Goal: Task Accomplishment & Management: Manage account settings

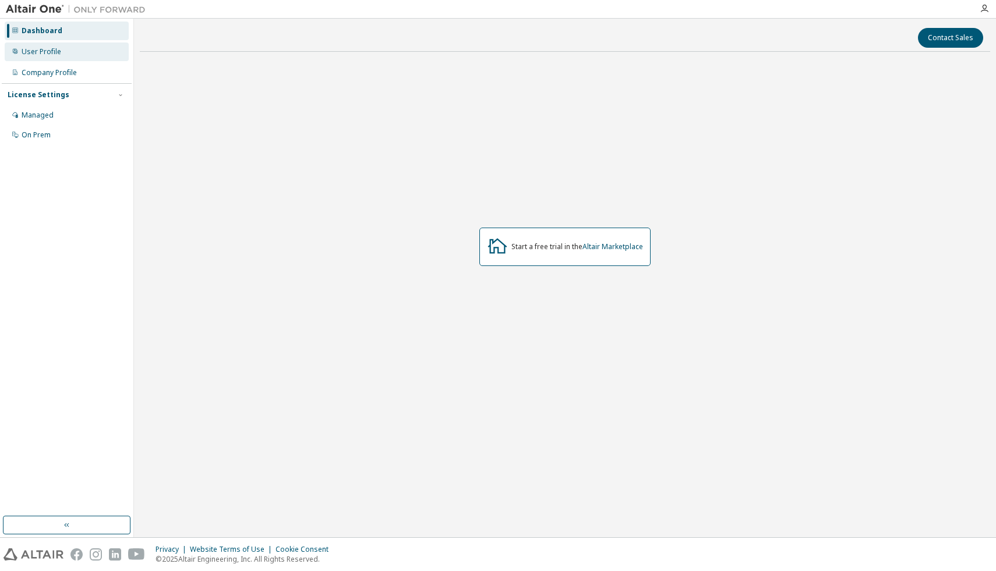
click at [36, 57] on div "User Profile" at bounding box center [67, 52] width 124 height 19
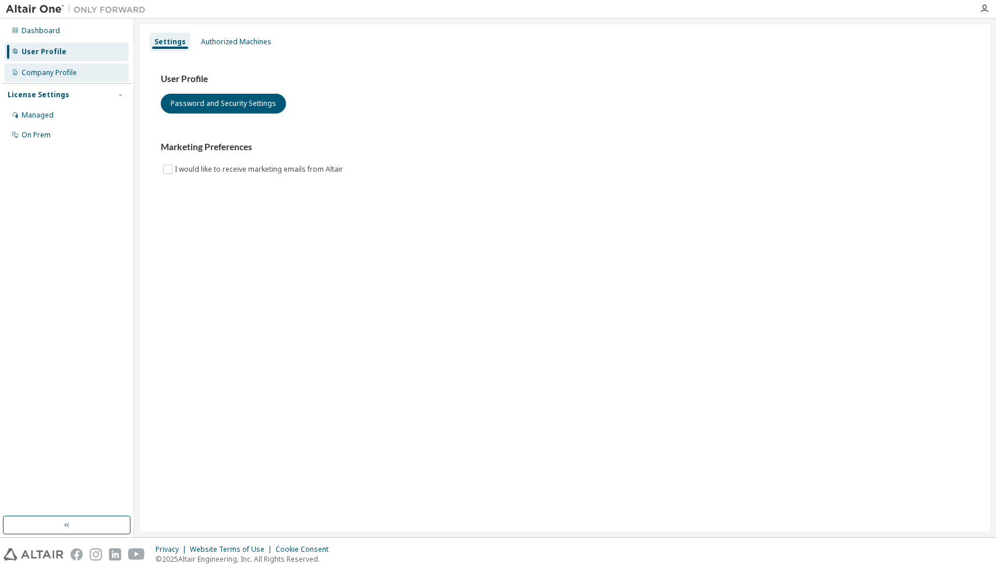
click at [62, 77] on div "Company Profile" at bounding box center [67, 72] width 124 height 19
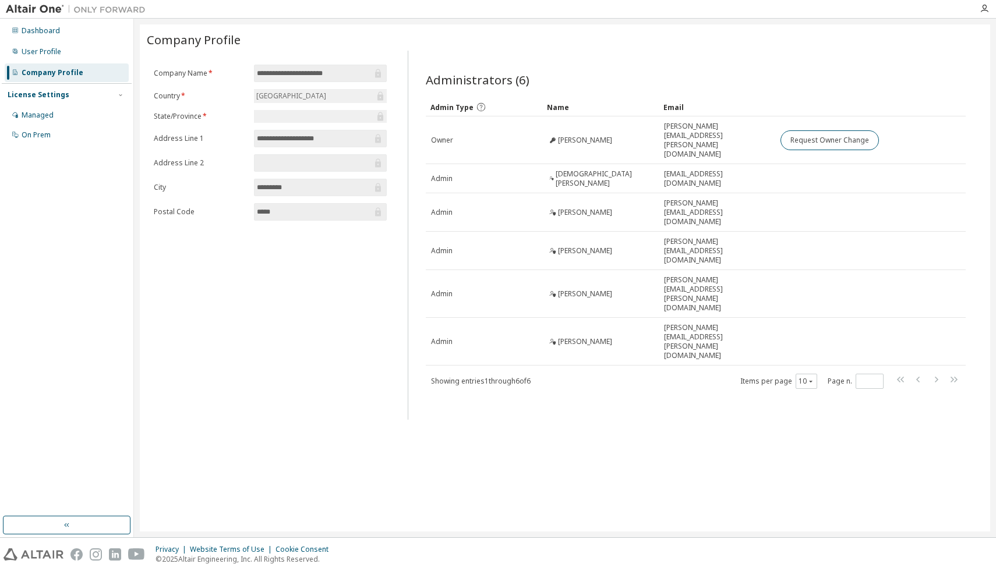
click at [286, 120] on div at bounding box center [320, 116] width 133 height 13
click at [43, 116] on div "Managed" at bounding box center [38, 115] width 32 height 9
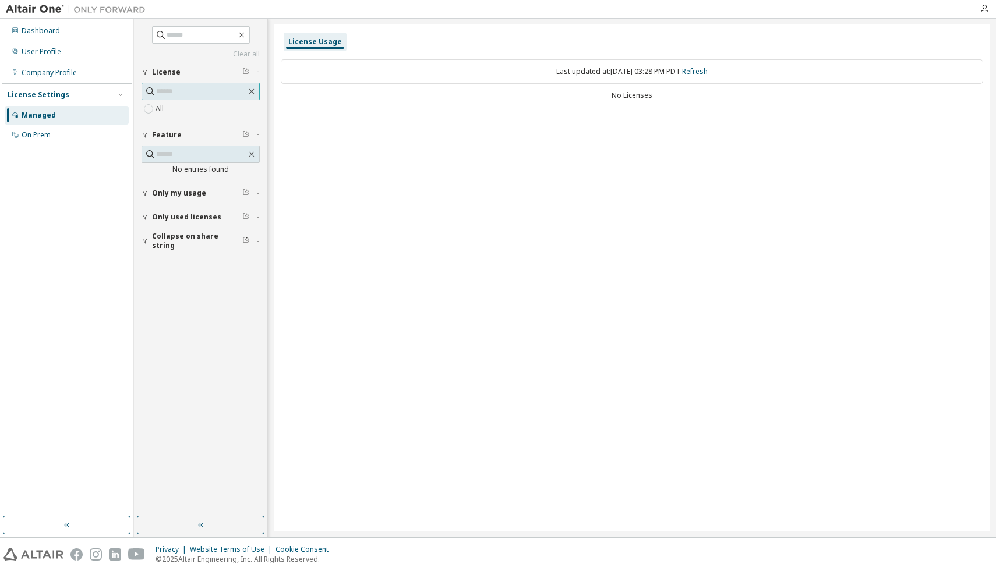
click at [175, 92] on input "text" at bounding box center [201, 92] width 90 height 12
click at [162, 107] on label "All" at bounding box center [161, 109] width 10 height 14
click at [62, 134] on div "On Prem" at bounding box center [67, 135] width 124 height 19
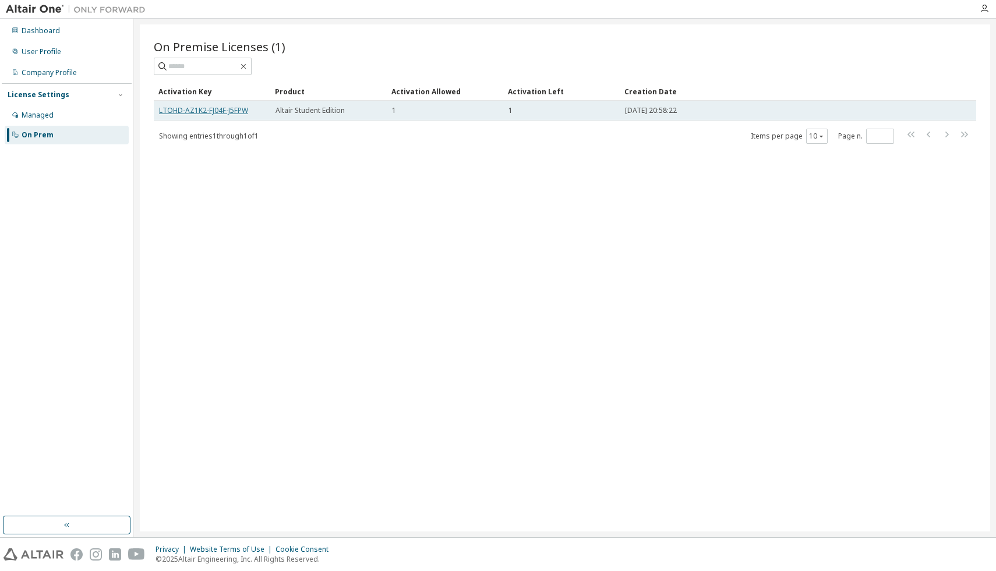
click at [226, 108] on link "LTOHD-AZ1K2-FJ04F-J5FPW" at bounding box center [203, 110] width 89 height 10
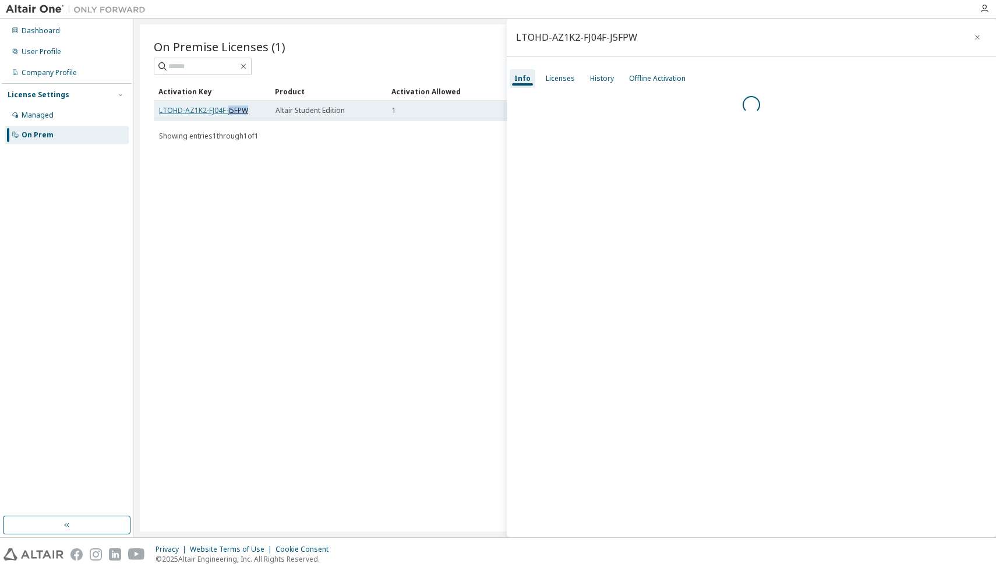
click at [226, 108] on link "LTOHD-AZ1K2-FJ04F-J5FPW" at bounding box center [203, 110] width 89 height 10
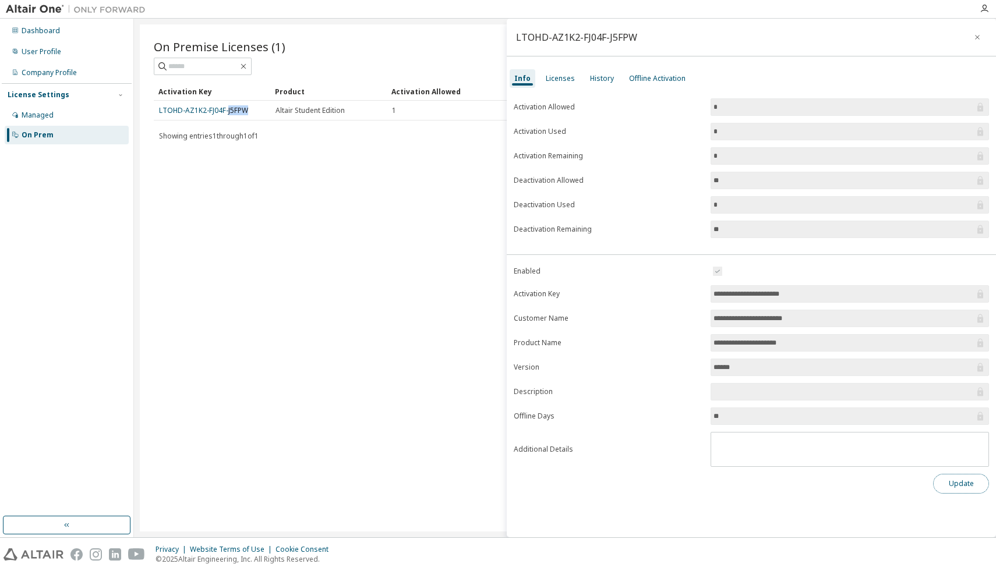
click at [969, 492] on button "Update" at bounding box center [961, 484] width 56 height 20
click at [962, 490] on button "Update" at bounding box center [961, 484] width 56 height 20
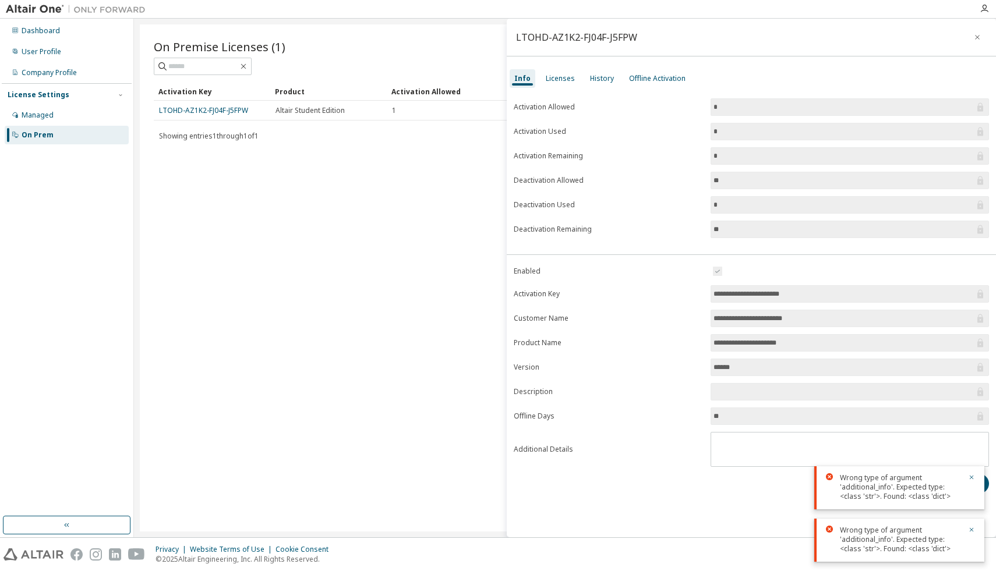
click at [762, 110] on input "*" at bounding box center [844, 107] width 261 height 12
click at [752, 130] on input "*" at bounding box center [844, 132] width 261 height 12
click at [743, 154] on input "*" at bounding box center [844, 156] width 261 height 12
click at [731, 184] on input "**" at bounding box center [844, 181] width 261 height 12
click at [731, 185] on input "**" at bounding box center [844, 181] width 261 height 12
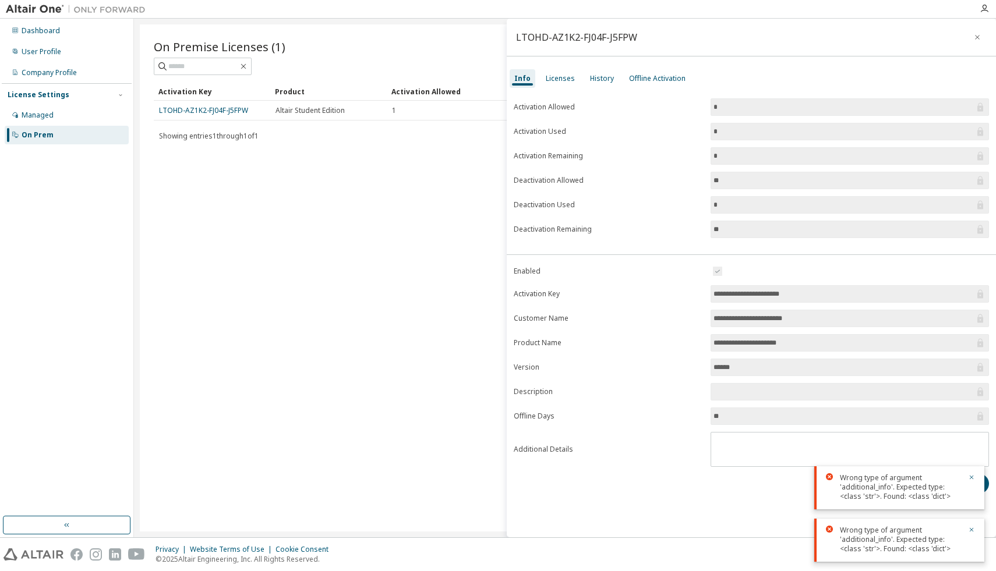
click at [736, 204] on input "*" at bounding box center [844, 205] width 261 height 12
click at [736, 233] on input "**" at bounding box center [844, 230] width 261 height 12
click at [732, 299] on input "**********" at bounding box center [844, 294] width 261 height 12
click at [559, 77] on div "Licenses" at bounding box center [560, 78] width 29 height 9
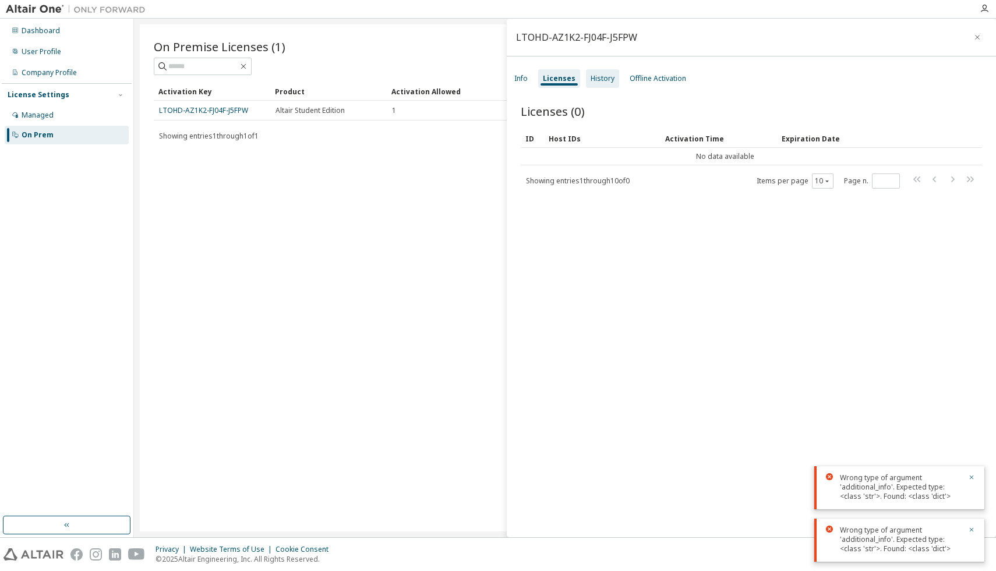
click at [605, 80] on div "History" at bounding box center [603, 78] width 24 height 9
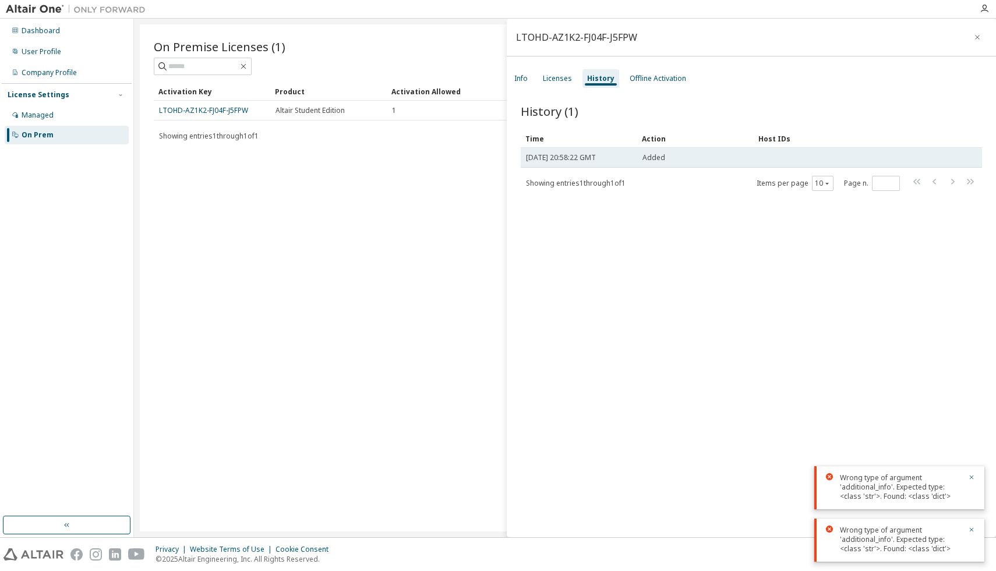
click at [654, 162] on span "Added" at bounding box center [653, 157] width 23 height 9
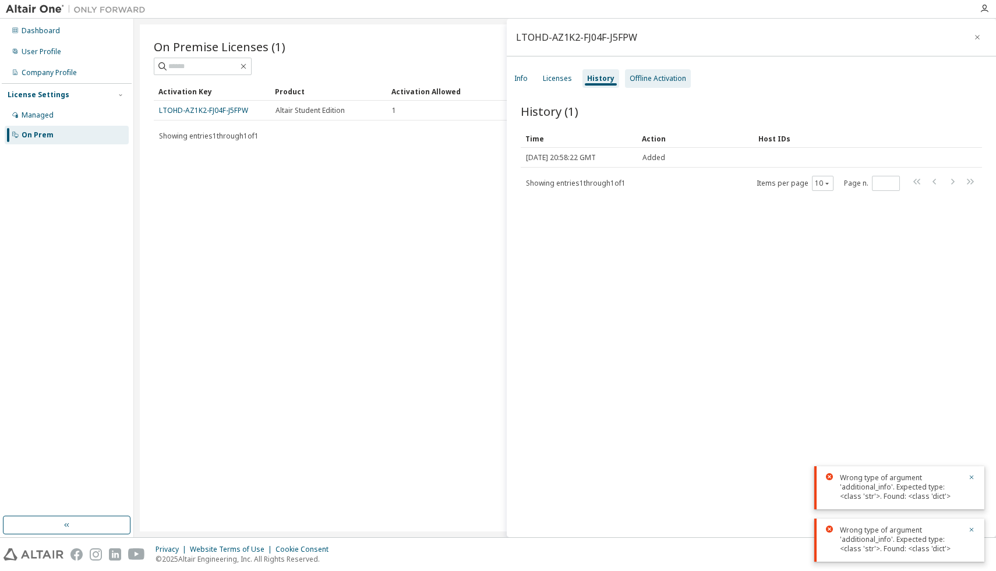
click at [646, 82] on div "Offline Activation" at bounding box center [658, 78] width 57 height 9
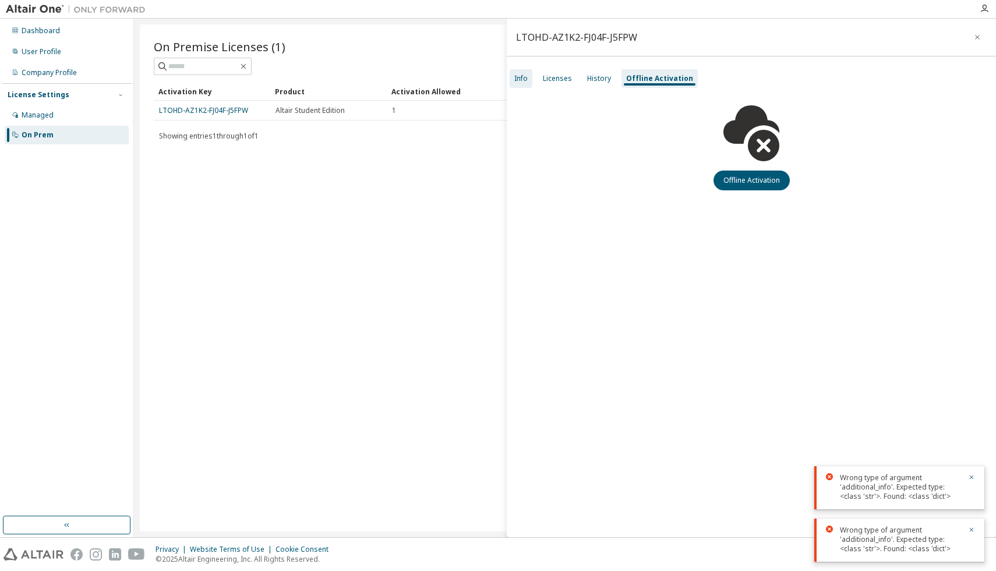
click at [517, 78] on div "Info" at bounding box center [520, 78] width 13 height 9
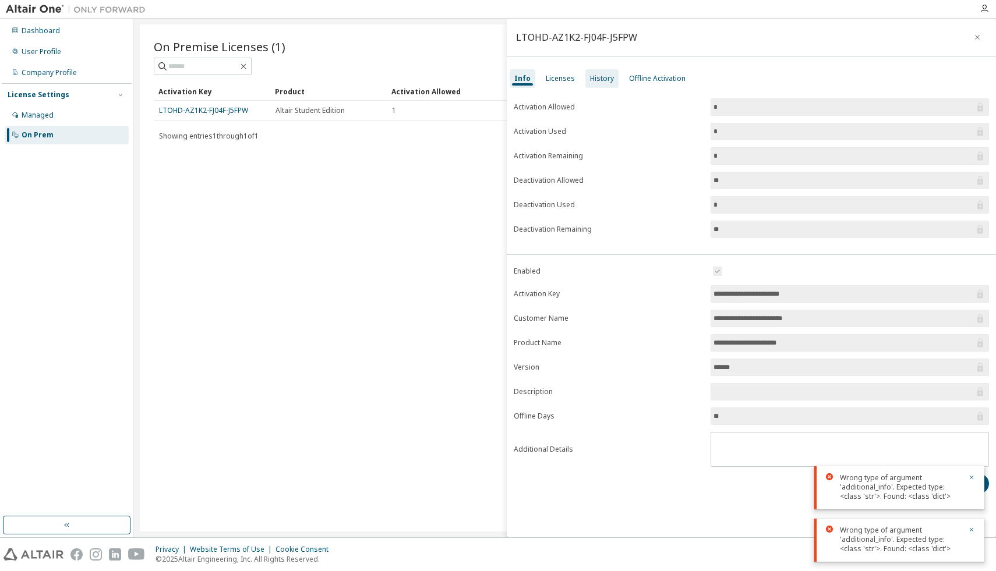
click at [596, 84] on div "History" at bounding box center [601, 78] width 33 height 19
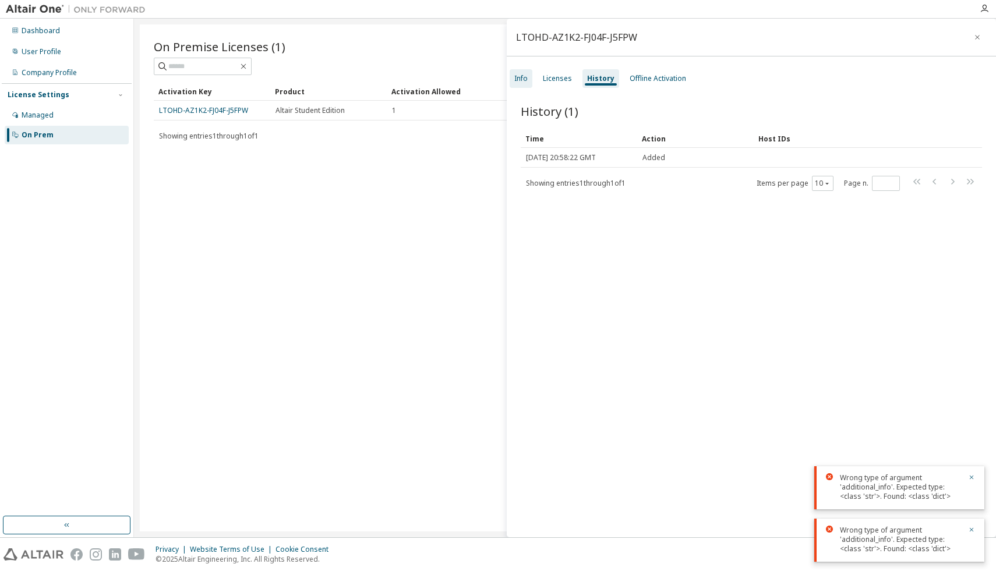
drag, startPoint x: 563, startPoint y: 80, endPoint x: 527, endPoint y: 84, distance: 37.0
click at [563, 80] on div "Licenses" at bounding box center [557, 78] width 29 height 9
click at [518, 79] on div "Info" at bounding box center [520, 78] width 13 height 9
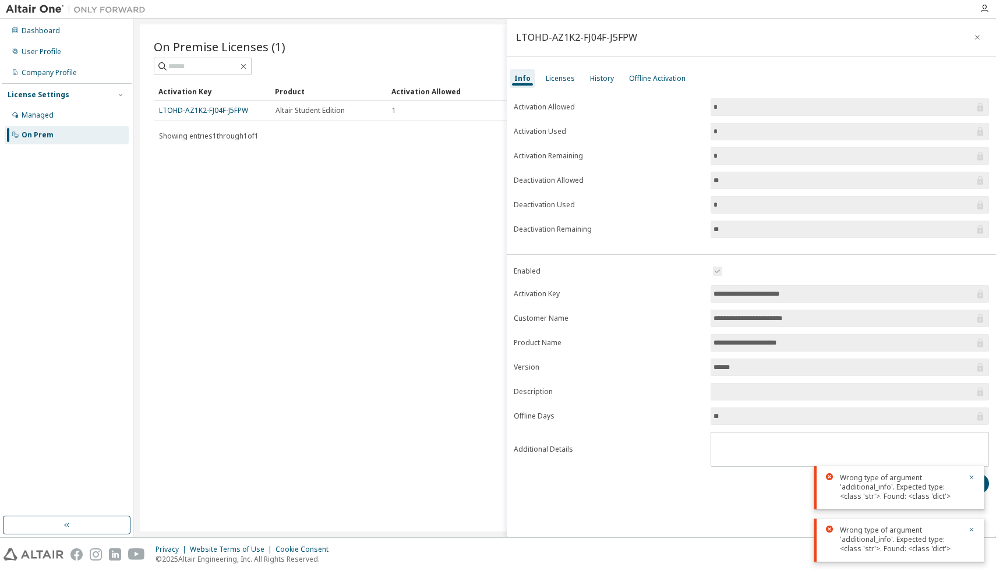
click at [946, 495] on div "Wrong type of argument 'additional_info'. Expected type: <class 'str'>. Found: …" at bounding box center [900, 488] width 121 height 28
click at [924, 492] on div "Wrong type of argument 'additional_info'. Expected type: <class 'str'>. Found: …" at bounding box center [900, 488] width 121 height 28
click at [972, 477] on icon "button" at bounding box center [972, 478] width 4 height 4
click at [971, 528] on icon "button" at bounding box center [971, 530] width 7 height 7
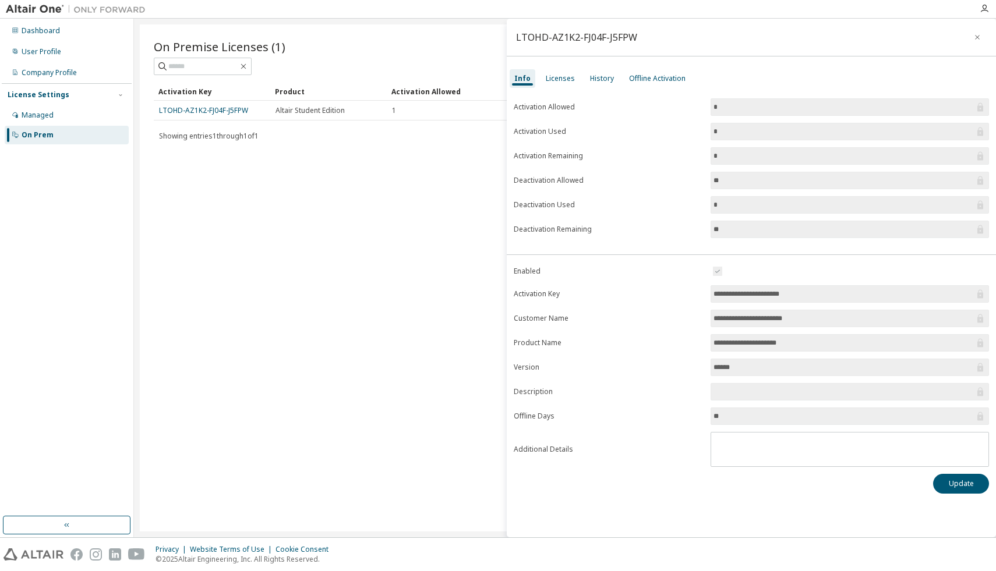
click at [253, 145] on div "On Premise Licenses (1) Clear Load Save Save As Field Operator Value Select fil…" at bounding box center [565, 277] width 850 height 507
click at [312, 126] on div "Activation Key Product Activation Allowed Activation Left Creation Date LTOHD-A…" at bounding box center [565, 113] width 822 height 62
click at [986, 10] on icon "button" at bounding box center [984, 8] width 9 height 9
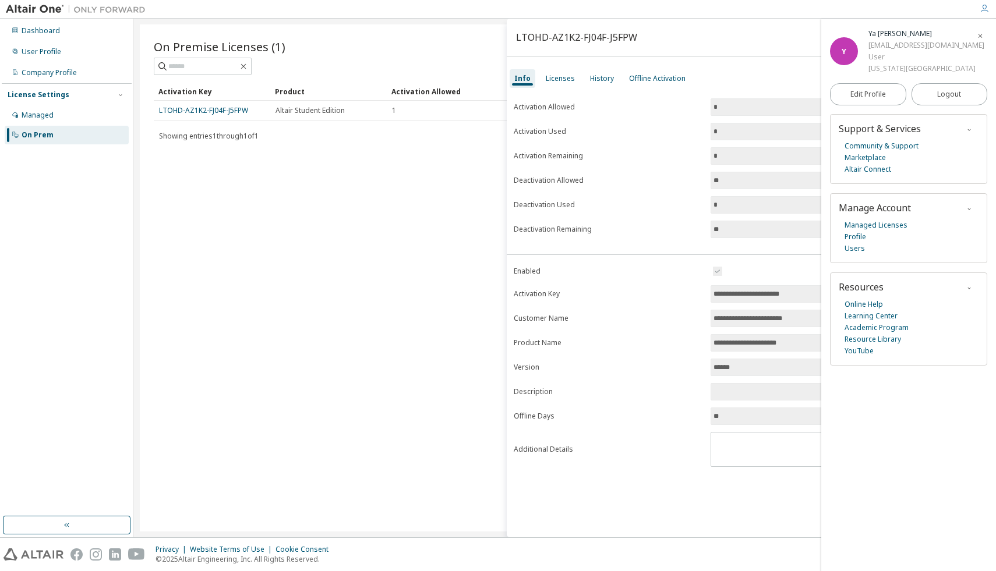
click at [430, 196] on div "On Premise Licenses (1) Clear Load Save Save As Field Operator Value Select fil…" at bounding box center [565, 277] width 850 height 507
click at [568, 34] on div "LTOHD-AZ1K2-FJ04F-J5FPW" at bounding box center [576, 37] width 121 height 9
click at [560, 78] on div "Licenses" at bounding box center [560, 78] width 29 height 9
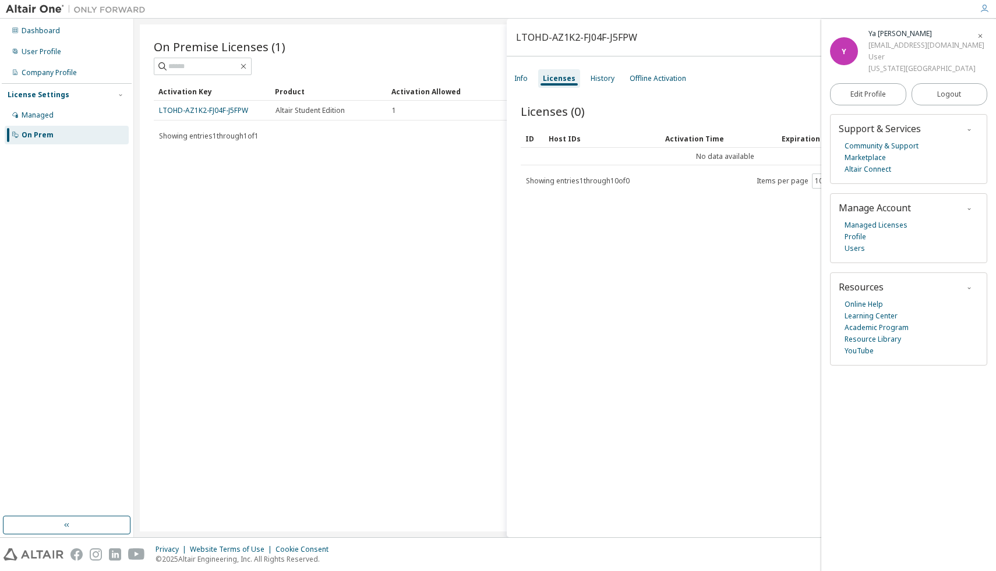
click at [405, 70] on div at bounding box center [565, 66] width 822 height 17
click at [981, 33] on icon "button" at bounding box center [980, 35] width 7 height 9
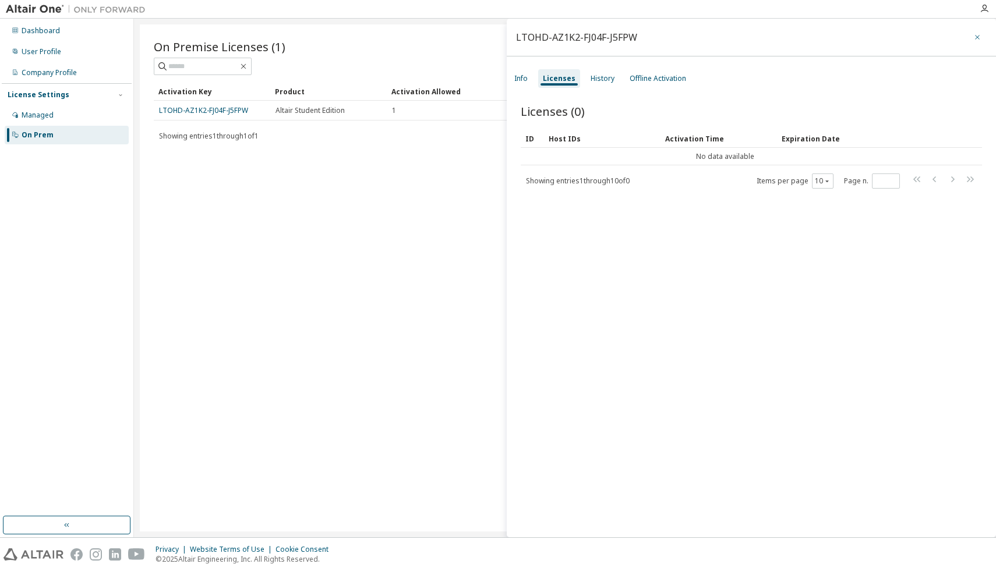
click at [968, 33] on button "button" at bounding box center [977, 37] width 19 height 19
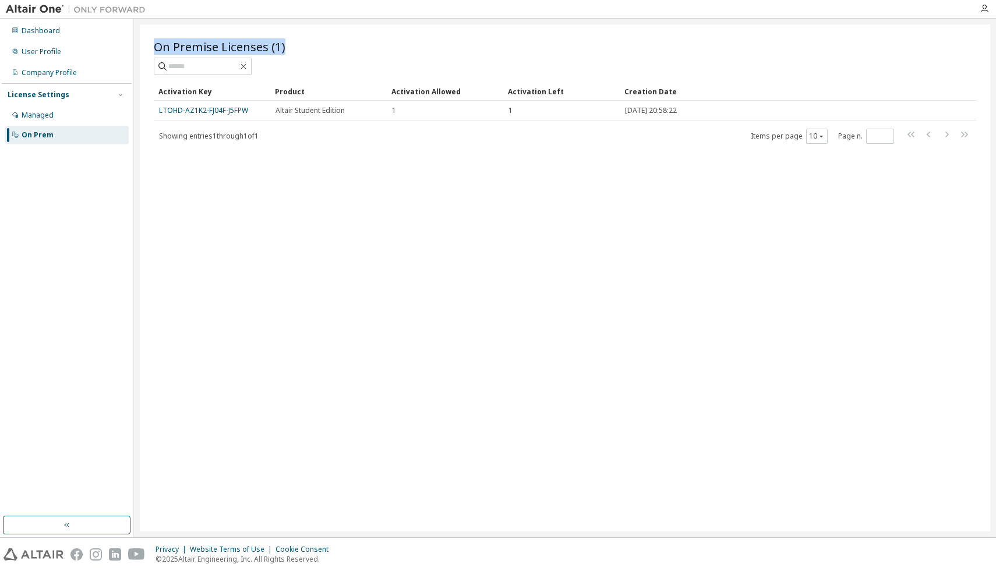
drag, startPoint x: 150, startPoint y: 43, endPoint x: 302, endPoint y: 51, distance: 152.2
click at [302, 51] on div "On Premise Licenses (1) Clear Load Save Save As Field Operator Value Select fil…" at bounding box center [565, 277] width 850 height 507
click at [294, 55] on div at bounding box center [294, 55] width 0 height 0
click at [330, 158] on div "On Premise Licenses (1) Clear Load Save Save As Field Operator Value Select fil…" at bounding box center [565, 277] width 850 height 507
drag, startPoint x: 156, startPoint y: 137, endPoint x: 334, endPoint y: 142, distance: 178.3
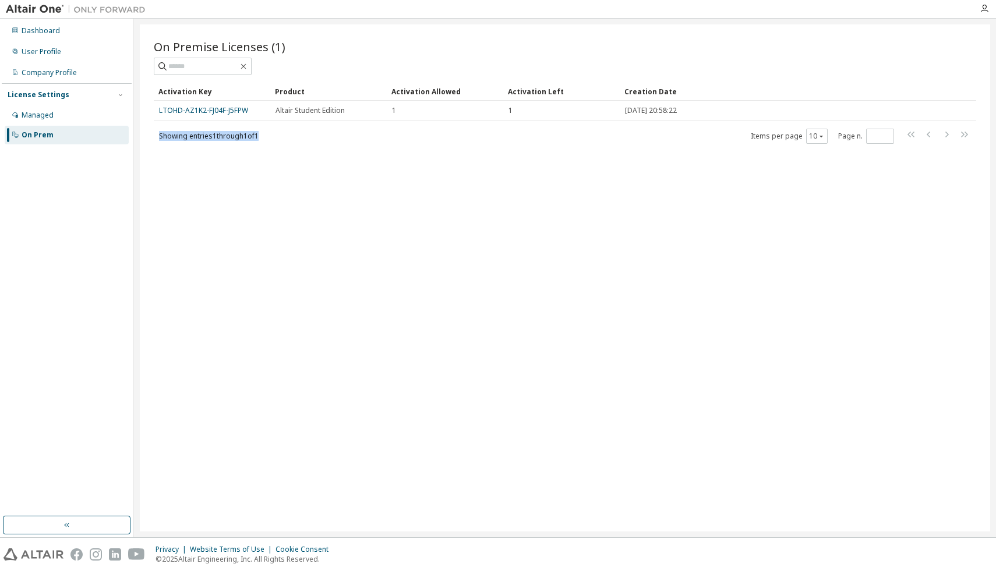
click at [334, 142] on div "Showing entries 1 through 1 of 1 Items per page 10 Page n. *" at bounding box center [565, 136] width 822 height 17
click at [327, 141] on div at bounding box center [327, 141] width 0 height 0
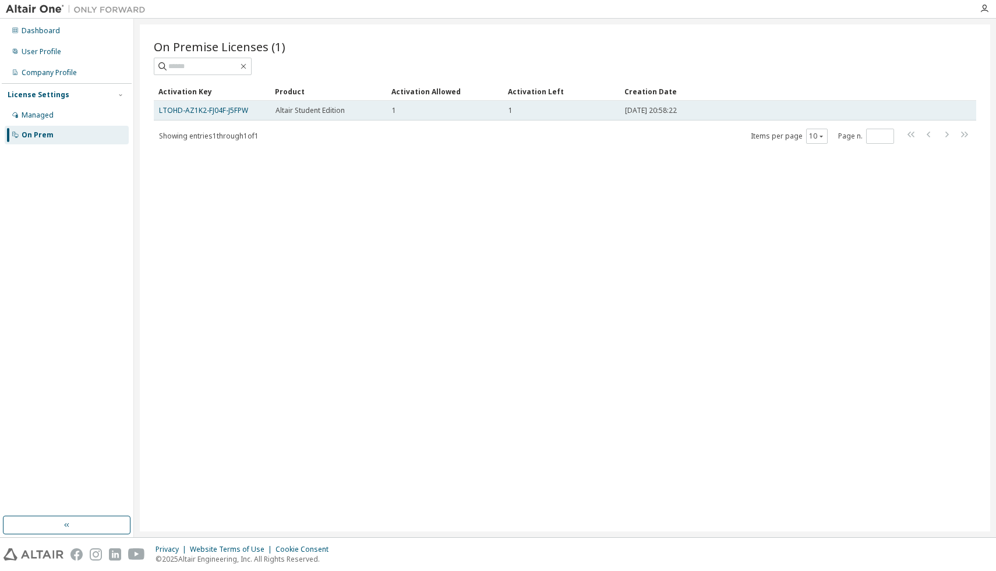
click at [660, 107] on span "2025-10-10 20:58:22" at bounding box center [651, 110] width 52 height 9
drag, startPoint x: 296, startPoint y: 111, endPoint x: 273, endPoint y: 112, distance: 23.4
click at [296, 111] on span "Altair Student Edition" at bounding box center [310, 110] width 69 height 9
drag, startPoint x: 273, startPoint y: 112, endPoint x: 372, endPoint y: 116, distance: 99.7
click at [372, 116] on td "Altair Student Edition" at bounding box center [328, 111] width 116 height 20
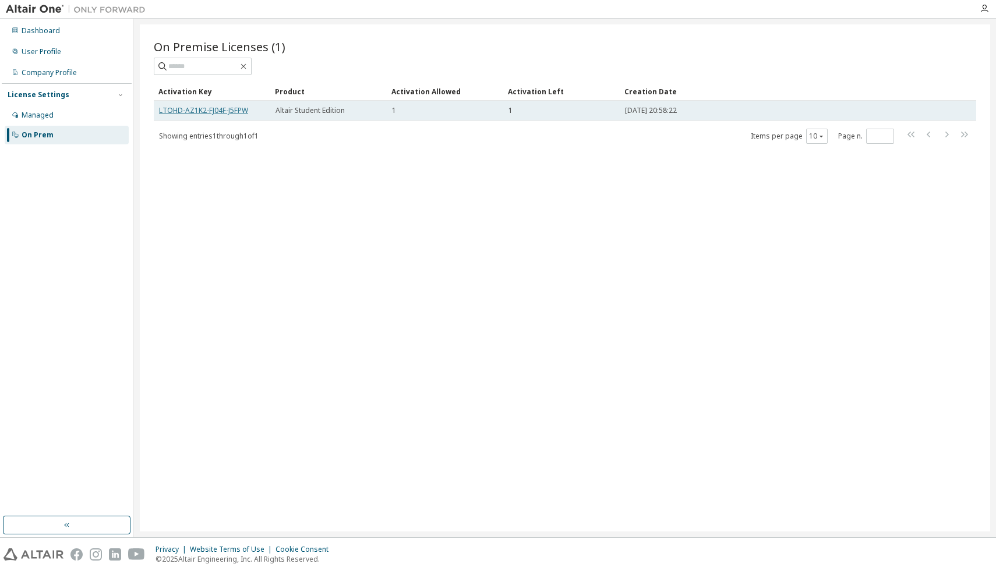
click at [196, 105] on link "LTOHD-AZ1K2-FJ04F-J5FPW" at bounding box center [203, 110] width 89 height 10
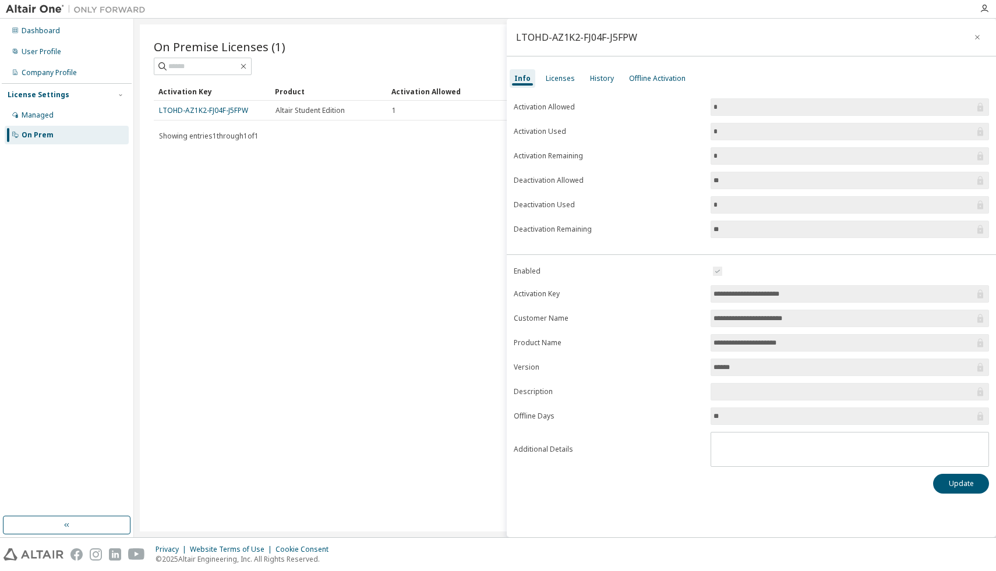
click at [764, 110] on input "*" at bounding box center [844, 107] width 261 height 12
click at [782, 446] on textarea at bounding box center [849, 448] width 277 height 30
click at [557, 74] on div "Licenses" at bounding box center [560, 78] width 29 height 9
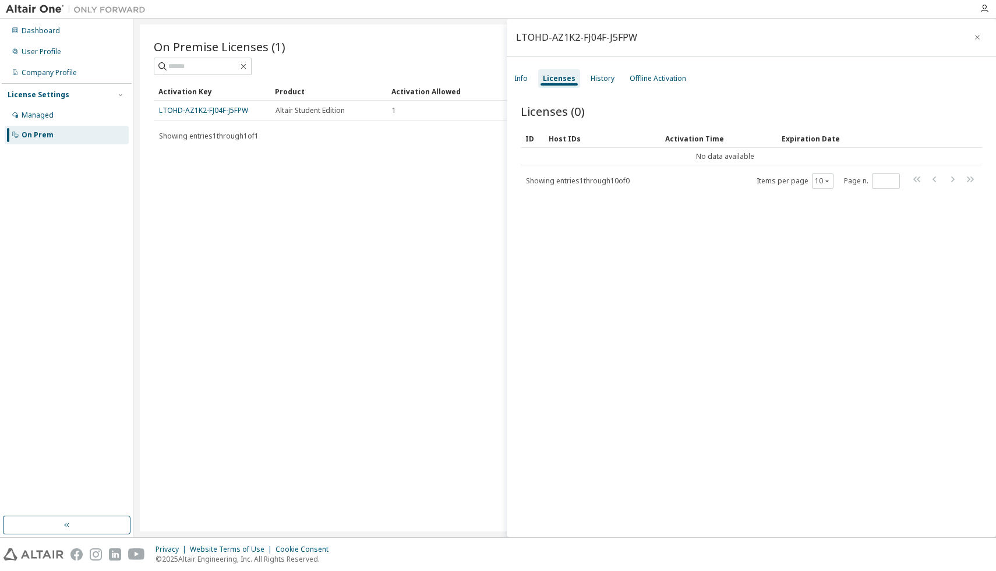
click at [277, 165] on div "On Premise Licenses (1) Clear Load Save Save As Field Operator Value Select fil…" at bounding box center [565, 277] width 850 height 507
click at [983, 11] on icon "button" at bounding box center [984, 8] width 9 height 9
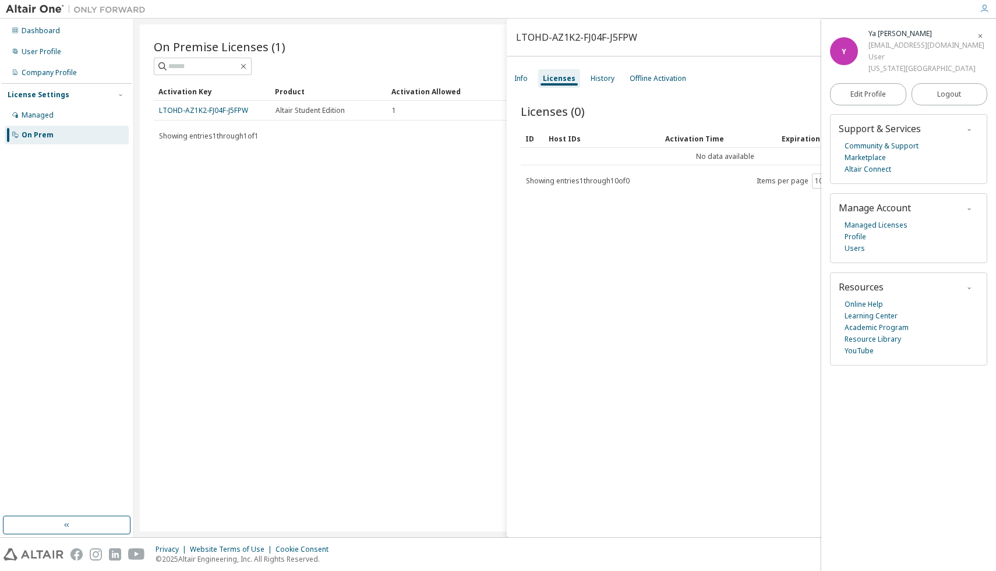
click at [847, 54] on div "Y" at bounding box center [844, 51] width 28 height 28
click at [891, 228] on link "Managed Licenses" at bounding box center [876, 226] width 63 height 12
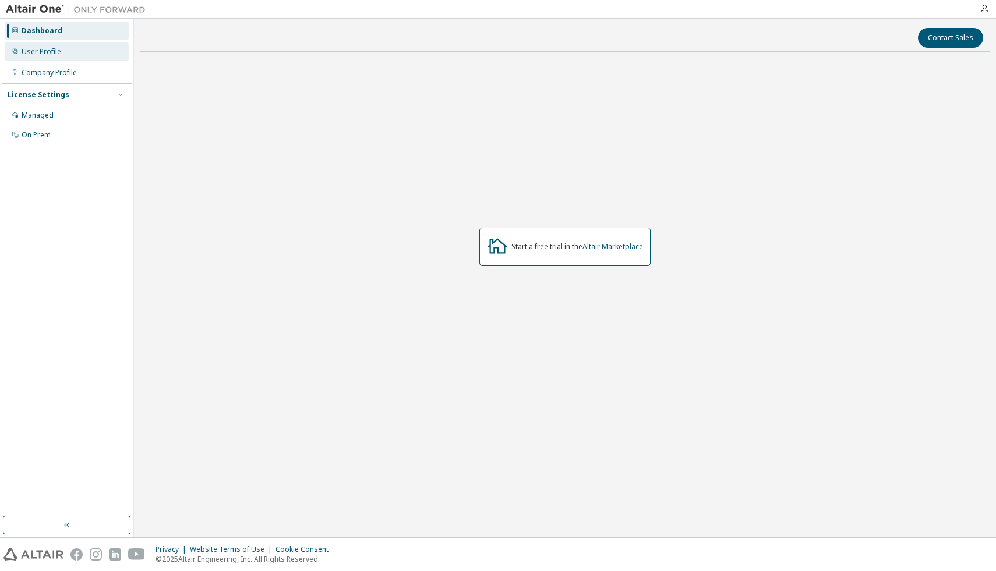
click at [44, 57] on div "User Profile" at bounding box center [67, 52] width 124 height 19
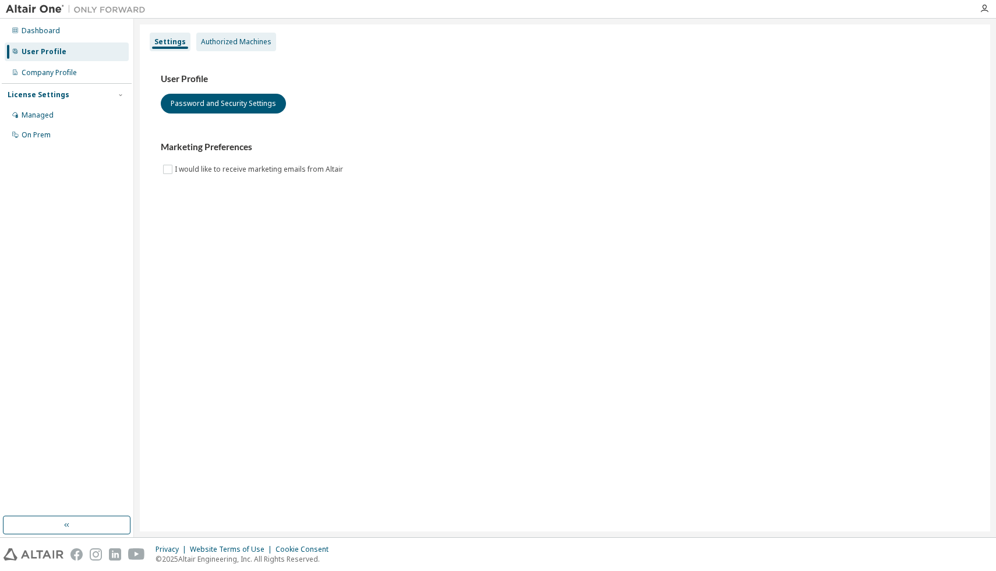
click at [220, 46] on div "Authorized Machines" at bounding box center [236, 41] width 70 height 9
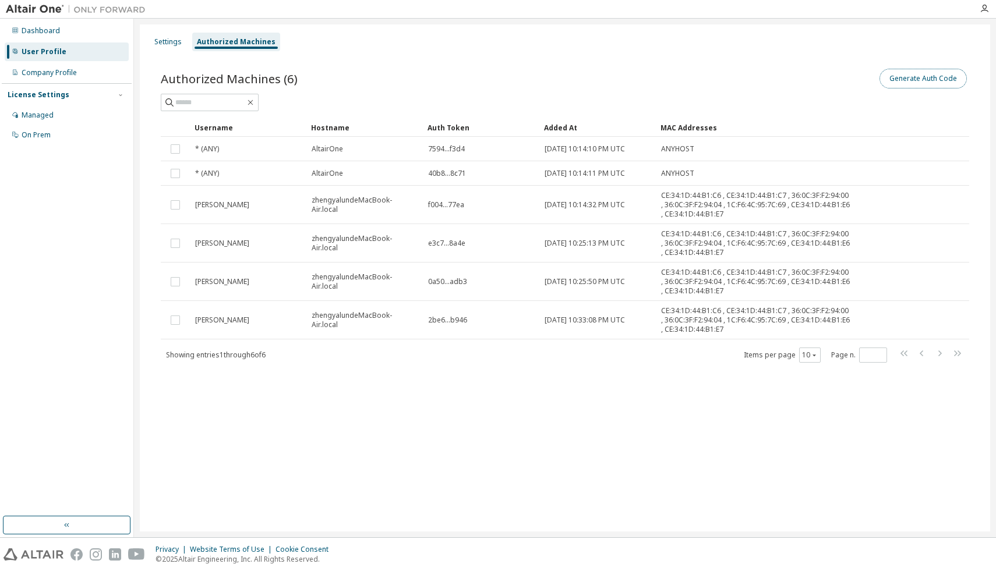
click at [913, 82] on button "Generate Auth Code" at bounding box center [923, 79] width 87 height 20
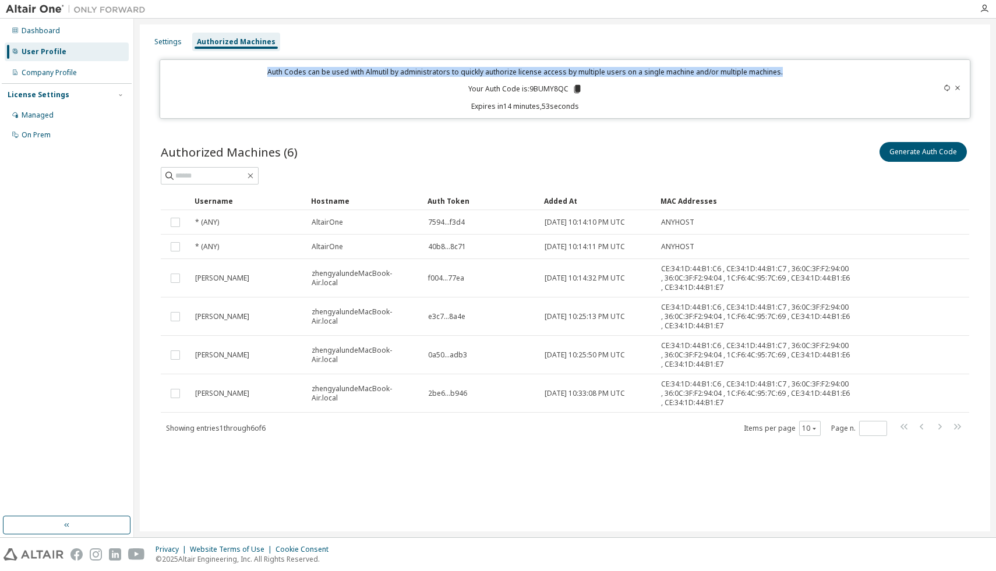
drag, startPoint x: 271, startPoint y: 74, endPoint x: 788, endPoint y: 75, distance: 516.1
click at [788, 75] on p "Auth Codes can be used with Almutil by administrators to quickly authorize lice…" at bounding box center [525, 72] width 716 height 10
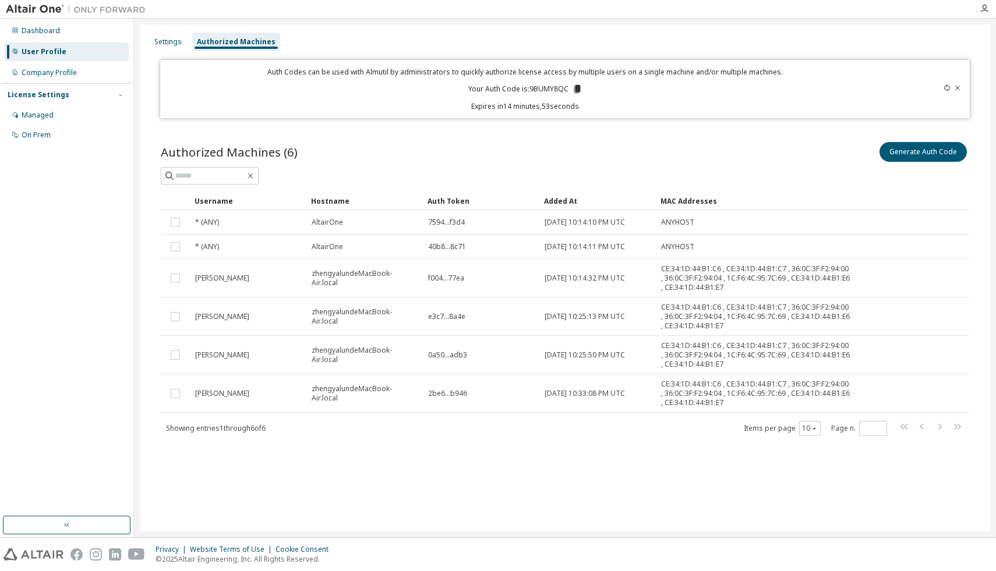
click at [578, 176] on div at bounding box center [565, 175] width 808 height 17
click at [959, 90] on icon at bounding box center [957, 87] width 7 height 7
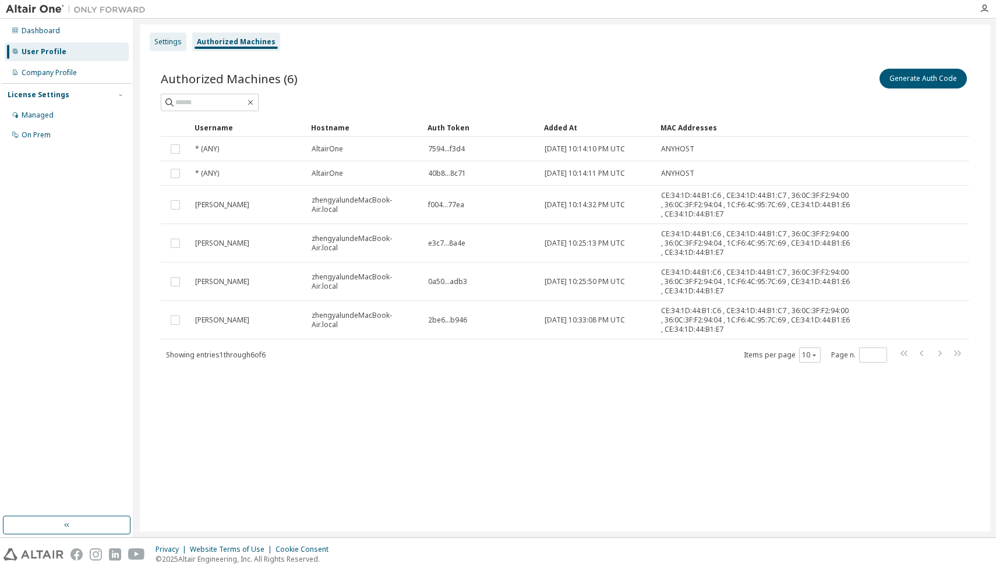
click at [167, 44] on div "Settings" at bounding box center [167, 41] width 27 height 9
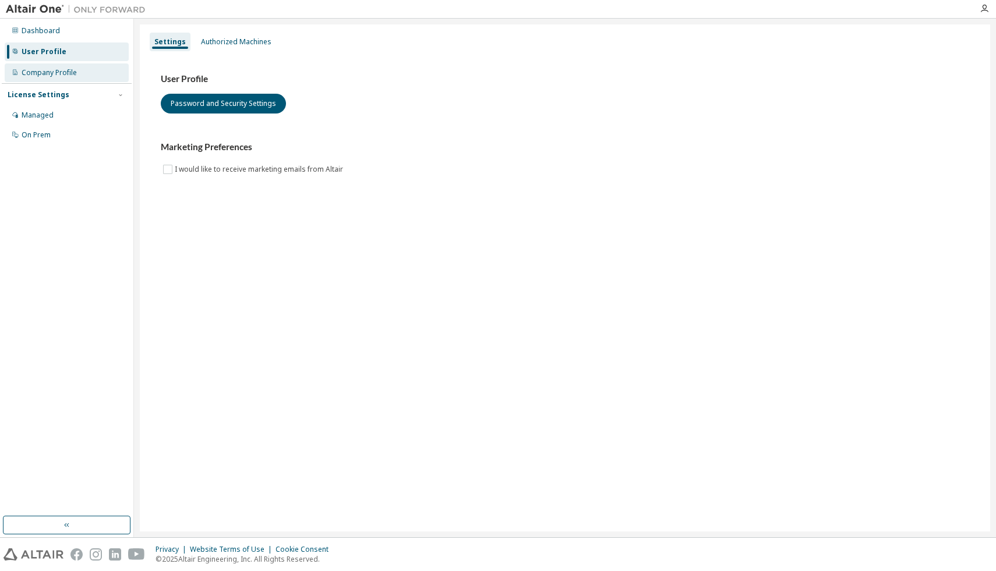
click at [66, 68] on div "Company Profile" at bounding box center [49, 72] width 55 height 9
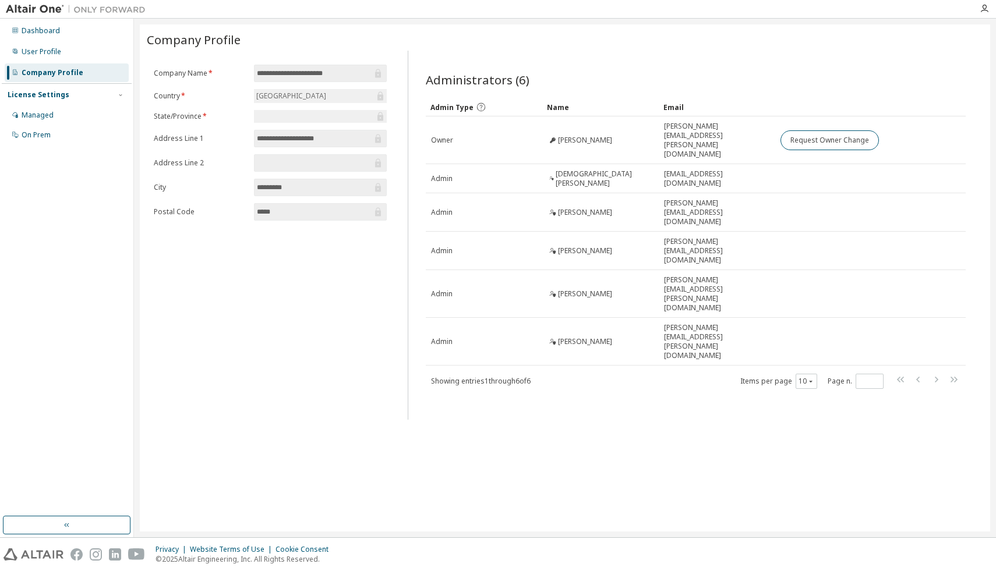
click at [286, 123] on form "**********" at bounding box center [270, 143] width 233 height 156
click at [281, 120] on div at bounding box center [320, 116] width 133 height 13
click at [58, 114] on div "Managed" at bounding box center [67, 115] width 124 height 19
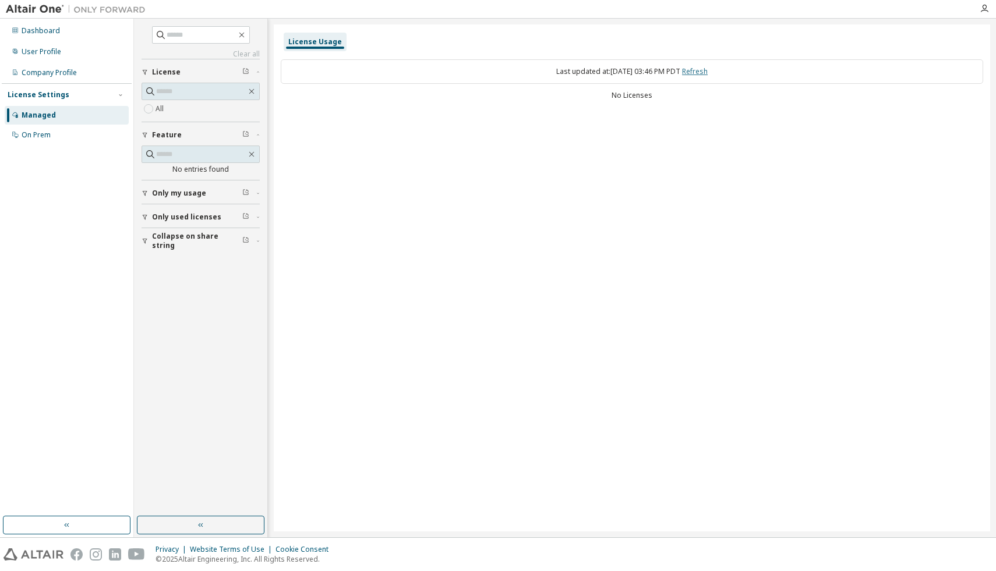
click at [708, 72] on link "Refresh" at bounding box center [695, 71] width 26 height 10
click at [181, 221] on span "Only used licenses" at bounding box center [186, 217] width 69 height 9
click at [165, 236] on label "Yes" at bounding box center [163, 235] width 14 height 14
click at [166, 221] on span "Only used licenses" at bounding box center [186, 217] width 69 height 9
click at [172, 239] on span "Collapse on share string" at bounding box center [197, 241] width 90 height 19
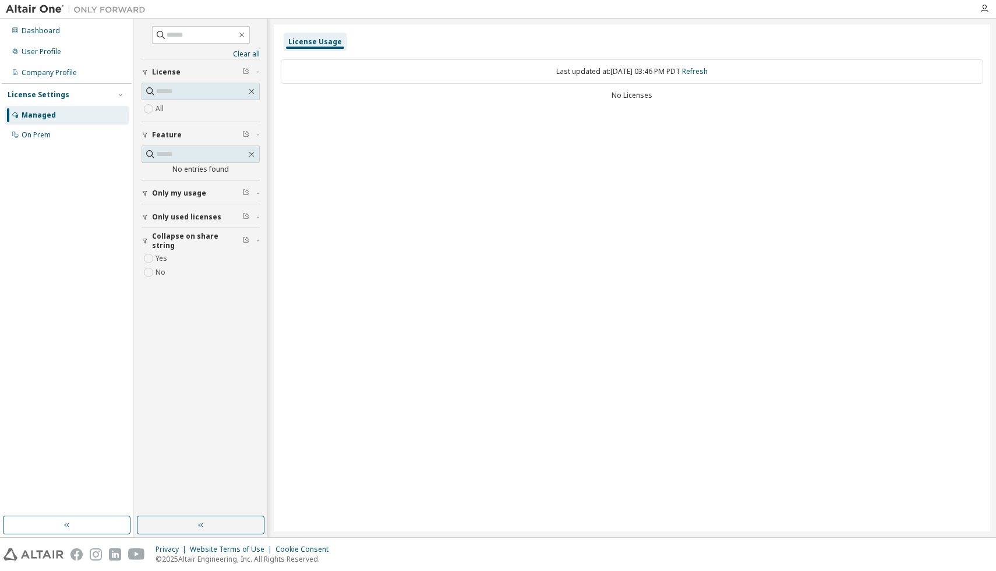
click at [160, 261] on label "Yes" at bounding box center [163, 259] width 14 height 14
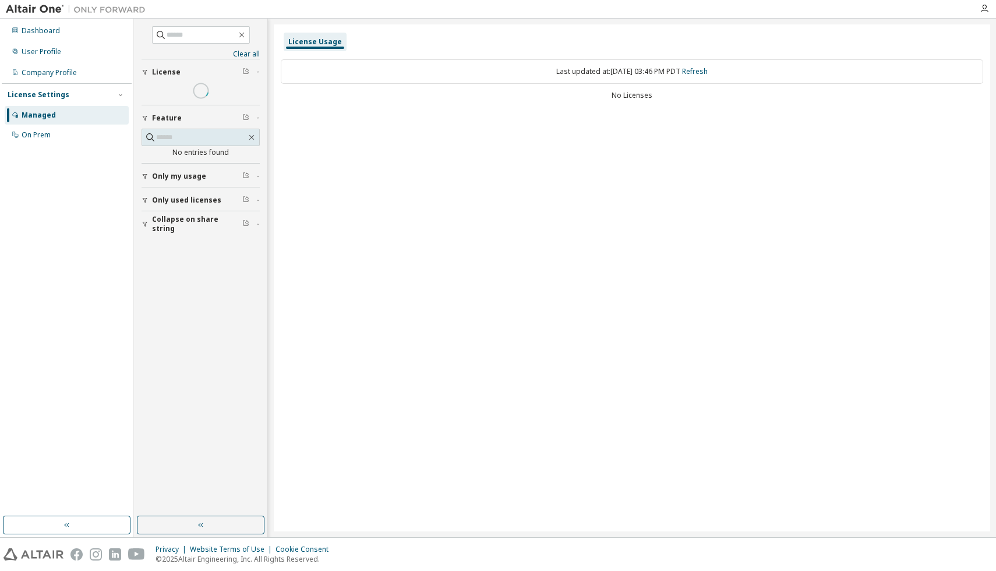
click at [160, 261] on div "Clear all Collapse on share string Only used licenses Only my usage Feature No …" at bounding box center [201, 267] width 130 height 495
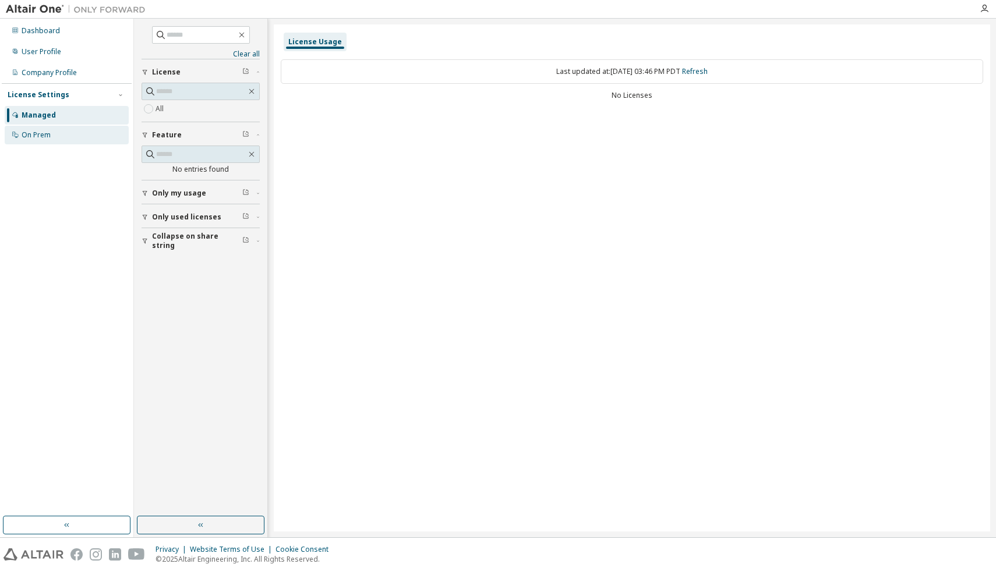
click at [61, 139] on div "On Prem" at bounding box center [67, 135] width 124 height 19
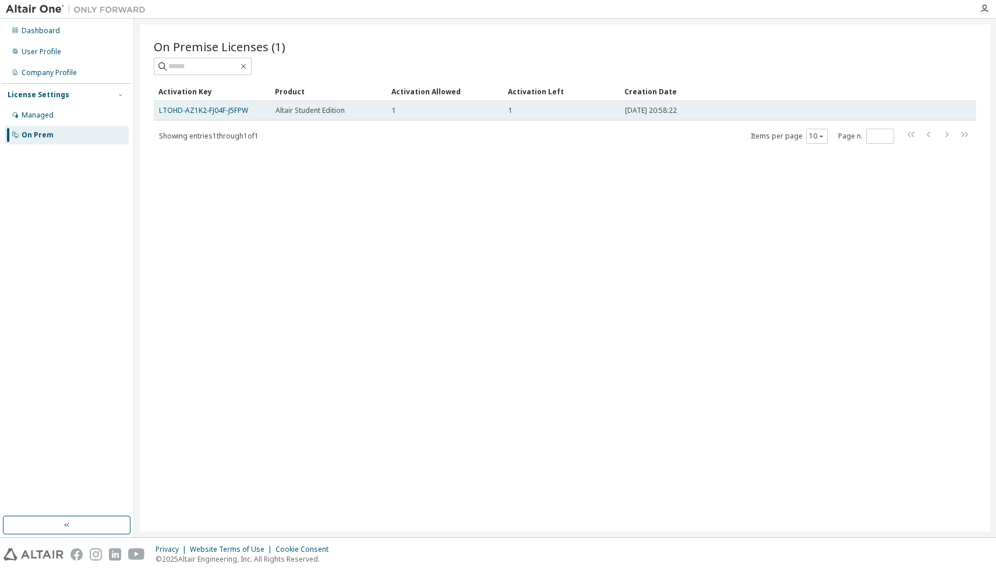
drag, startPoint x: 679, startPoint y: 114, endPoint x: 618, endPoint y: 113, distance: 60.6
click at [618, 113] on tr "LTOHD-AZ1K2-FJ04F-J5FPW Altair Student Edition 1 1 2025-10-10 20:58:22" at bounding box center [565, 111] width 822 height 20
click at [697, 111] on div "2025-10-10 20:58:22" at bounding box center [774, 110] width 299 height 9
drag, startPoint x: 698, startPoint y: 110, endPoint x: 602, endPoint y: 115, distance: 95.6
click at [602, 115] on tr "LTOHD-AZ1K2-FJ04F-J5FPW Altair Student Edition 1 1 2025-10-10 20:58:22" at bounding box center [565, 111] width 822 height 20
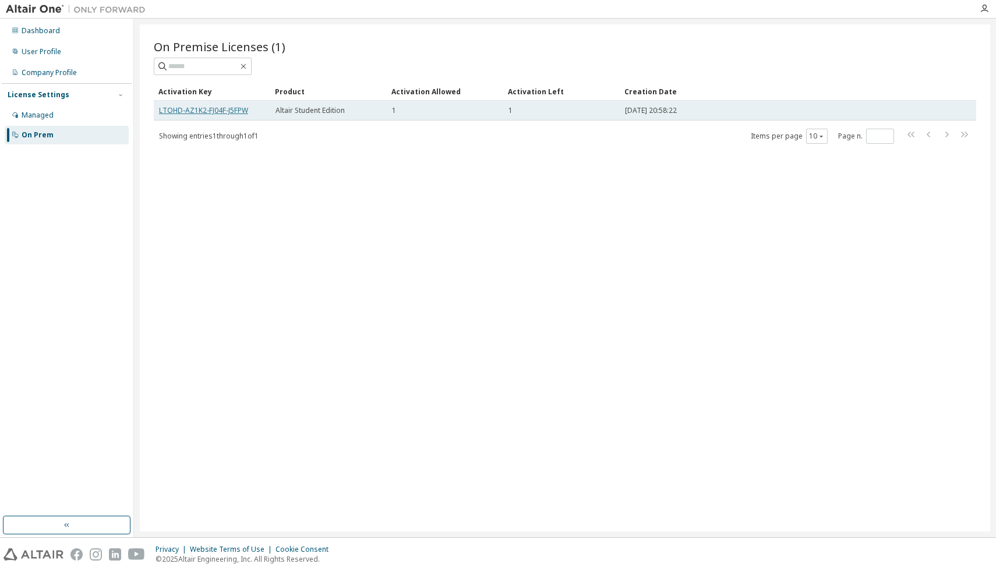
click at [223, 111] on link "LTOHD-AZ1K2-FJ04F-J5FPW" at bounding box center [203, 110] width 89 height 10
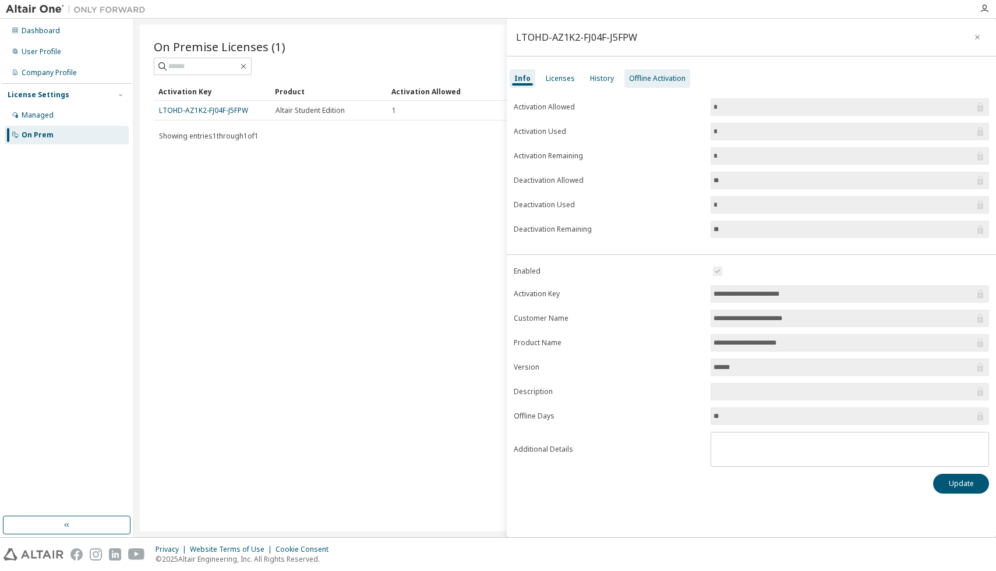
click at [639, 79] on div "Offline Activation" at bounding box center [657, 78] width 57 height 9
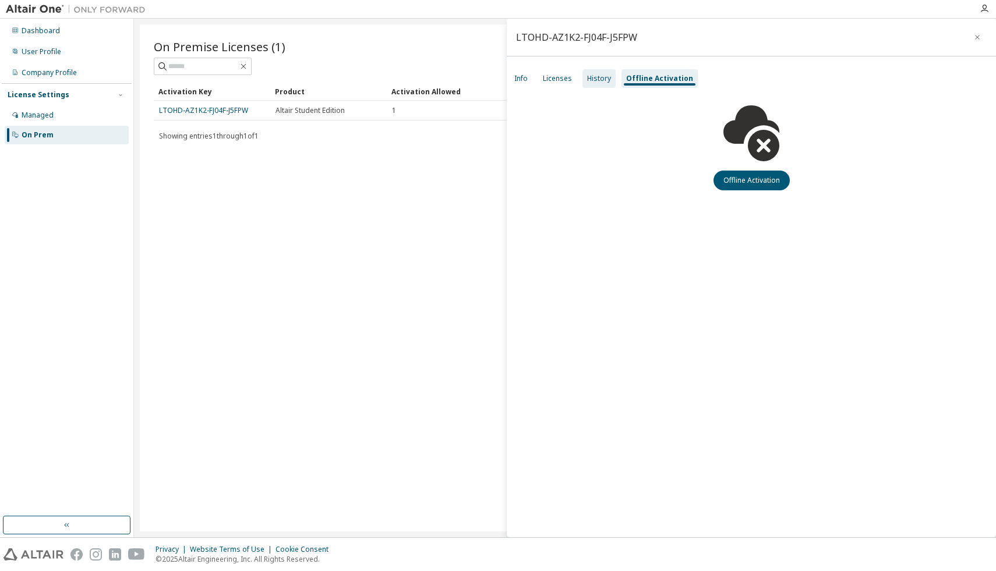
click at [612, 82] on div "History" at bounding box center [598, 78] width 33 height 19
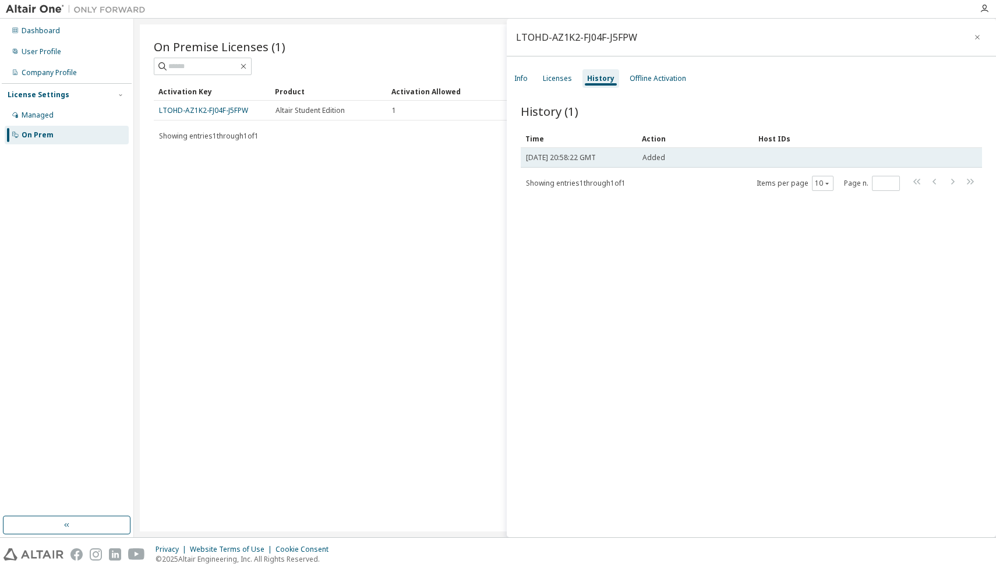
click at [582, 160] on span "[DATE] 20:58:22 GMT" at bounding box center [561, 157] width 70 height 9
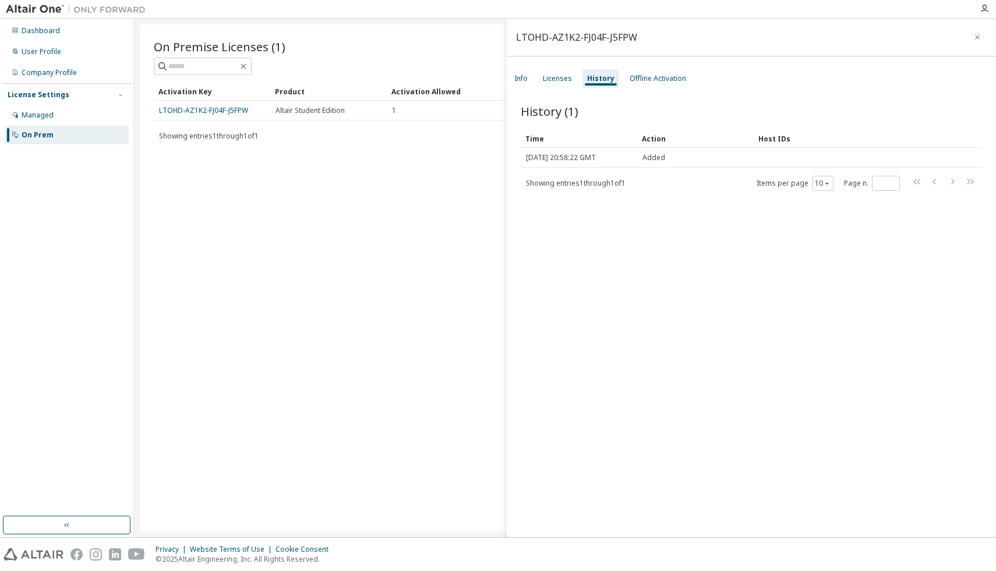
click at [589, 181] on span "Showing entries 1 through 1 of 1" at bounding box center [576, 183] width 100 height 10
click at [558, 84] on div "Licenses" at bounding box center [557, 78] width 38 height 19
click at [524, 80] on div "Info" at bounding box center [520, 78] width 13 height 9
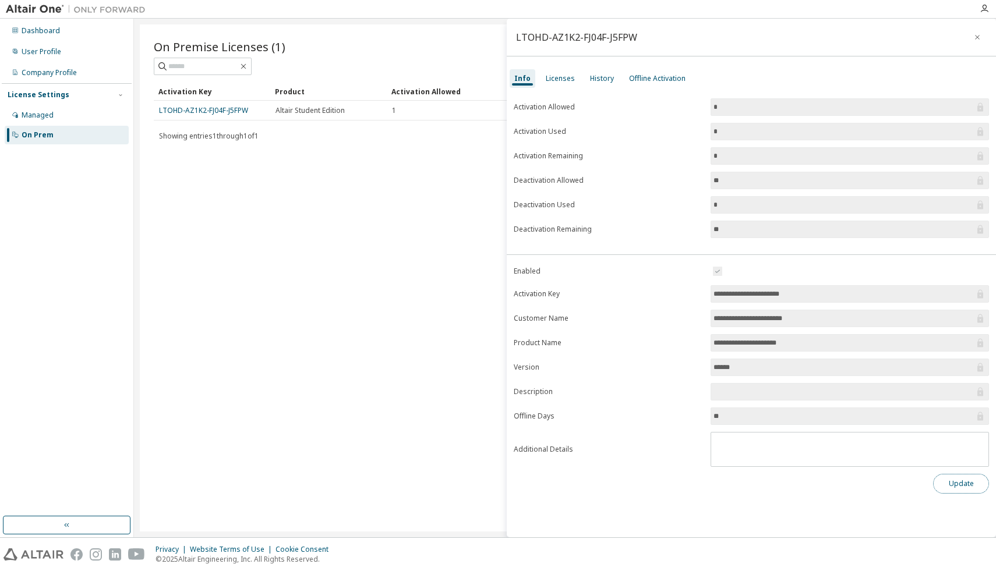
click at [947, 483] on button "Update" at bounding box center [961, 484] width 56 height 20
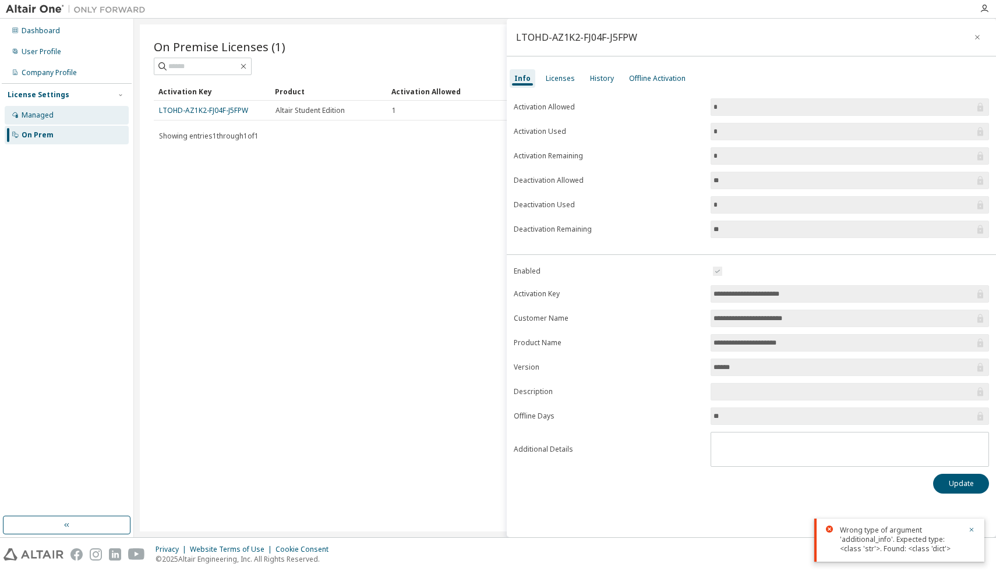
click at [43, 117] on div "Managed" at bounding box center [38, 115] width 32 height 9
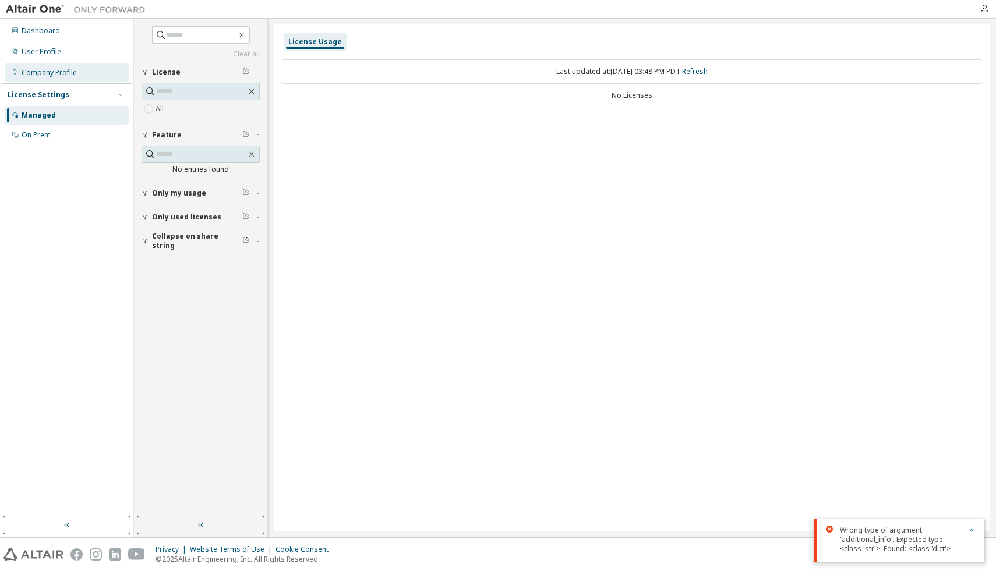
click at [48, 76] on div "Company Profile" at bounding box center [49, 72] width 55 height 9
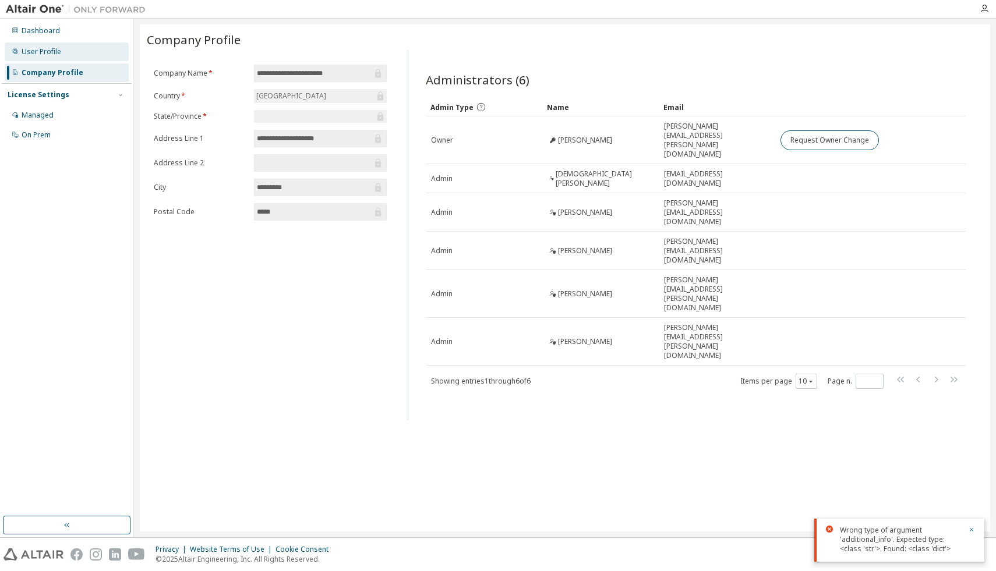
click at [47, 55] on div "User Profile" at bounding box center [42, 51] width 40 height 9
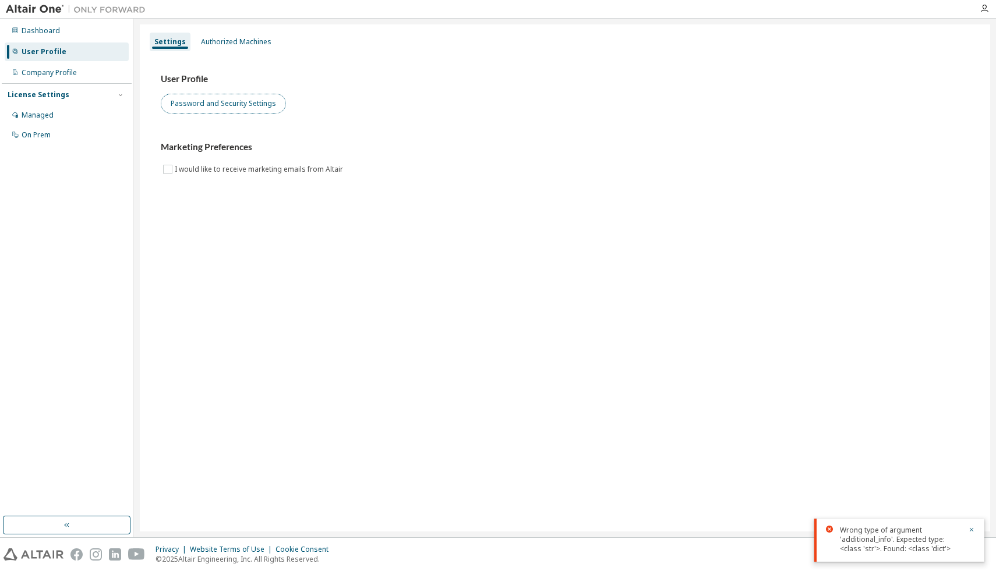
click at [225, 108] on button "Password and Security Settings" at bounding box center [223, 104] width 125 height 20
click at [51, 29] on div "Dashboard" at bounding box center [41, 30] width 38 height 9
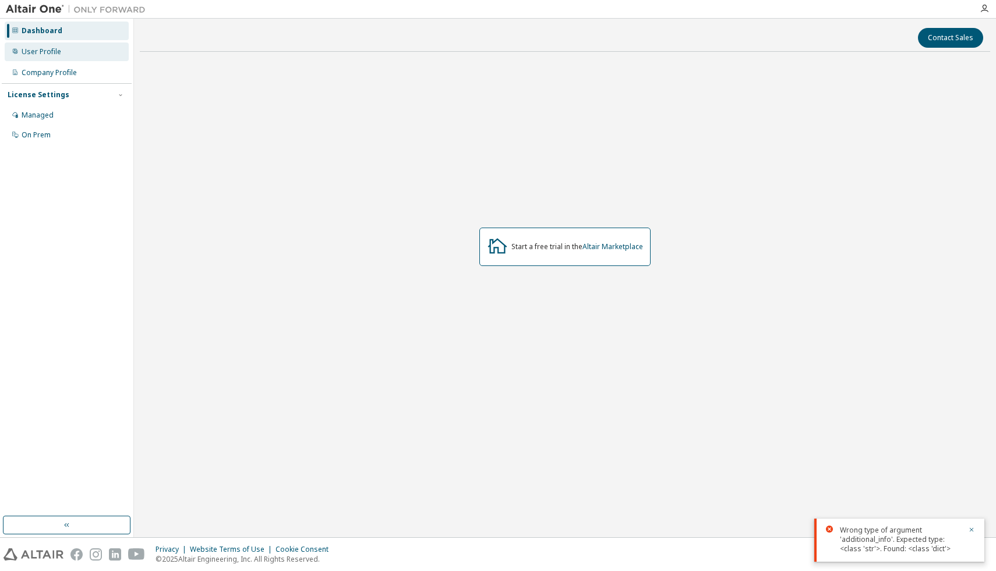
click at [33, 50] on div "User Profile" at bounding box center [42, 51] width 40 height 9
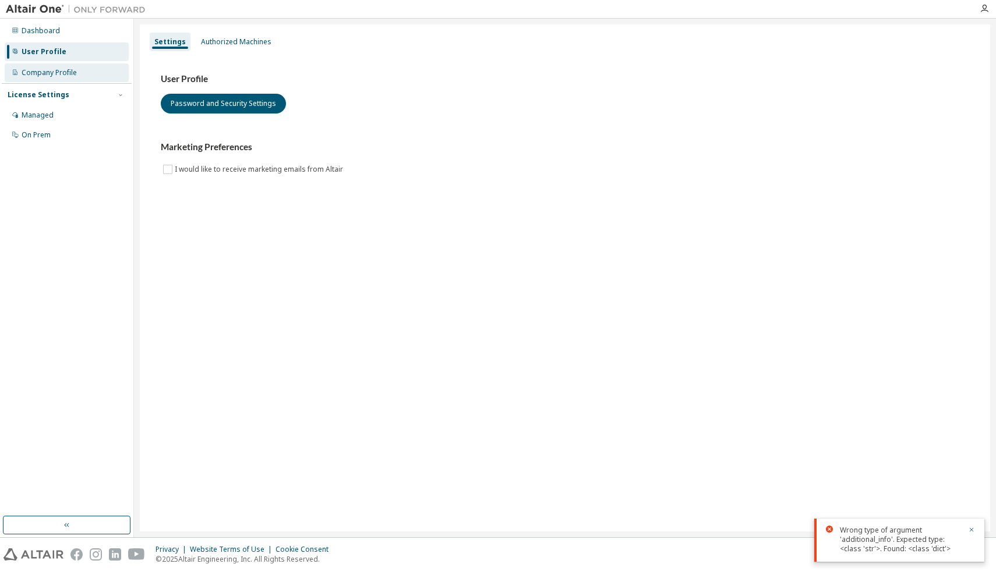
click at [36, 75] on div "Company Profile" at bounding box center [49, 72] width 55 height 9
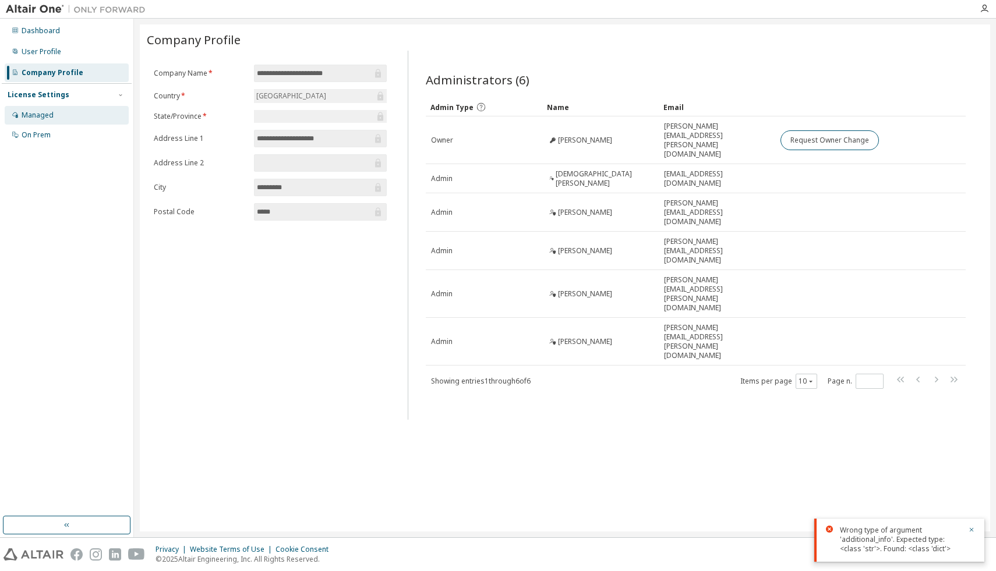
click at [34, 122] on div "Managed" at bounding box center [67, 115] width 124 height 19
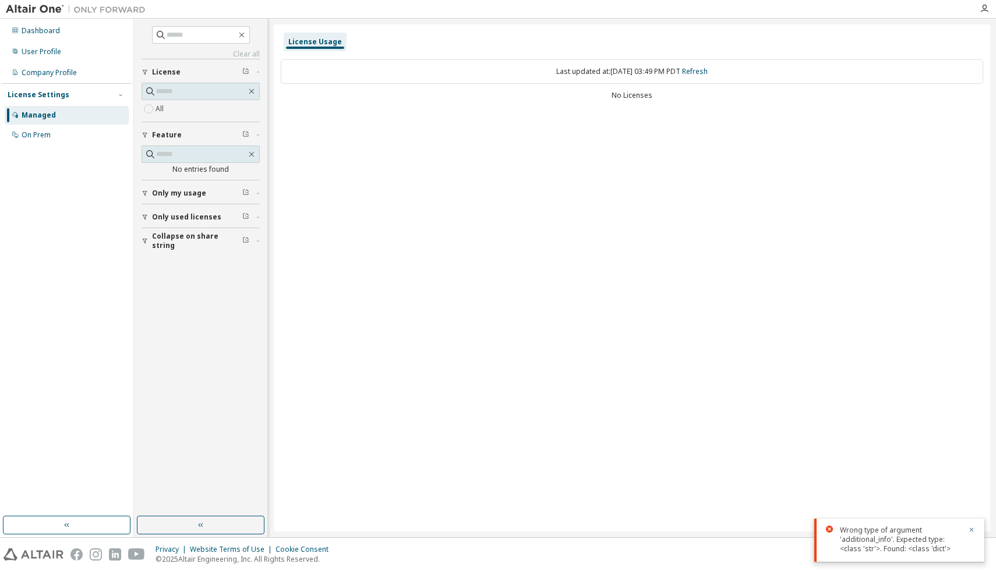
click at [182, 191] on span "Only my usage" at bounding box center [179, 193] width 54 height 9
click at [179, 250] on span "Only used licenses" at bounding box center [186, 250] width 69 height 9
click at [183, 305] on span "Collapse on share string" at bounding box center [197, 308] width 90 height 19
click at [34, 138] on div "On Prem" at bounding box center [36, 134] width 29 height 9
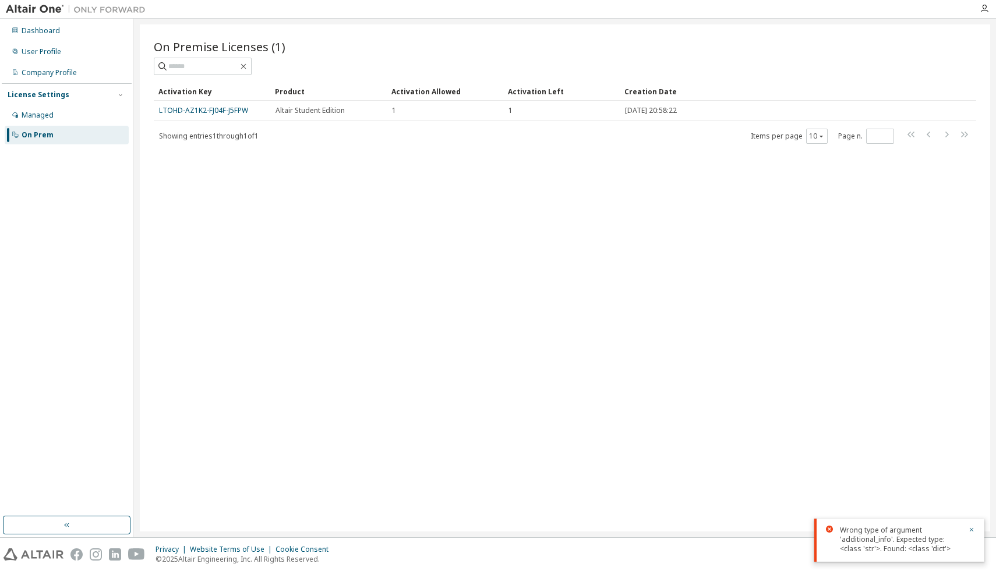
click at [201, 111] on link "LTOHD-AZ1K2-FJ04F-J5FPW" at bounding box center [203, 110] width 89 height 10
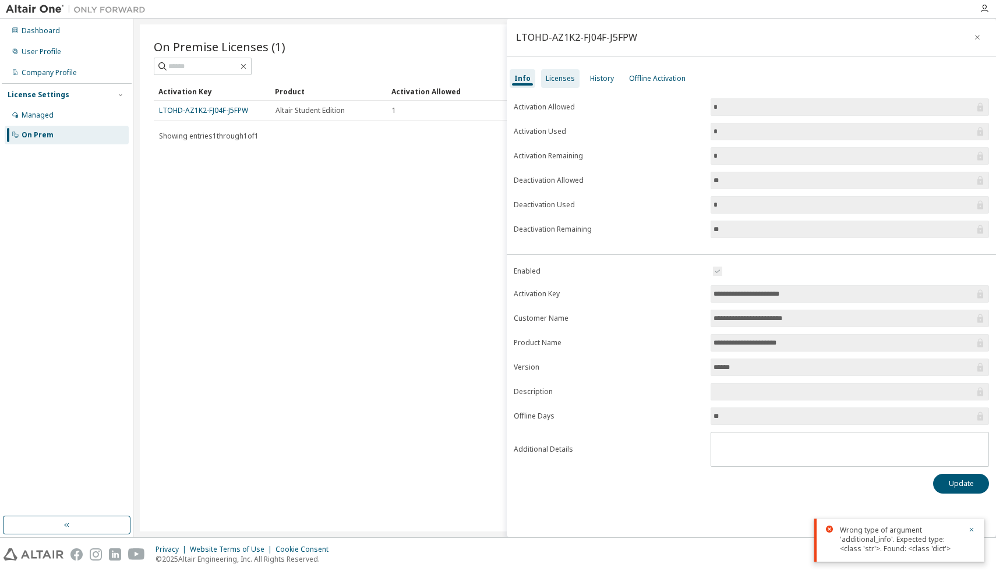
click at [568, 80] on div "Licenses" at bounding box center [560, 78] width 29 height 9
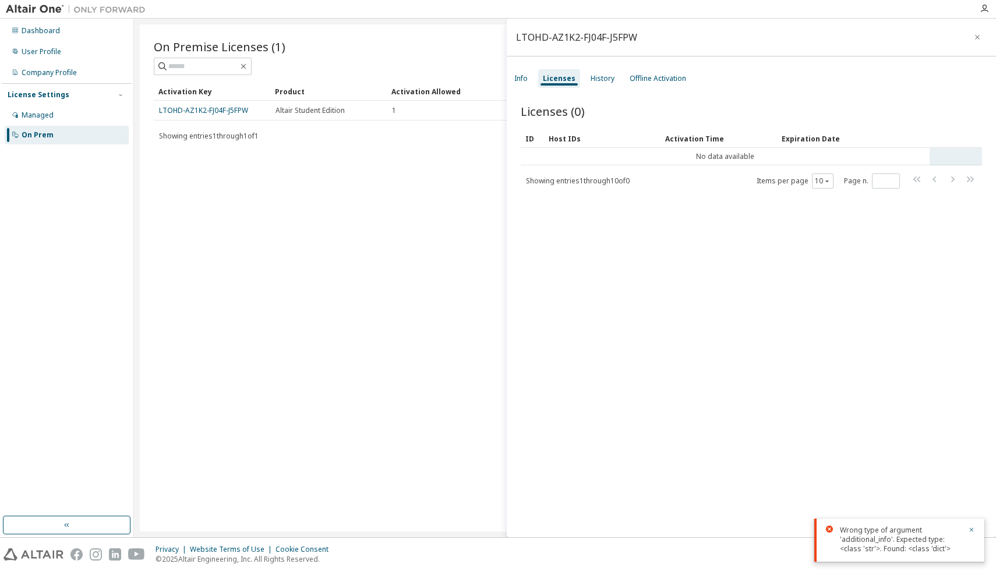
click at [701, 155] on td "No data available" at bounding box center [725, 156] width 409 height 17
click at [525, 76] on div "Info" at bounding box center [520, 78] width 13 height 9
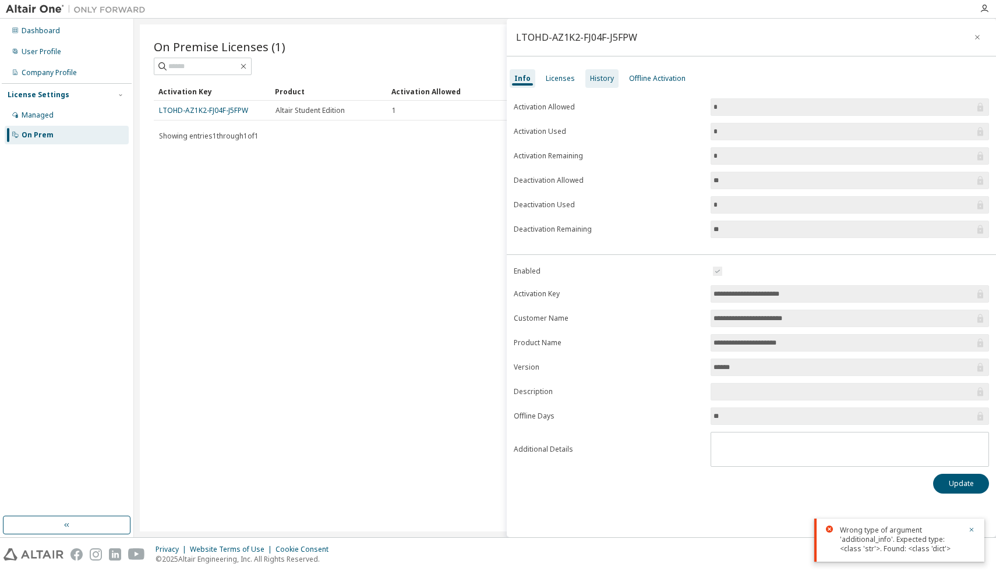
click at [602, 80] on div "History" at bounding box center [602, 78] width 24 height 9
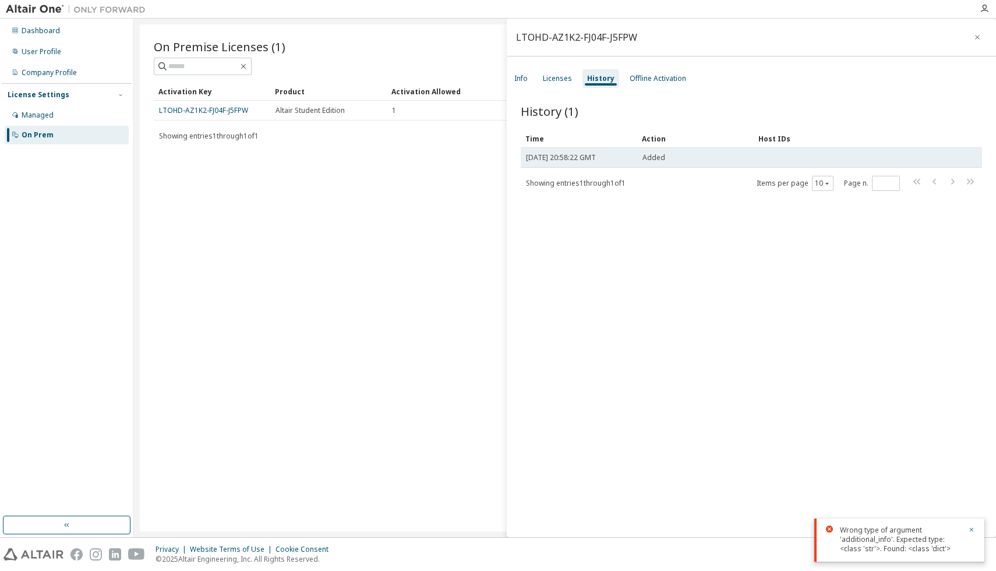
click at [596, 161] on span "Fri, 10 Oct 2025 20:58:22 GMT" at bounding box center [561, 157] width 70 height 9
click at [596, 157] on span "Fri, 10 Oct 2025 20:58:22 GMT" at bounding box center [561, 157] width 70 height 9
click at [668, 154] on div "Added" at bounding box center [695, 157] width 106 height 9
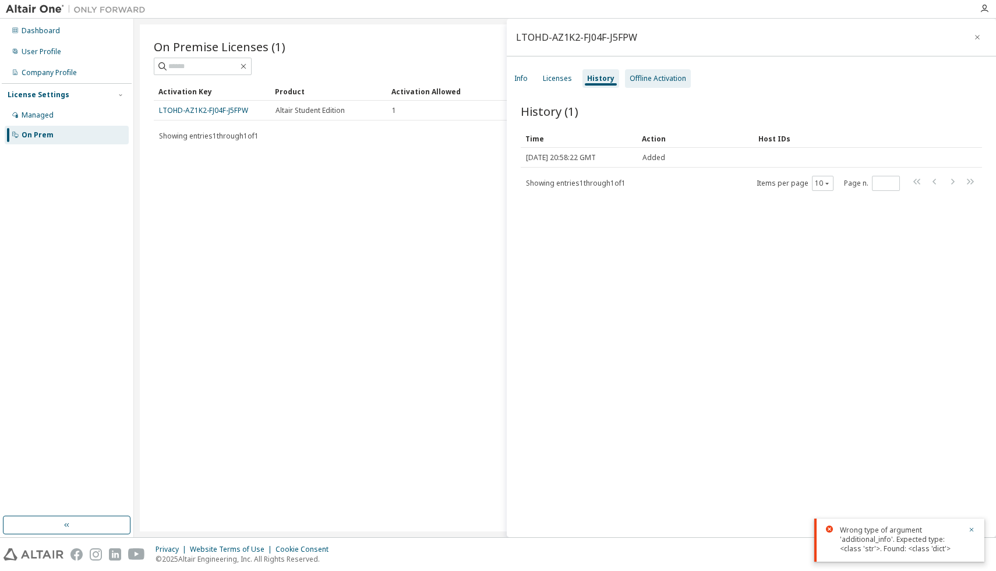
click at [651, 82] on div "Offline Activation" at bounding box center [658, 78] width 57 height 9
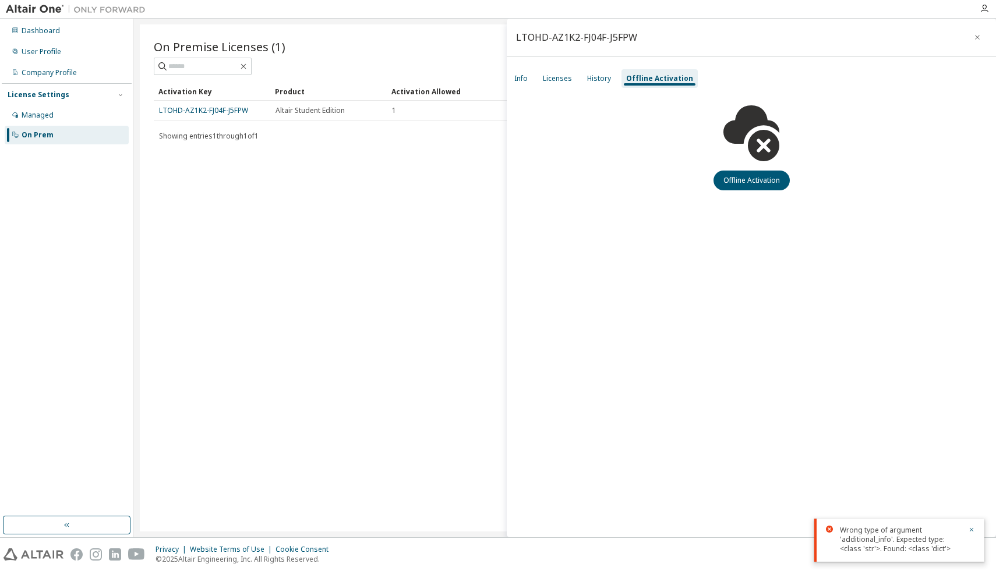
click at [743, 194] on div "LTOHD-AZ1K2-FJ04F-J5FPW Info Licenses History Offline Activation Offline Activa…" at bounding box center [751, 278] width 489 height 519
click at [740, 182] on button "Offline Activation" at bounding box center [752, 181] width 76 height 20
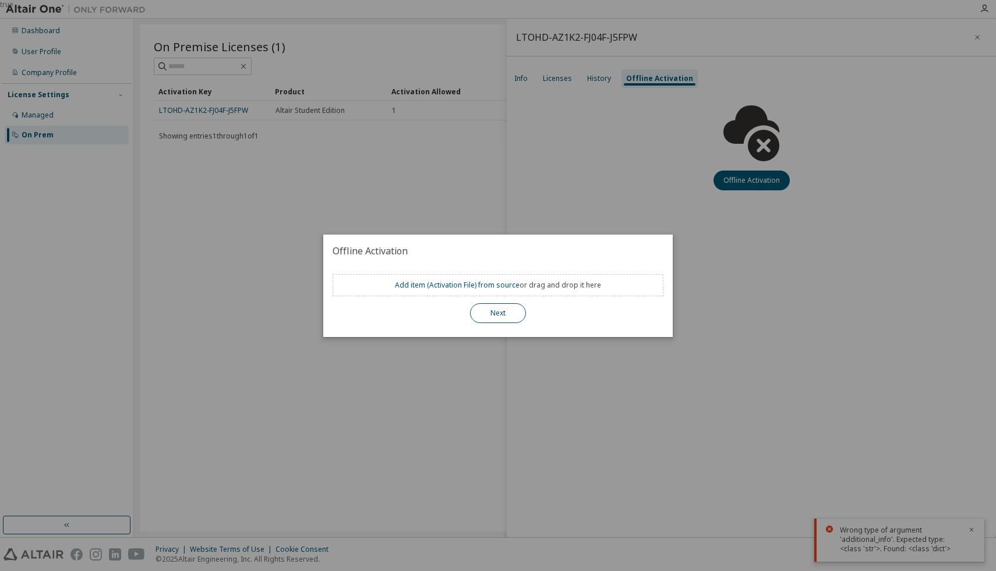
click at [497, 317] on button "Next" at bounding box center [498, 313] width 56 height 20
click at [513, 310] on button "Next" at bounding box center [498, 313] width 56 height 20
click at [511, 313] on button "Next" at bounding box center [498, 313] width 56 height 20
click at [608, 338] on div "true" at bounding box center [498, 285] width 996 height 571
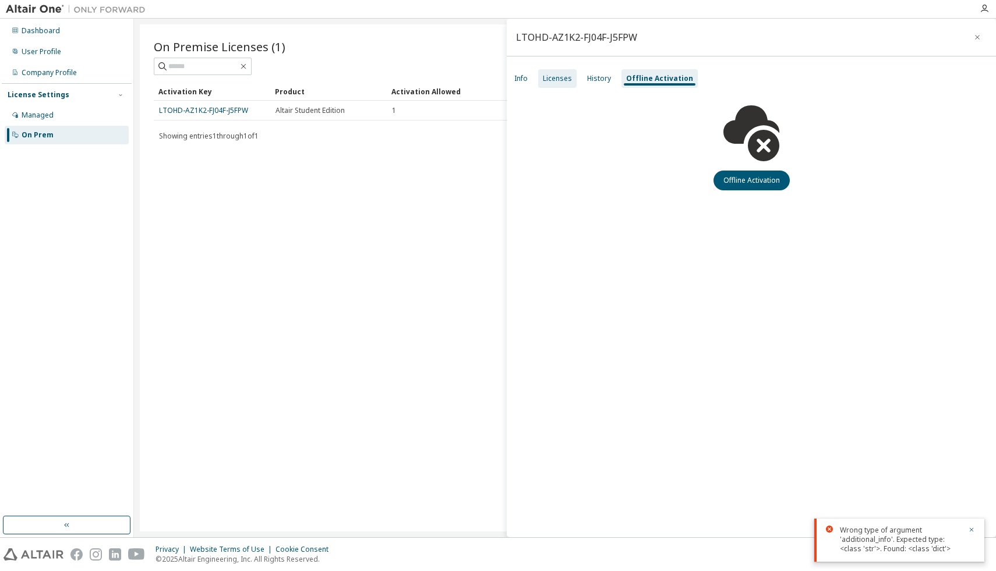
click at [540, 78] on div "Licenses" at bounding box center [557, 78] width 38 height 19
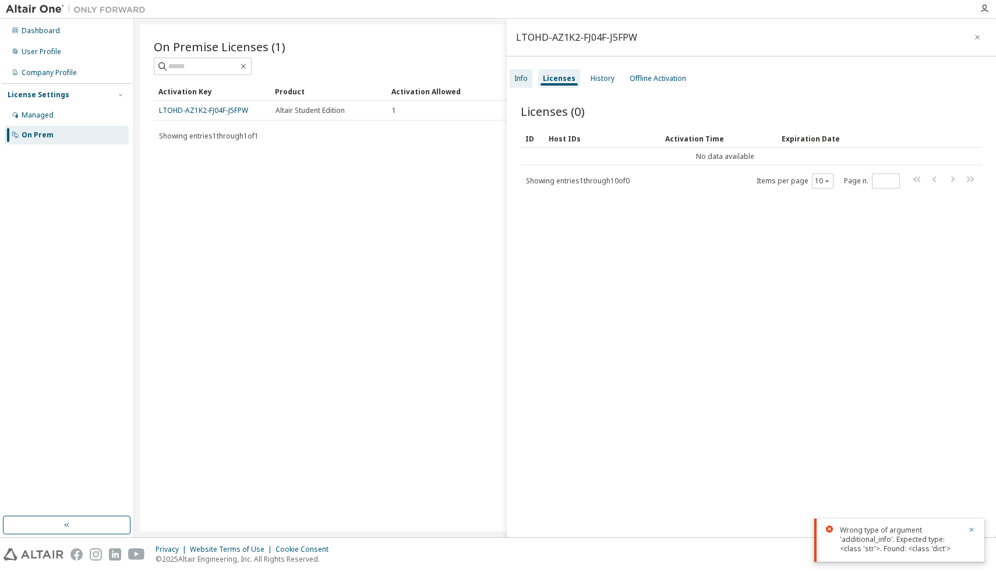
click at [522, 77] on div "Info" at bounding box center [520, 78] width 13 height 9
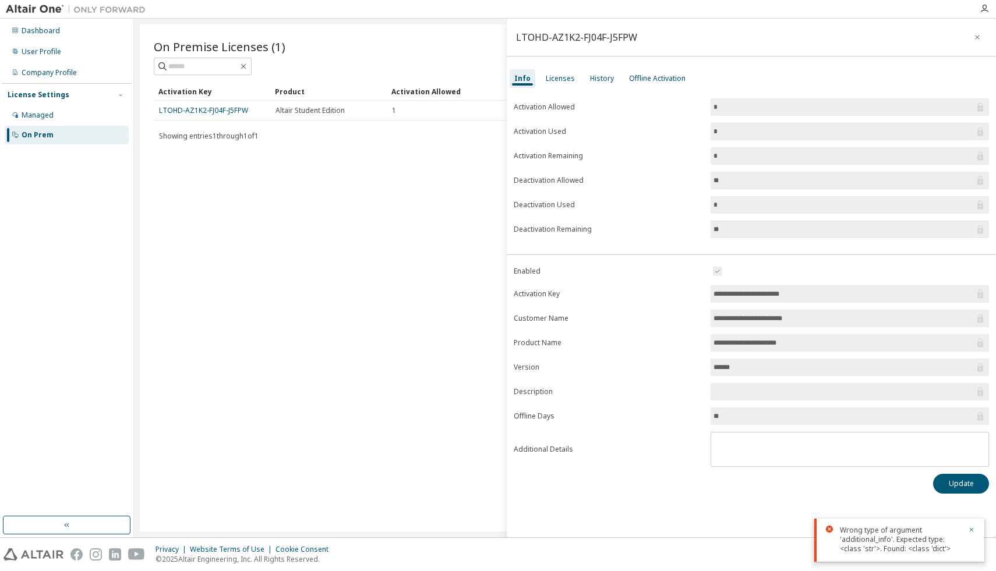
click at [405, 160] on div "On Premise Licenses (1) Clear Load Save Save As Field Operator Value Select fil…" at bounding box center [565, 277] width 850 height 507
click at [317, 56] on div "On Premise Licenses (1)" at bounding box center [565, 56] width 822 height 37
click at [981, 34] on button "button" at bounding box center [977, 37] width 19 height 19
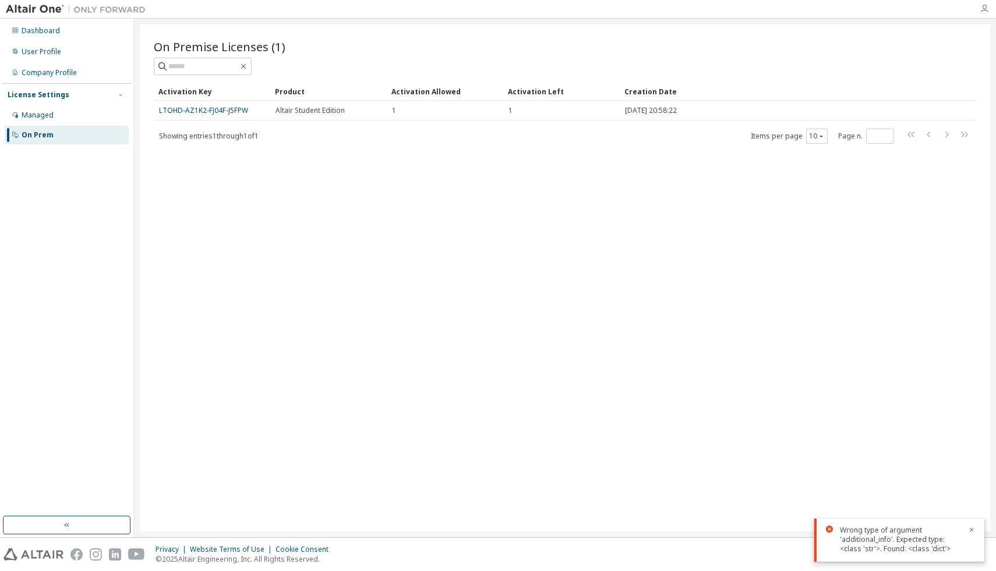
click at [983, 12] on icon "button" at bounding box center [984, 8] width 9 height 9
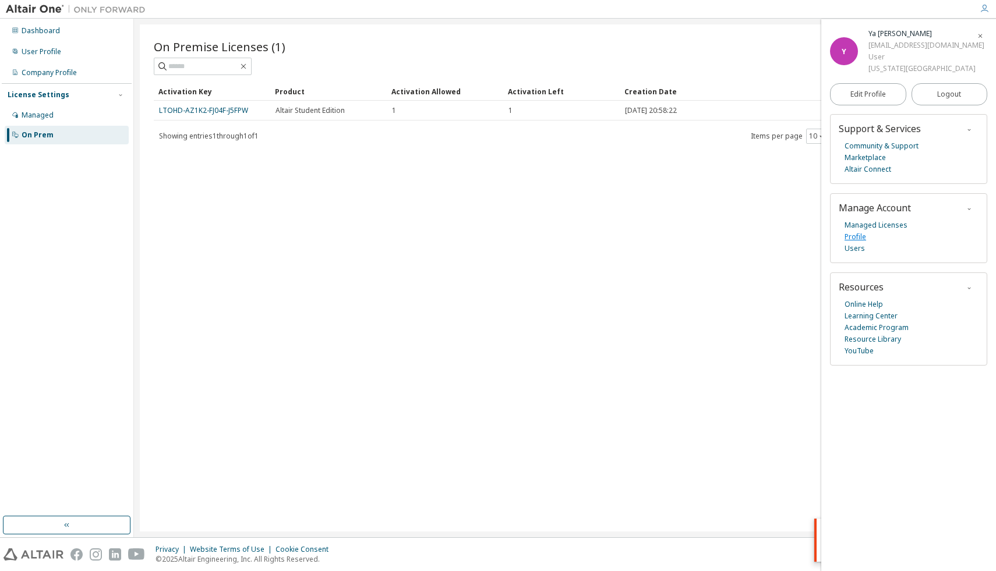
click at [862, 241] on link "Profile" at bounding box center [856, 237] width 22 height 12
click at [860, 252] on link "Users" at bounding box center [855, 249] width 20 height 12
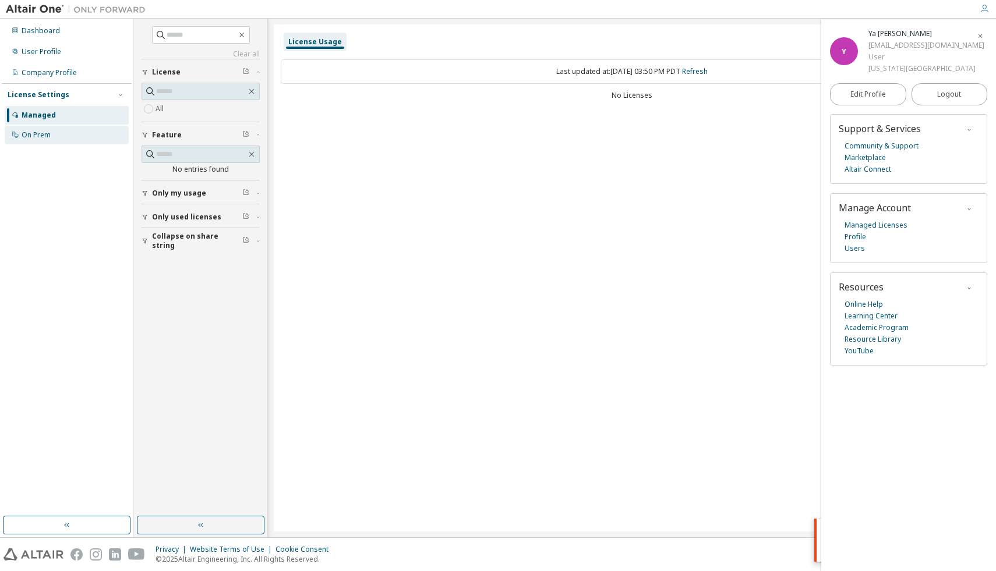
click at [55, 135] on div "On Prem" at bounding box center [67, 135] width 124 height 19
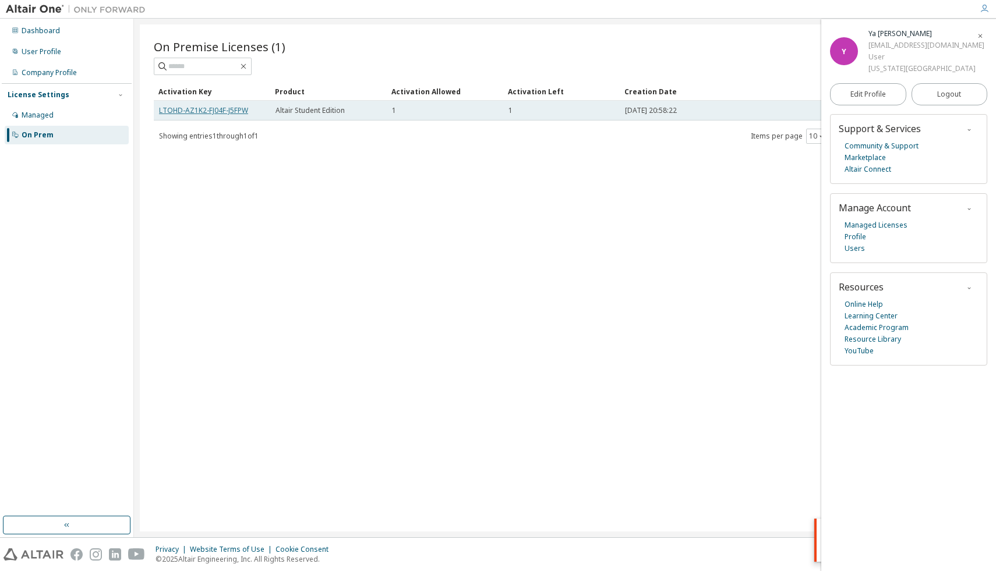
click at [175, 112] on link "LTOHD-AZ1K2-FJ04F-J5FPW" at bounding box center [203, 110] width 89 height 10
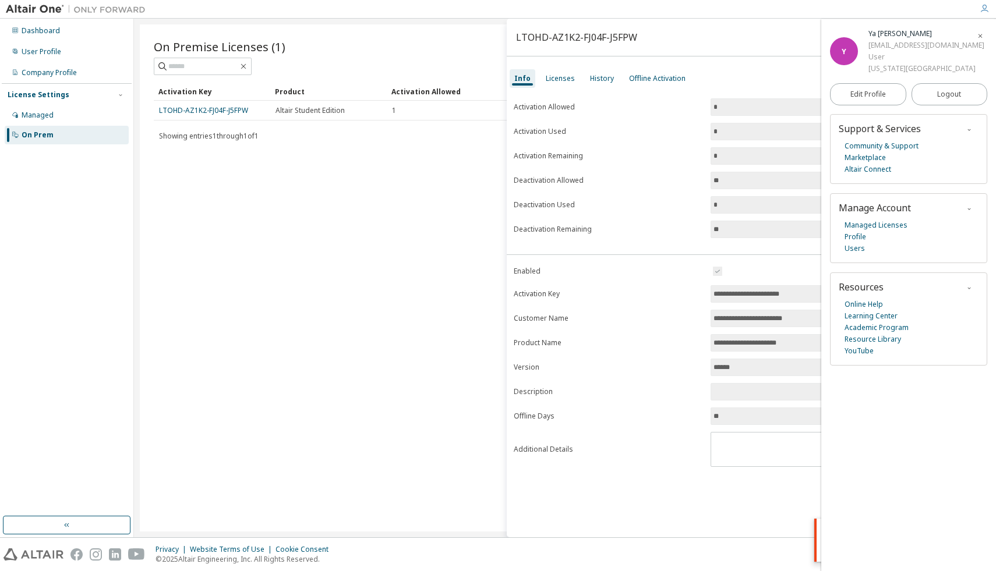
click at [984, 32] on span "button" at bounding box center [980, 35] width 12 height 19
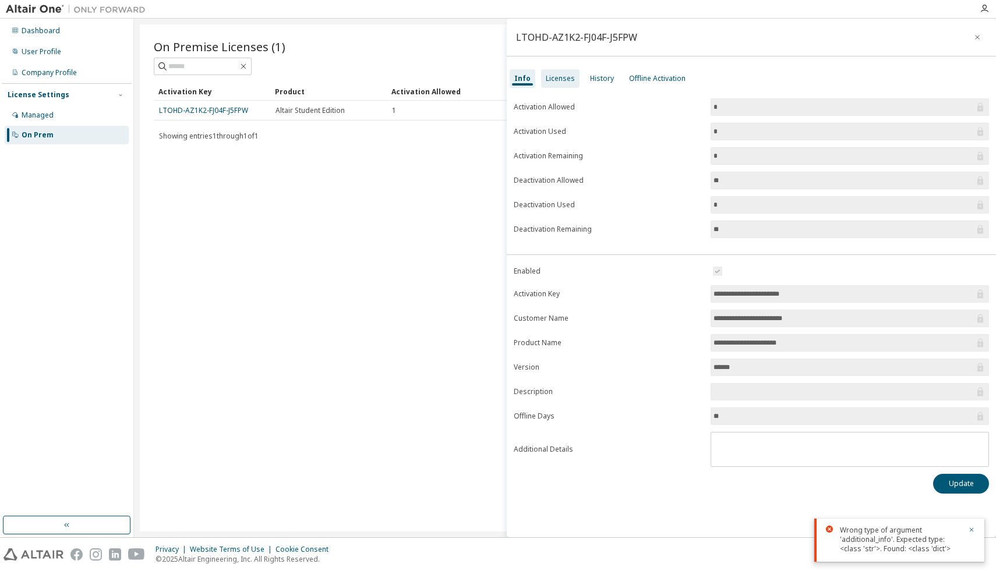
click at [563, 78] on div "Licenses" at bounding box center [560, 78] width 29 height 9
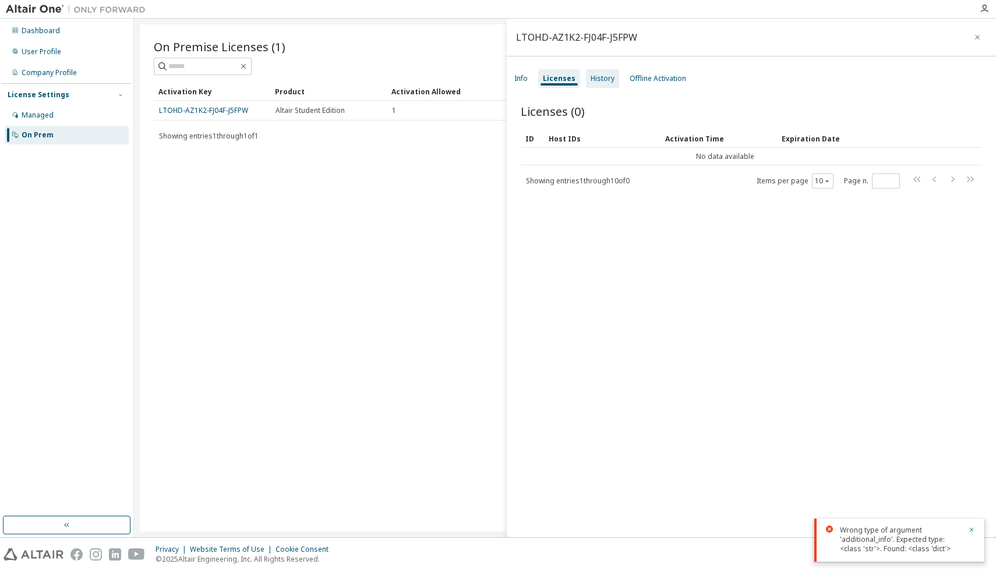
click at [593, 79] on div "History" at bounding box center [603, 78] width 24 height 9
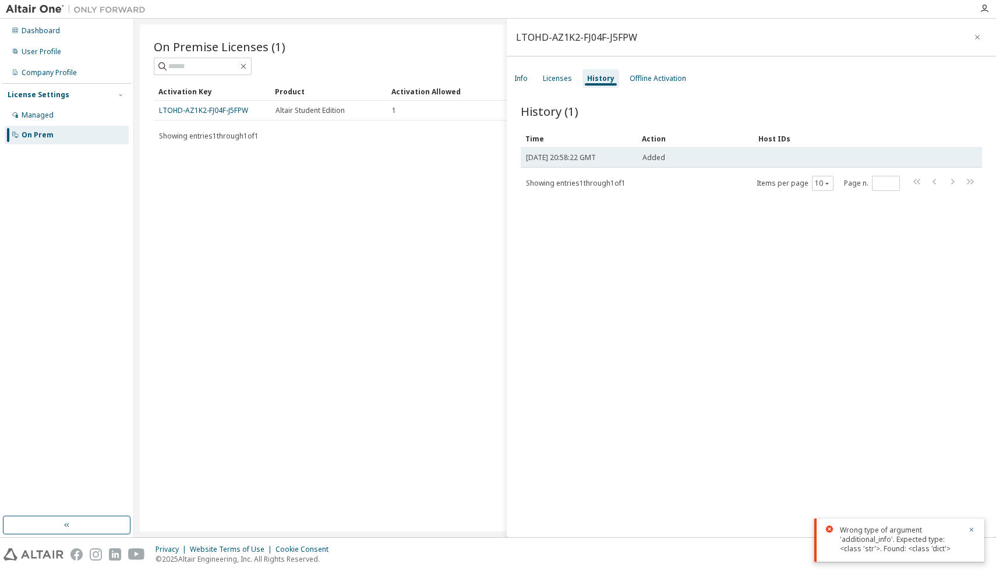
click at [588, 160] on span "Fri, 10 Oct 2025 20:58:22 GMT" at bounding box center [561, 157] width 70 height 9
click at [587, 160] on span "Fri, 10 Oct 2025 20:58:22 GMT" at bounding box center [561, 157] width 70 height 9
click at [645, 152] on td "Added" at bounding box center [695, 158] width 116 height 20
drag, startPoint x: 575, startPoint y: 158, endPoint x: 690, endPoint y: 157, distance: 114.7
click at [690, 157] on tr "Fri, 10 Oct 2025 20:58:22 GMT Added" at bounding box center [751, 158] width 461 height 20
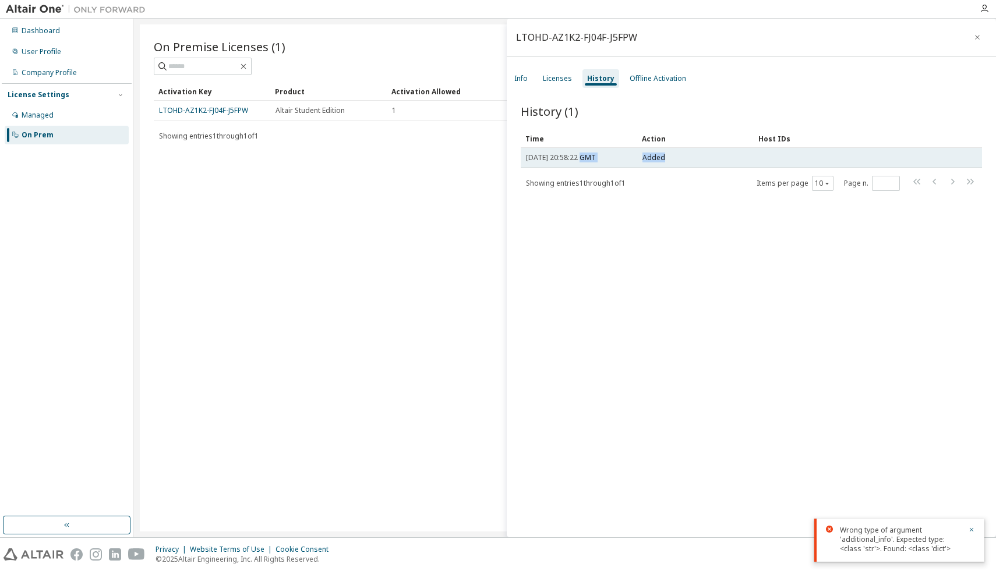
click at [690, 157] on div "Added" at bounding box center [695, 157] width 106 height 9
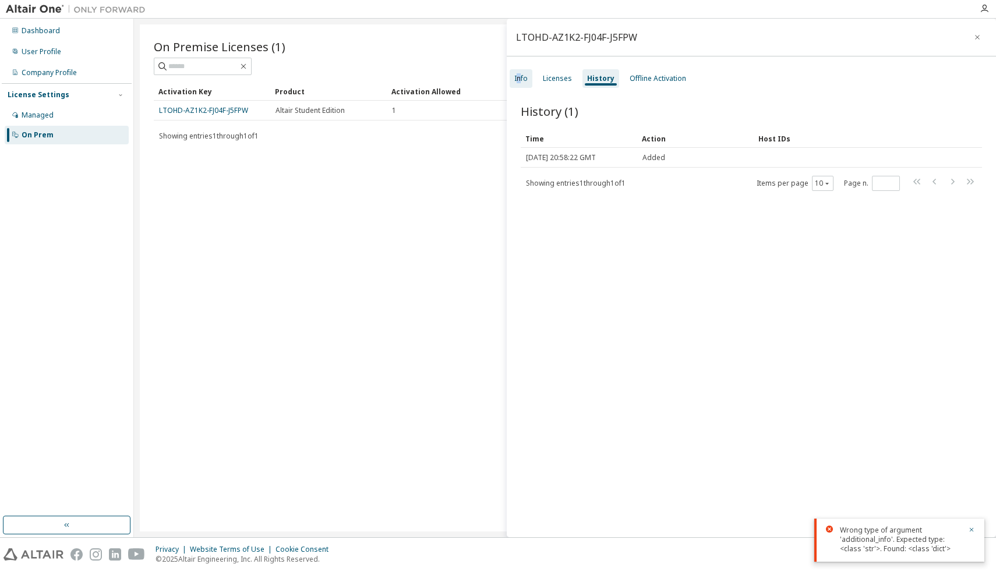
click at [519, 78] on div "Info" at bounding box center [520, 78] width 13 height 9
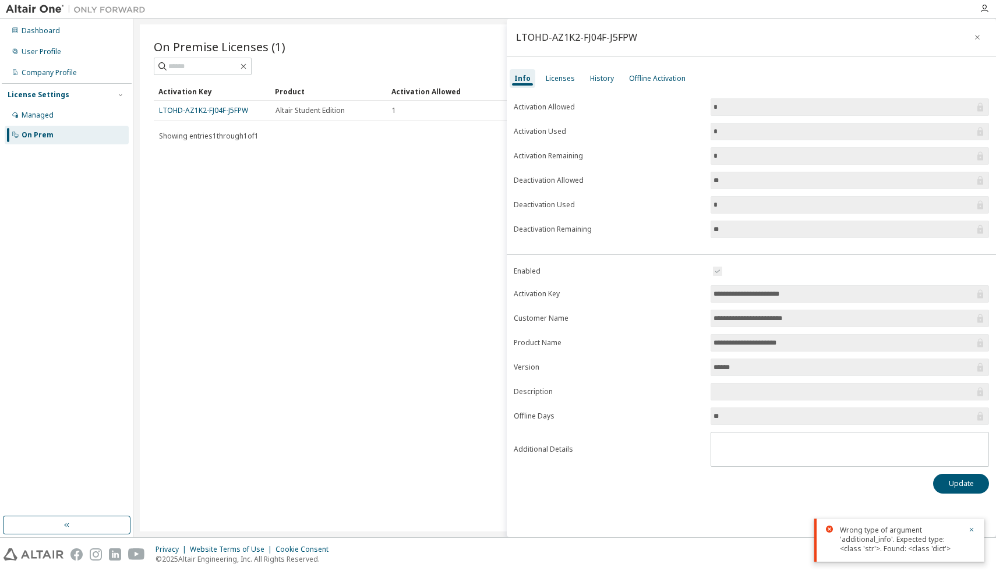
click at [545, 108] on label "Activation Allowed" at bounding box center [609, 107] width 190 height 9
click at [744, 296] on input "**********" at bounding box center [844, 294] width 261 height 12
click at [957, 482] on button "Update" at bounding box center [961, 484] width 56 height 20
click at [972, 480] on icon "button" at bounding box center [971, 477] width 7 height 7
click at [969, 528] on icon "button" at bounding box center [971, 530] width 7 height 7
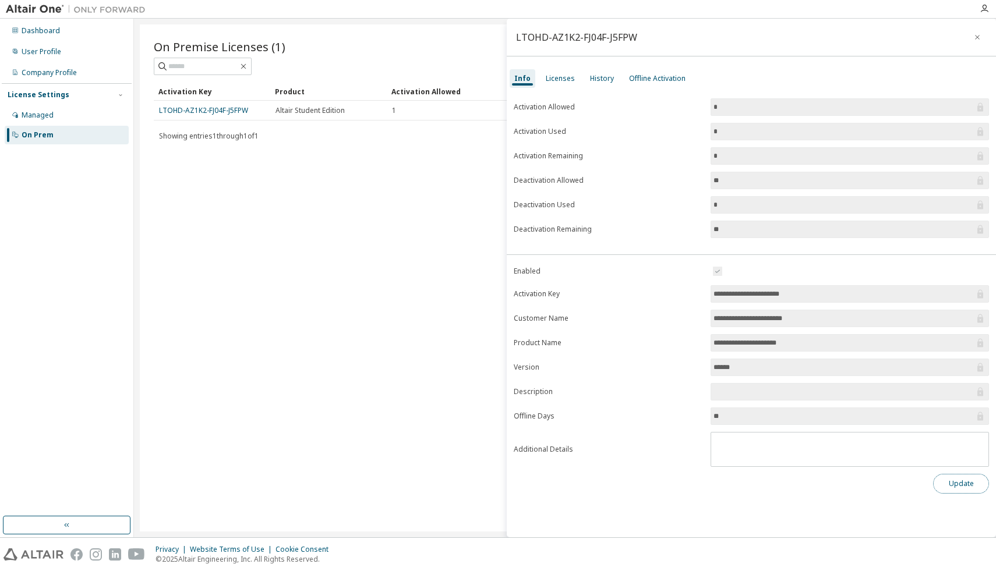
click at [970, 482] on button "Update" at bounding box center [961, 484] width 56 height 20
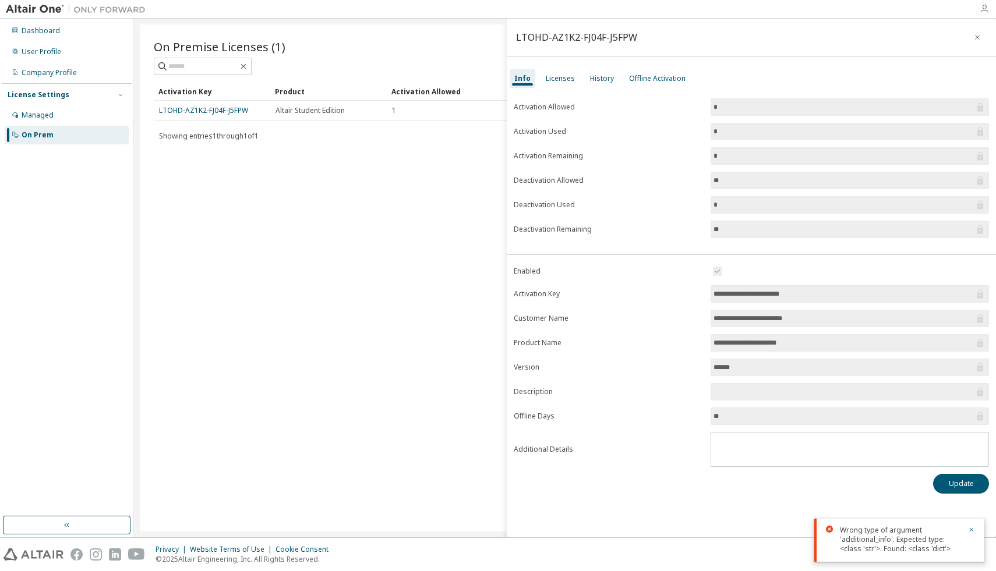
click at [984, 11] on icon "button" at bounding box center [984, 8] width 9 height 9
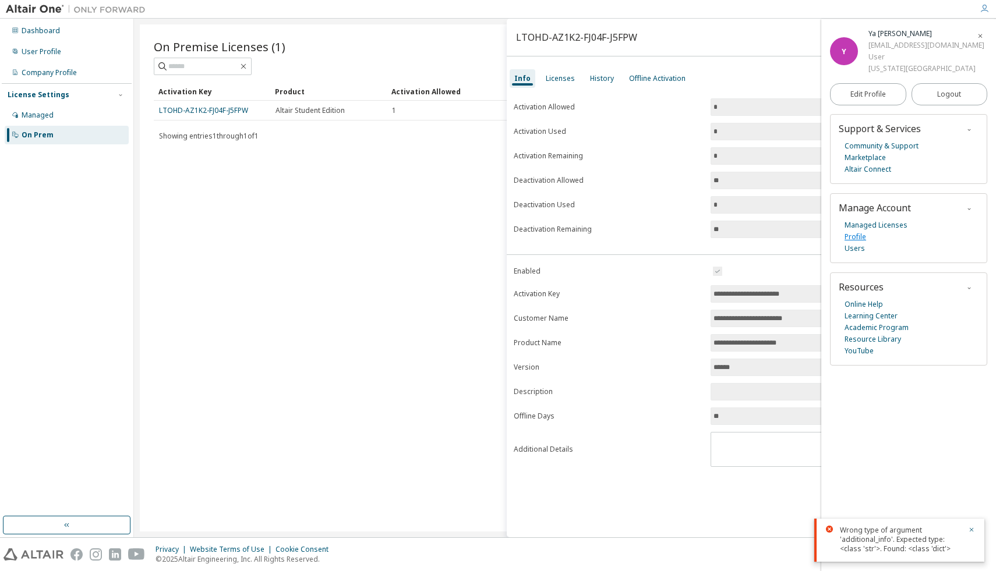
click at [857, 237] on link "Profile" at bounding box center [856, 237] width 22 height 12
click at [861, 236] on link "Profile" at bounding box center [856, 237] width 22 height 12
click at [281, 111] on span "Altair Student Edition" at bounding box center [310, 110] width 69 height 9
click at [232, 111] on link "LTOHD-AZ1K2-FJ04F-J5FPW" at bounding box center [203, 110] width 89 height 10
click at [983, 34] on icon "button" at bounding box center [980, 36] width 7 height 7
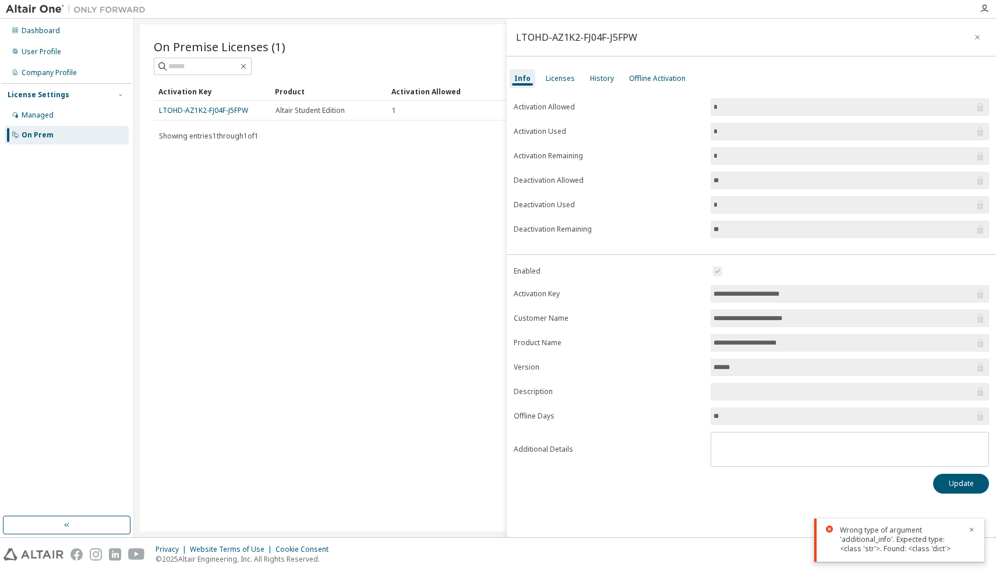
click at [759, 295] on input "**********" at bounding box center [844, 294] width 261 height 12
drag, startPoint x: 776, startPoint y: 292, endPoint x: 719, endPoint y: 292, distance: 57.7
click at [719, 292] on input "**********" at bounding box center [844, 294] width 261 height 12
click at [723, 313] on input "**********" at bounding box center [844, 319] width 261 height 12
click at [552, 79] on div "Licenses" at bounding box center [560, 78] width 29 height 9
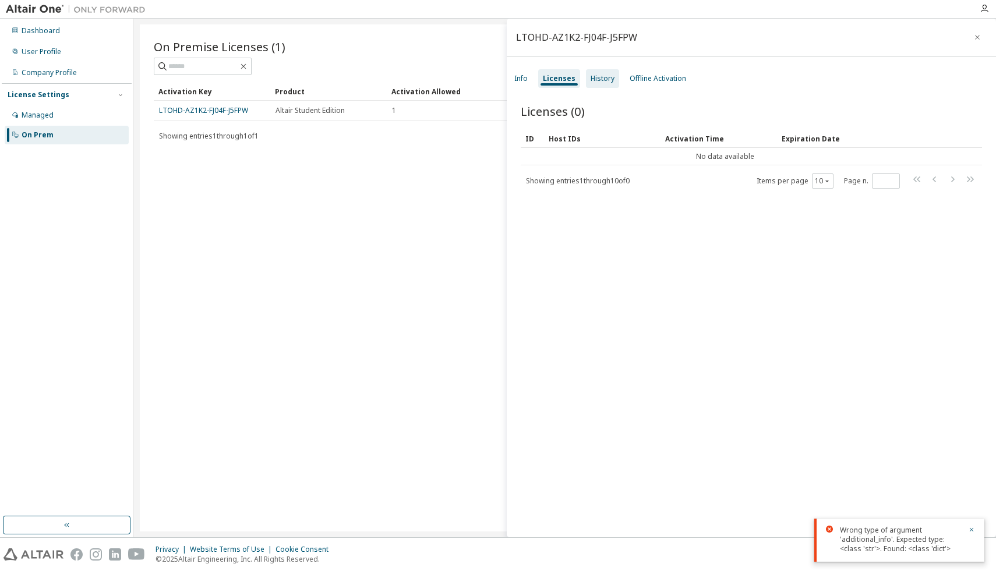
click at [599, 80] on div "History" at bounding box center [603, 78] width 24 height 9
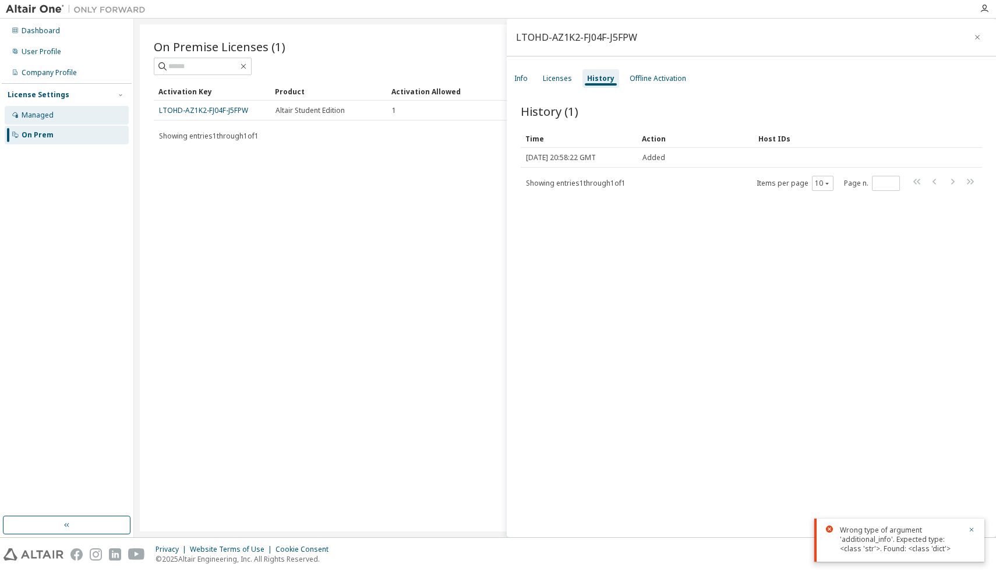
click at [48, 117] on div "Managed" at bounding box center [38, 115] width 32 height 9
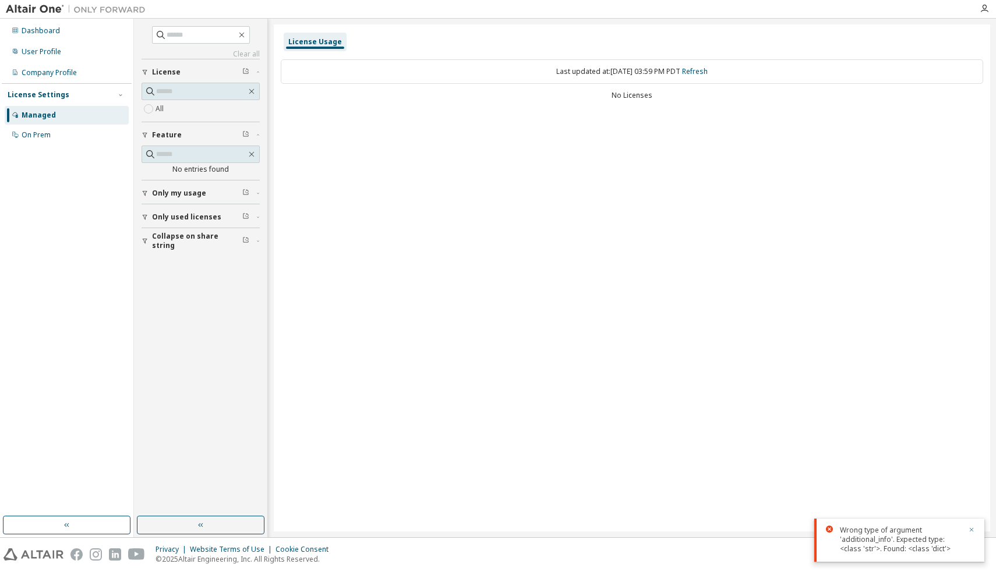
click at [973, 531] on icon "button" at bounding box center [971, 530] width 7 height 7
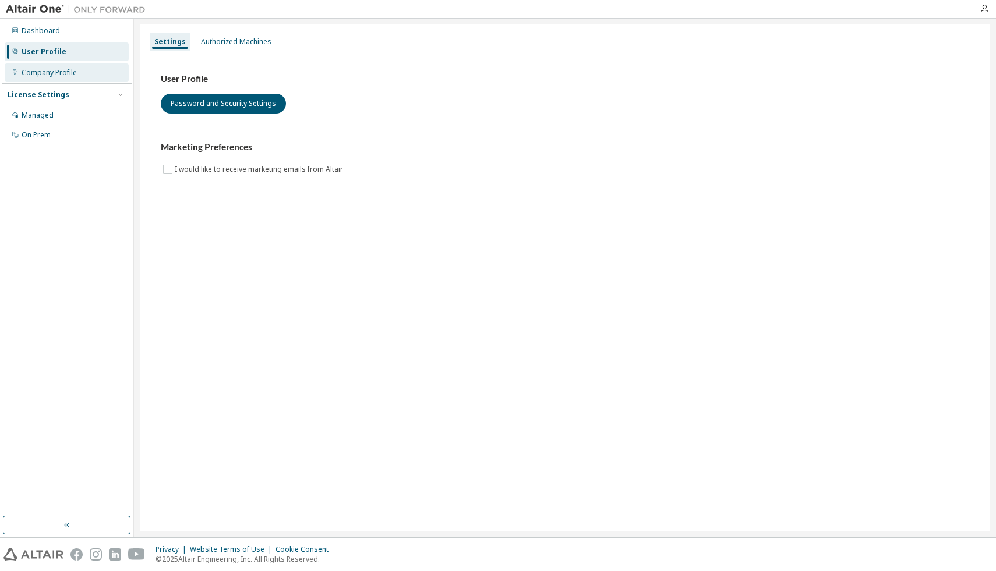
click at [54, 76] on div "Company Profile" at bounding box center [49, 72] width 55 height 9
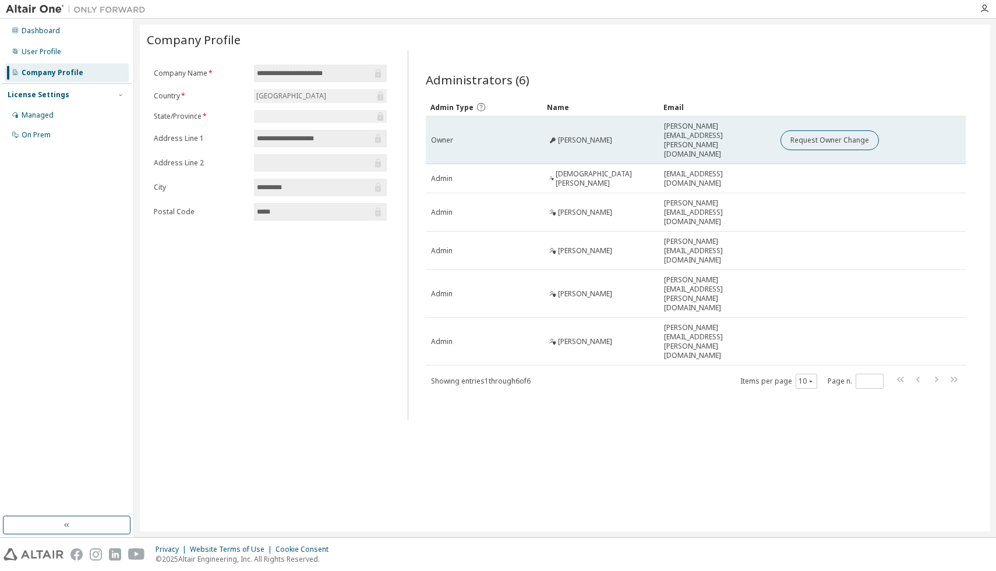
click at [584, 136] on span "Russell Wiegel" at bounding box center [585, 140] width 54 height 9
click at [464, 136] on div "Owner" at bounding box center [484, 140] width 106 height 9
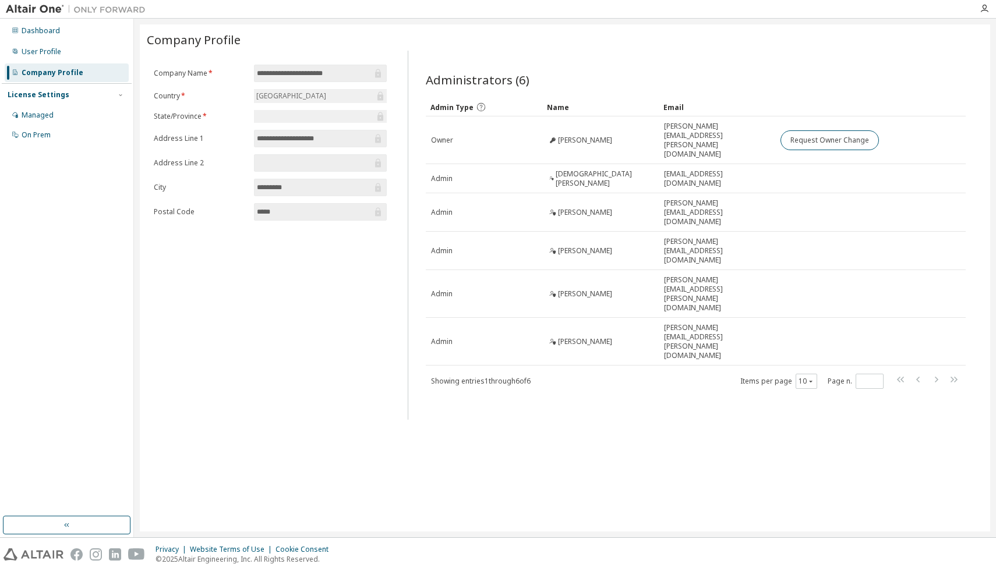
click at [314, 83] on form "**********" at bounding box center [270, 143] width 233 height 156
drag, startPoint x: 310, startPoint y: 77, endPoint x: 303, endPoint y: 96, distance: 20.5
click at [308, 88] on form "**********" at bounding box center [270, 143] width 233 height 156
drag, startPoint x: 293, startPoint y: 107, endPoint x: 219, endPoint y: 118, distance: 74.7
click at [293, 107] on form "**********" at bounding box center [270, 143] width 233 height 156
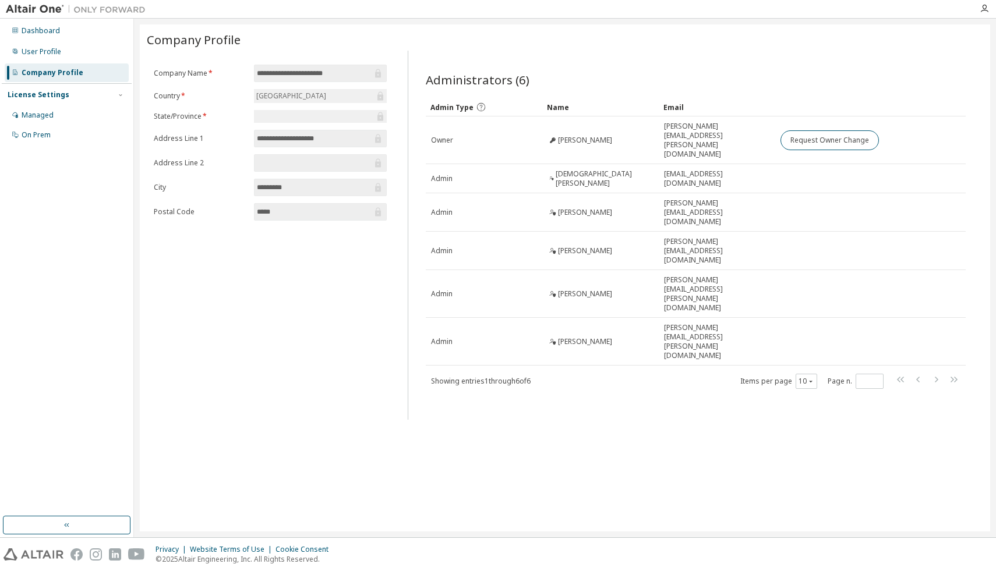
click at [155, 94] on label "Country *" at bounding box center [200, 95] width 93 height 9
click at [74, 531] on button "button" at bounding box center [67, 525] width 128 height 19
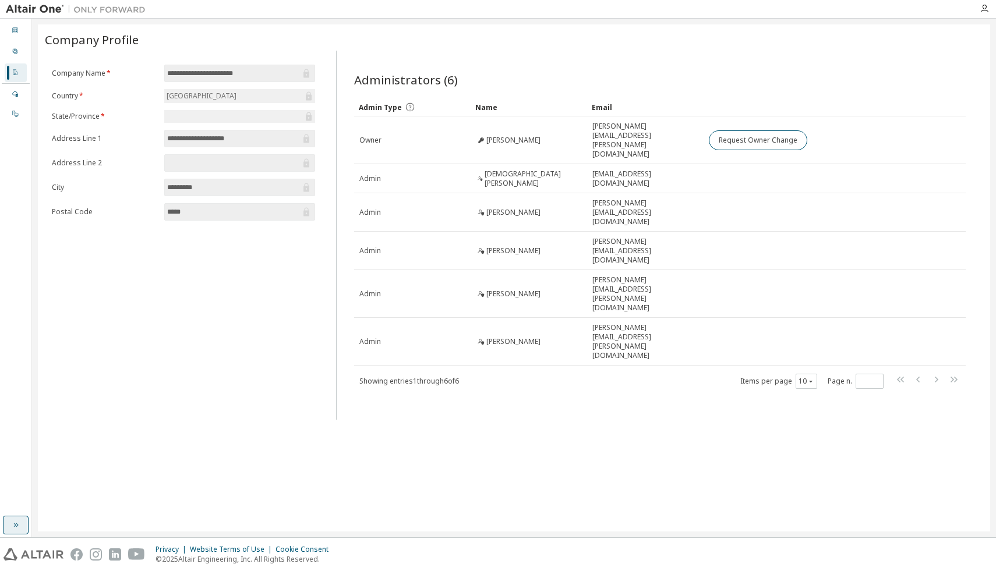
click at [3, 529] on button "button" at bounding box center [16, 525] width 26 height 19
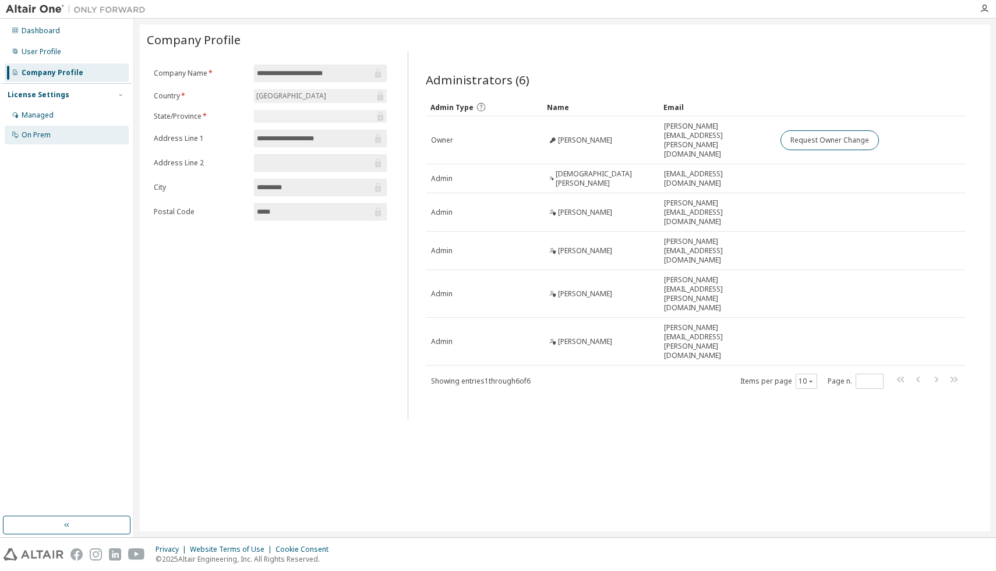
click at [38, 139] on div "On Prem" at bounding box center [36, 134] width 29 height 9
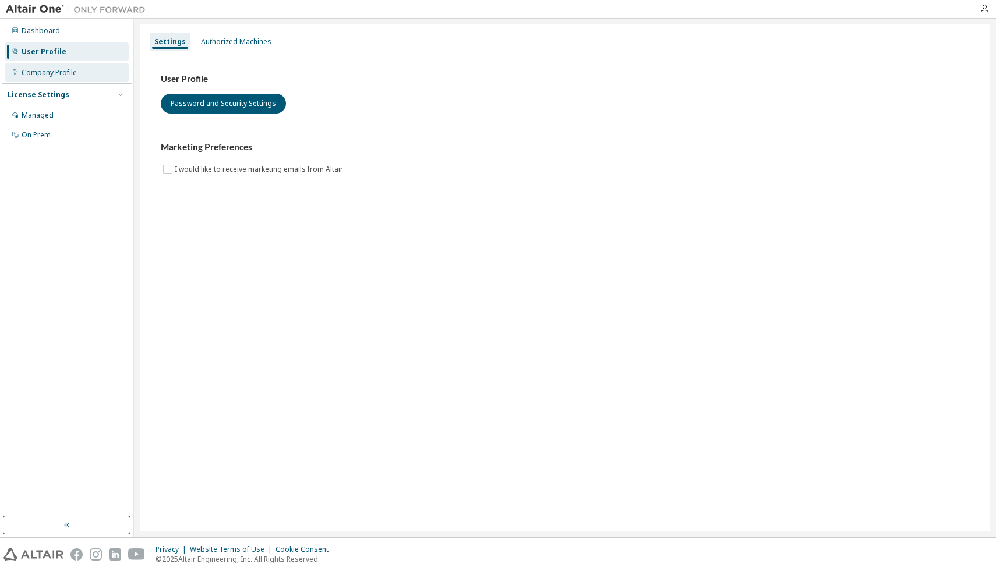
click at [25, 77] on div "Company Profile" at bounding box center [67, 72] width 124 height 19
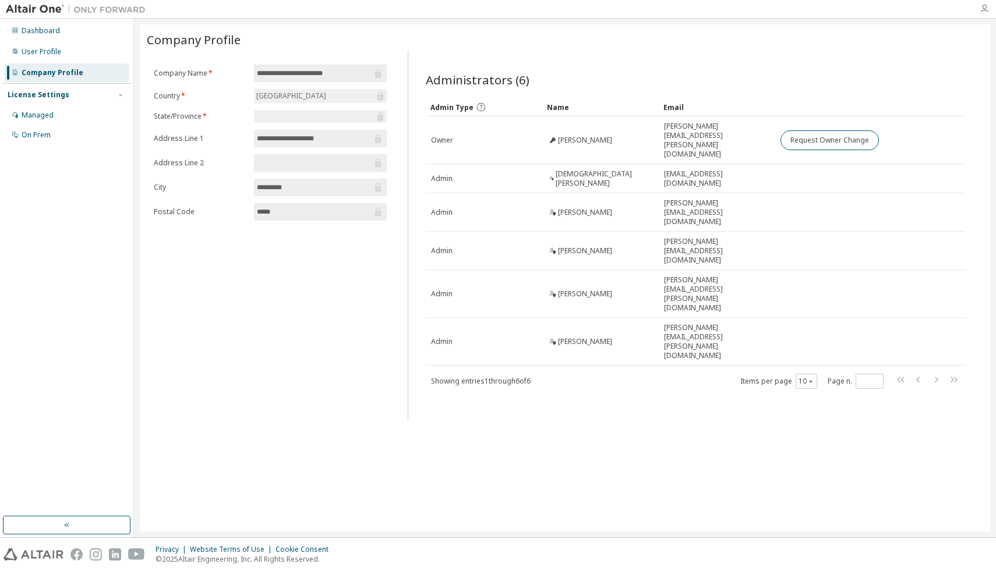
click at [987, 9] on icon "button" at bounding box center [984, 8] width 9 height 9
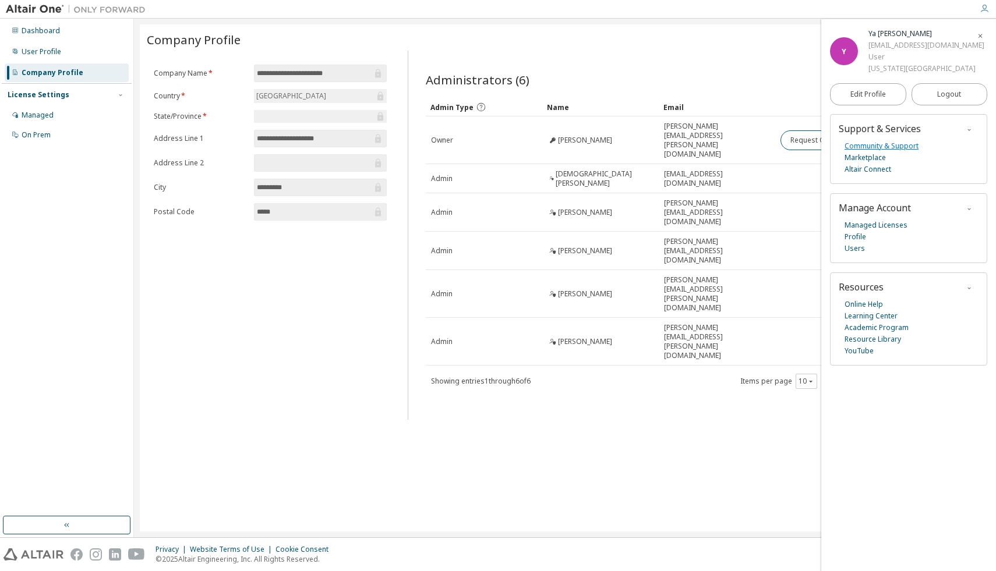
click at [901, 147] on link "Community & Support" at bounding box center [882, 146] width 74 height 12
click at [870, 305] on link "Online Help" at bounding box center [864, 305] width 38 height 12
click at [854, 253] on link "Users" at bounding box center [855, 249] width 20 height 12
drag, startPoint x: 307, startPoint y: 196, endPoint x: 273, endPoint y: 195, distance: 34.4
click at [273, 195] on form "**********" at bounding box center [270, 143] width 233 height 156
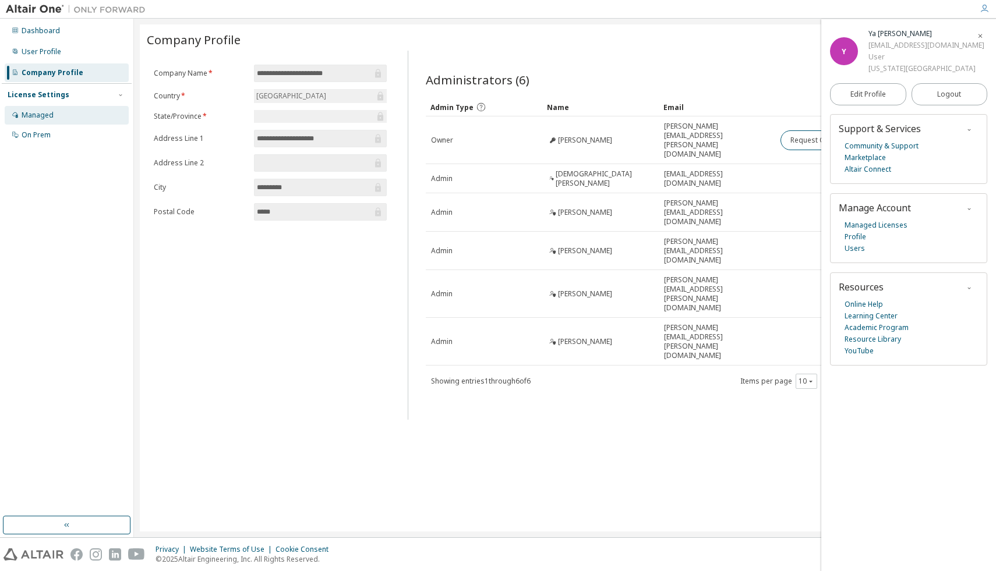
click at [70, 122] on div "Managed" at bounding box center [67, 115] width 124 height 19
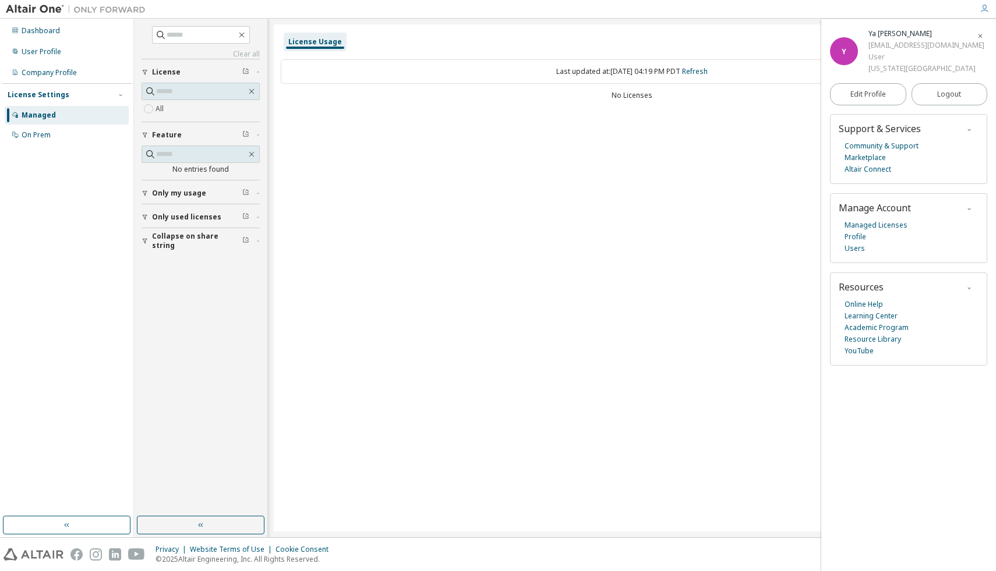
click at [172, 197] on span "Only my usage" at bounding box center [179, 193] width 54 height 9
click at [180, 220] on span "Only used licenses" at bounding box center [186, 217] width 69 height 9
click at [180, 246] on button "Collapse on share string" at bounding box center [201, 241] width 118 height 26
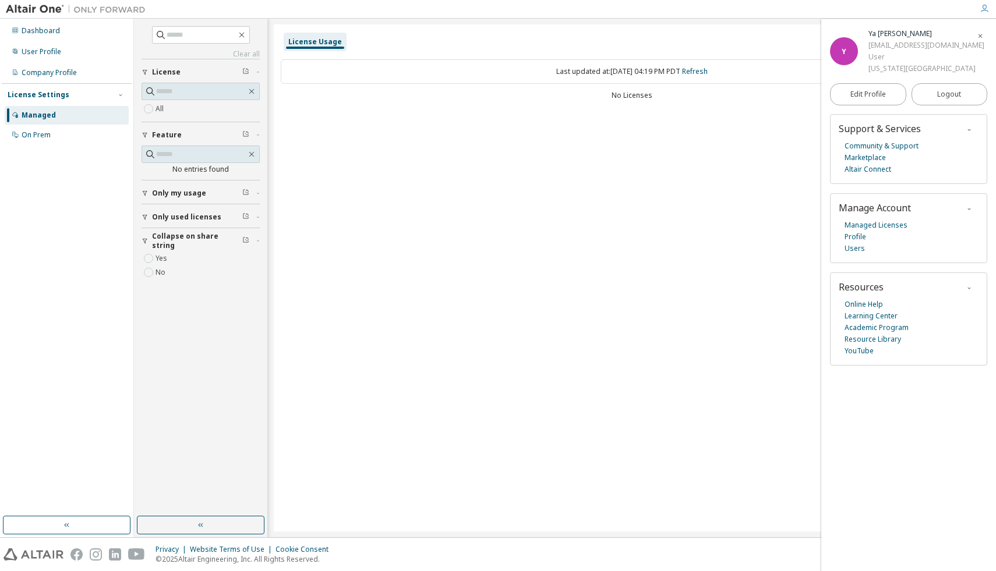
click at [180, 246] on button "Collapse on share string" at bounding box center [201, 241] width 118 height 26
click at [40, 137] on div "On Prem" at bounding box center [36, 134] width 29 height 9
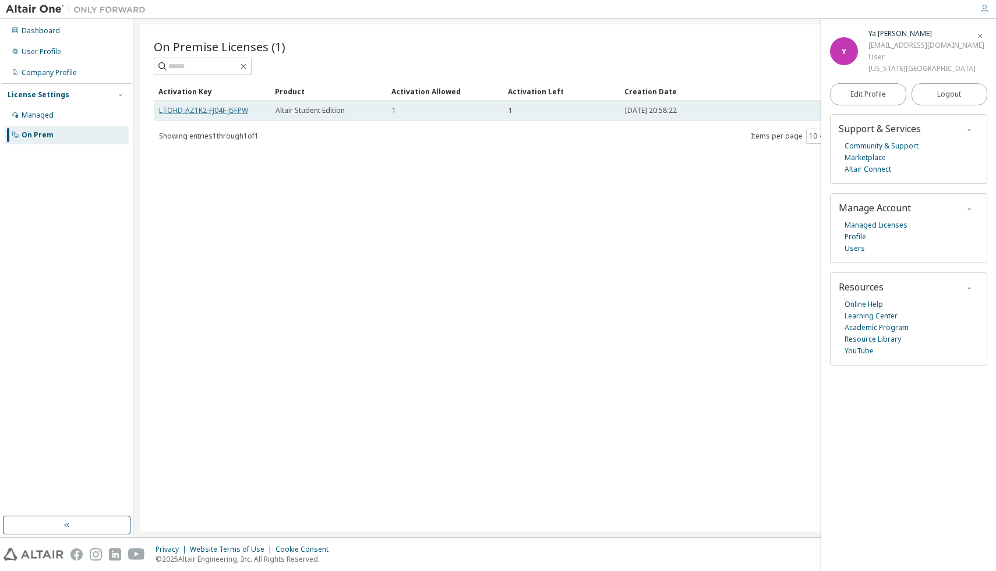
click at [192, 111] on link "LTOHD-AZ1K2-FJ04F-J5FPW" at bounding box center [203, 110] width 89 height 10
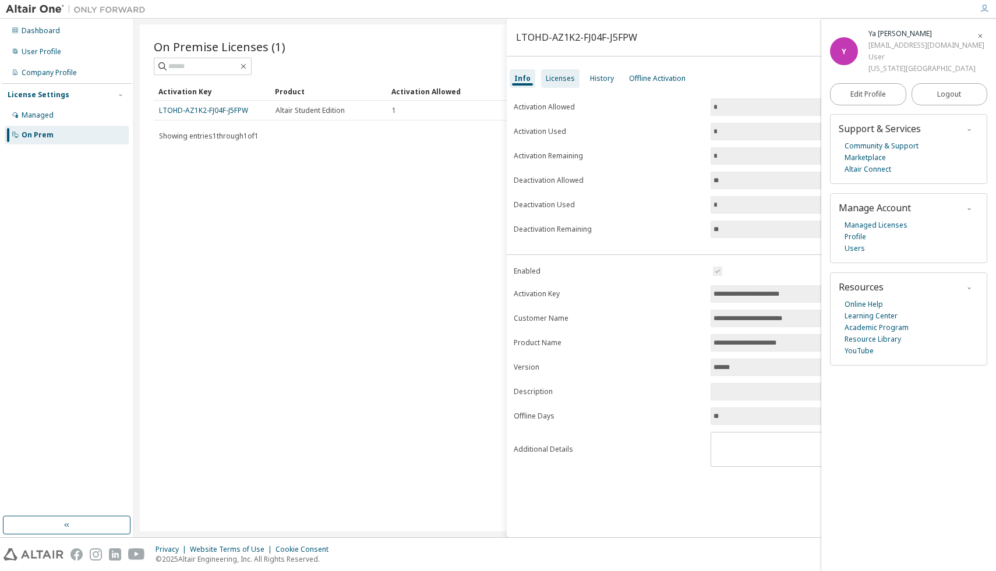
click at [563, 75] on div "Licenses" at bounding box center [560, 78] width 29 height 9
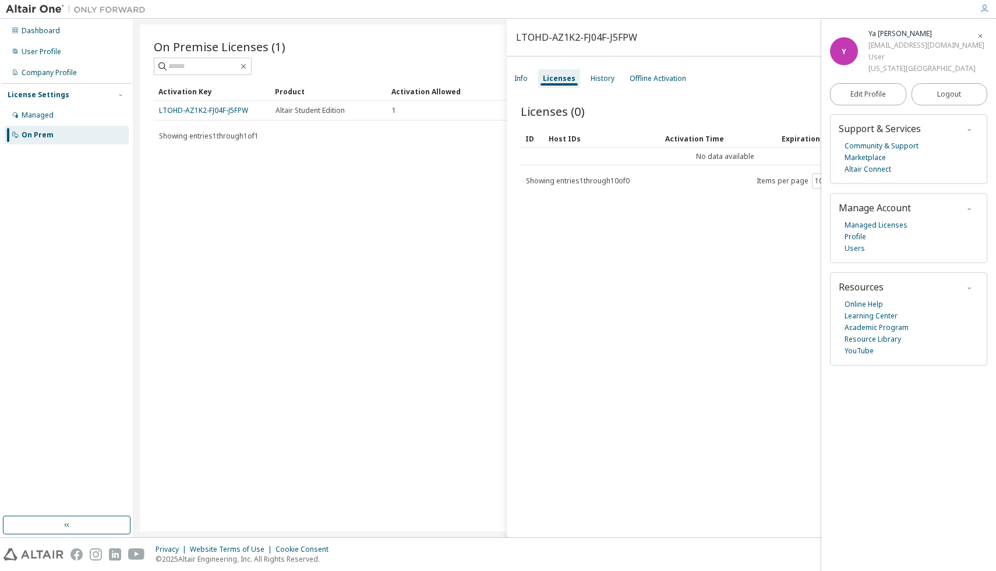
click at [983, 41] on span "button" at bounding box center [980, 35] width 12 height 19
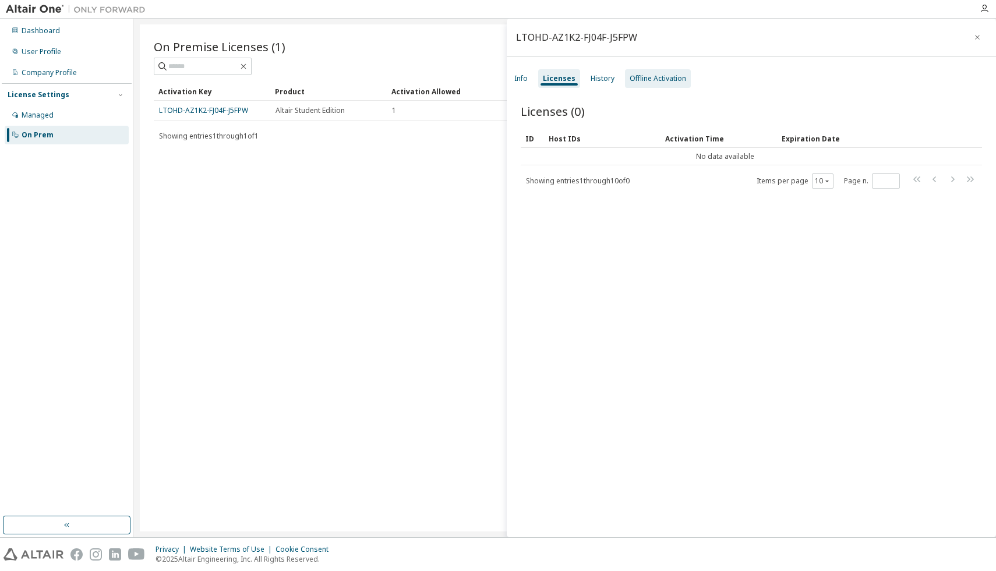
click at [668, 83] on div "Offline Activation" at bounding box center [658, 78] width 66 height 19
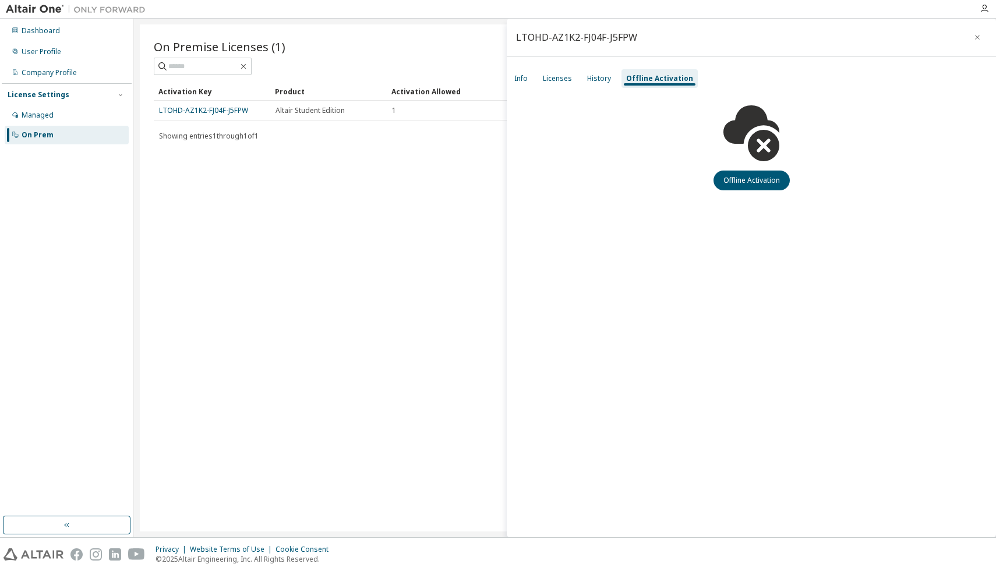
click at [615, 77] on div "Info Licenses History Offline Activation" at bounding box center [751, 78] width 489 height 21
click at [597, 79] on div "History" at bounding box center [599, 78] width 24 height 9
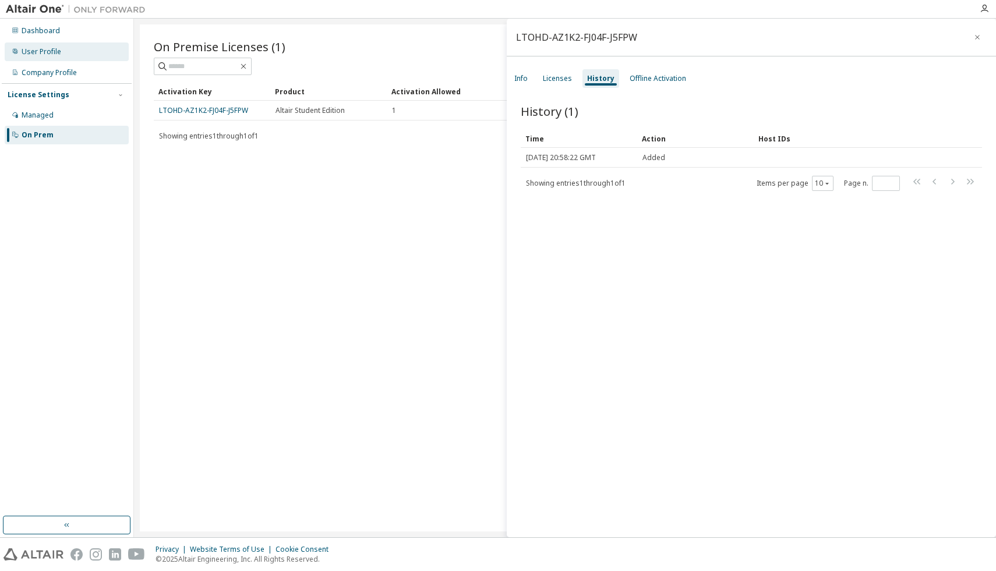
click at [80, 58] on div "User Profile" at bounding box center [67, 52] width 124 height 19
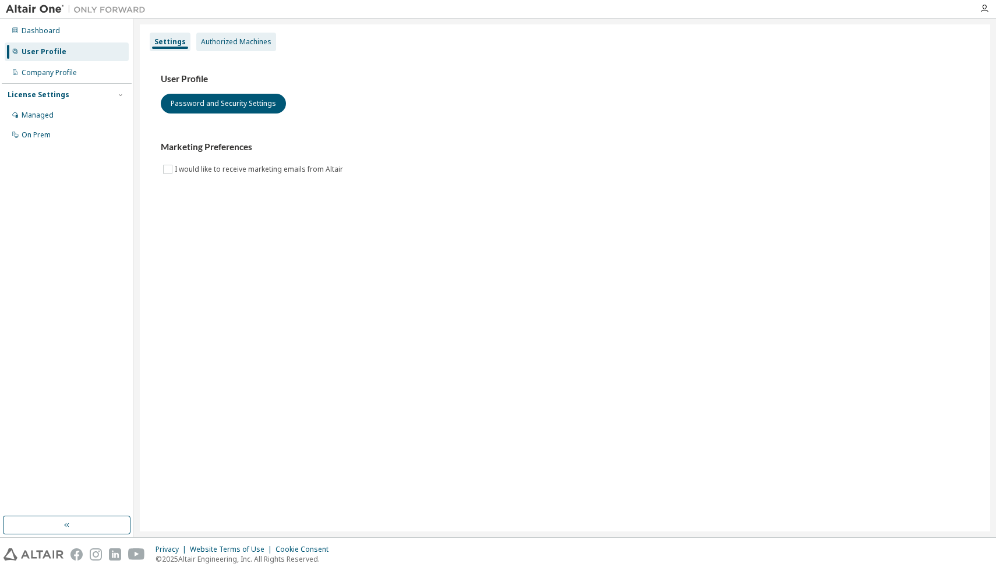
click at [202, 43] on div "Authorized Machines" at bounding box center [236, 41] width 70 height 9
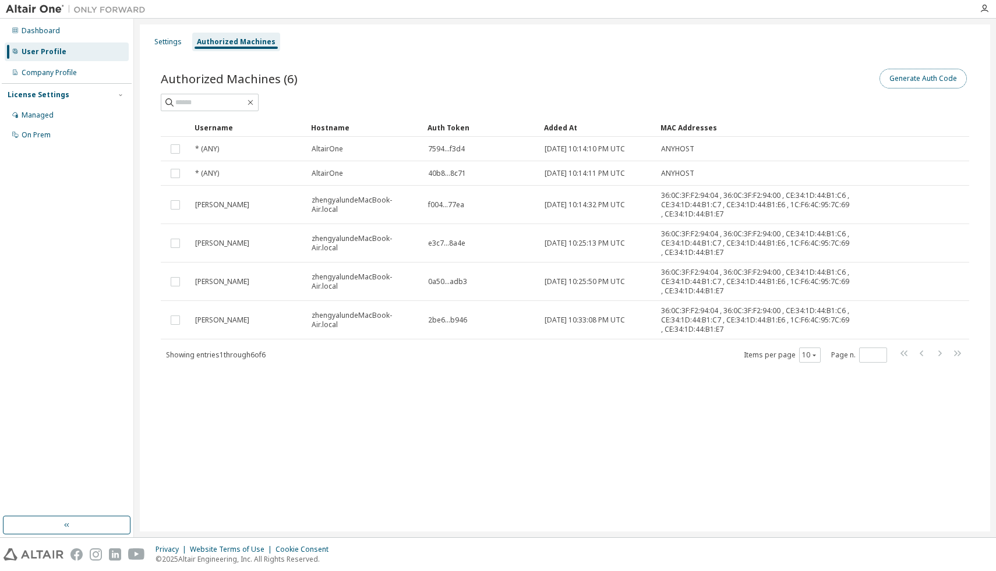
click at [904, 69] on button "Generate Auth Code" at bounding box center [923, 79] width 87 height 20
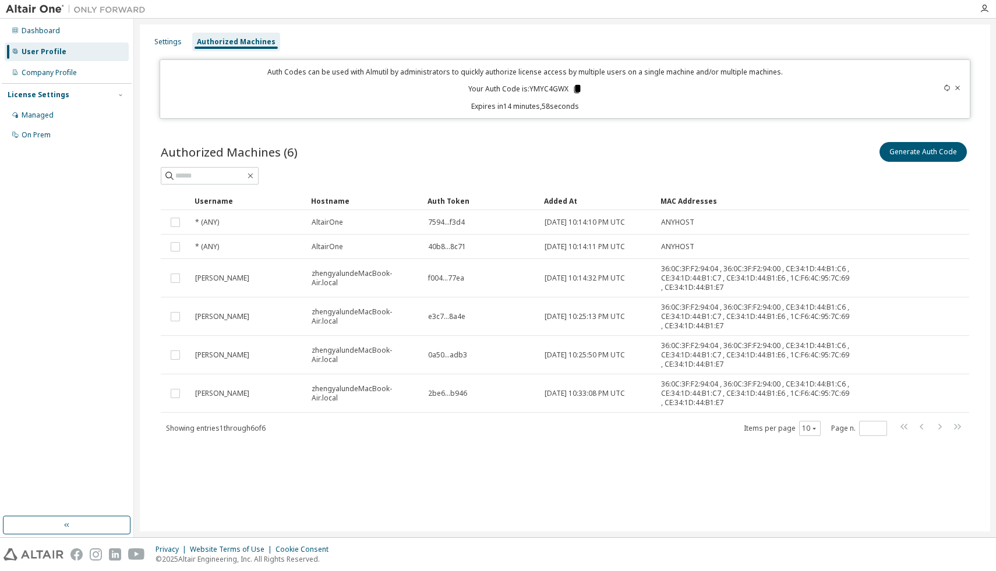
click at [573, 88] on icon at bounding box center [577, 89] width 10 height 10
click at [576, 89] on icon at bounding box center [577, 89] width 6 height 8
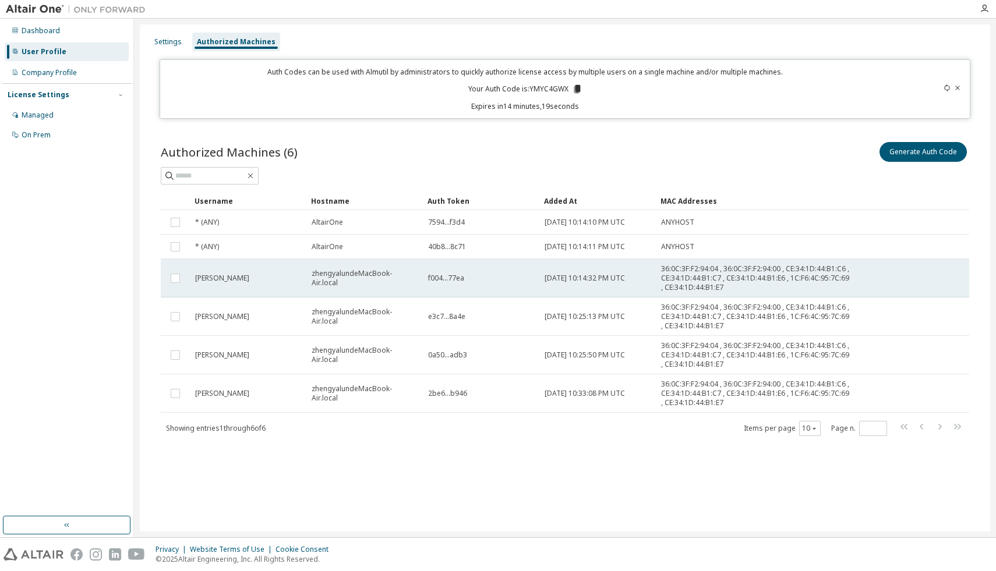
click at [181, 281] on td at bounding box center [175, 278] width 29 height 38
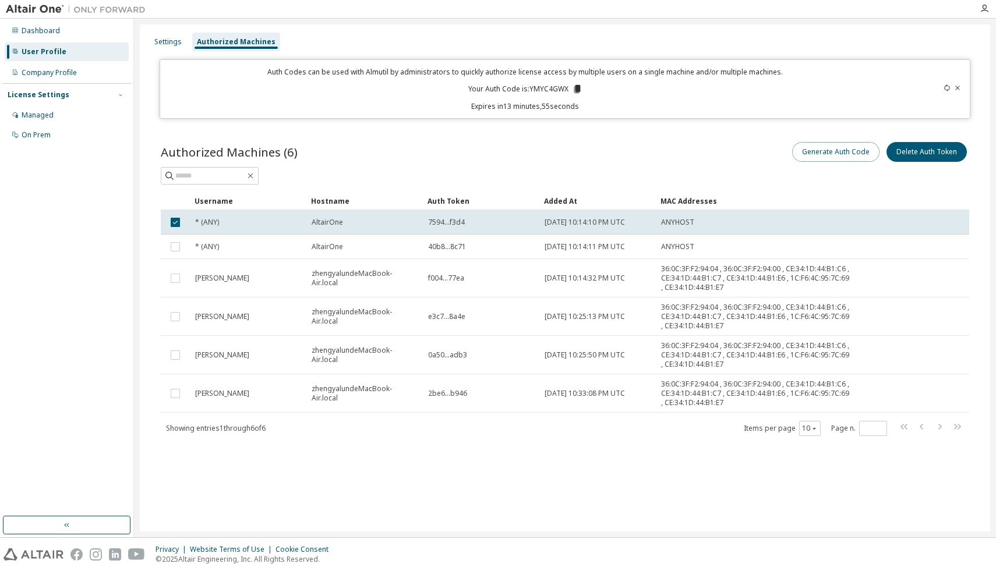
click at [835, 156] on button "Generate Auth Code" at bounding box center [835, 152] width 87 height 20
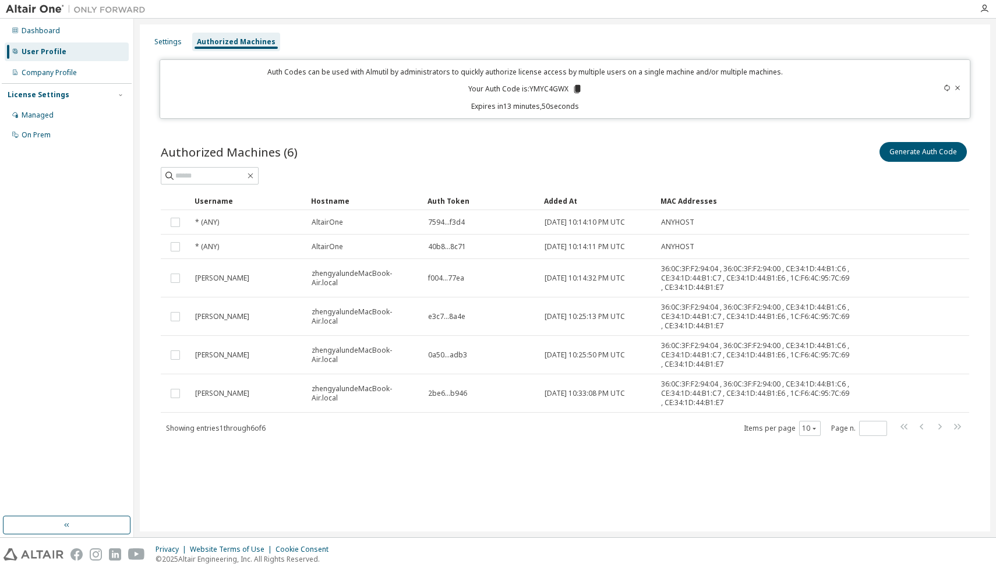
click at [352, 163] on div "Authorized Machines (6) Generate Auth Code" at bounding box center [565, 152] width 808 height 24
click at [89, 129] on div "On Prem" at bounding box center [67, 135] width 124 height 19
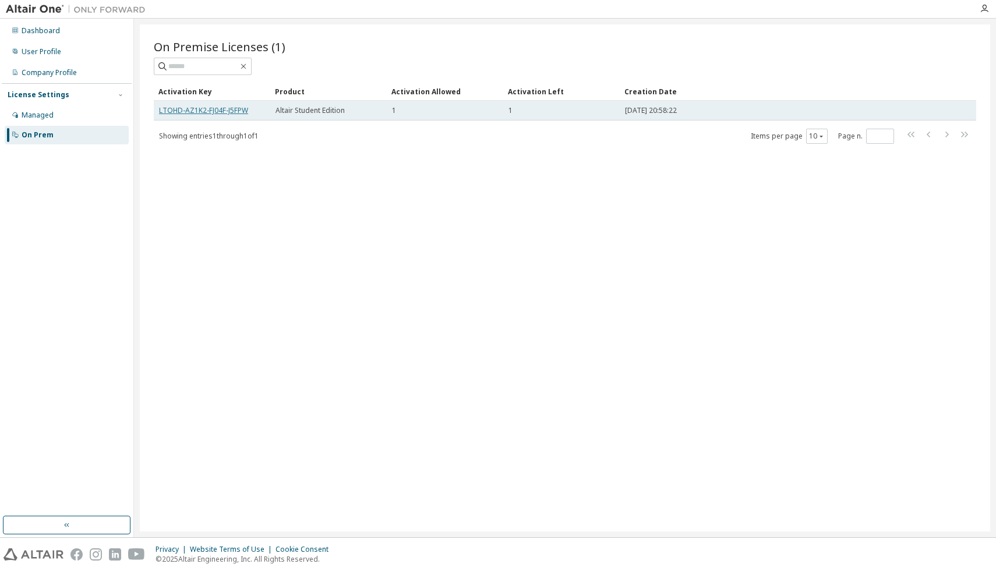
click at [173, 111] on link "LTOHD-AZ1K2-FJ04F-J5FPW" at bounding box center [203, 110] width 89 height 10
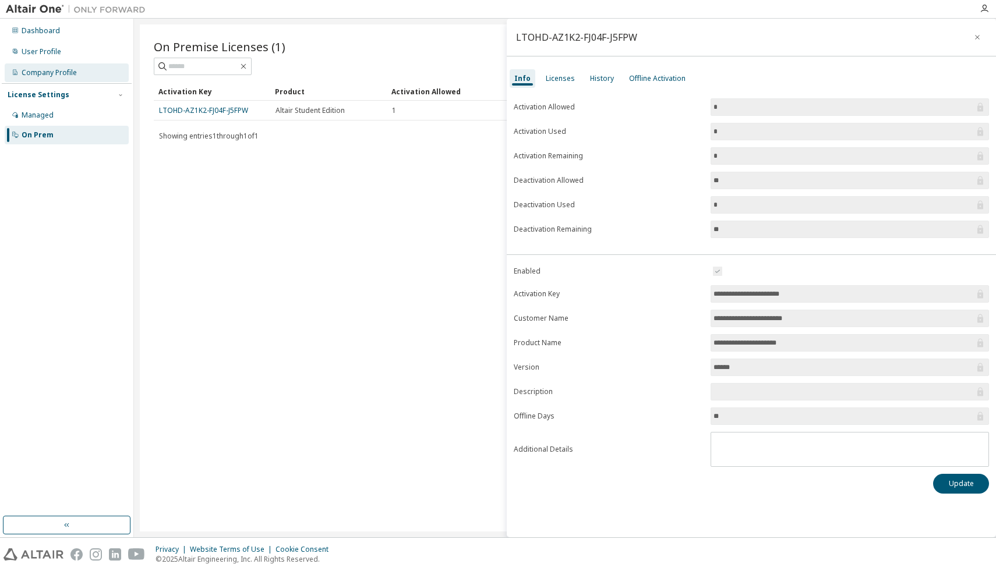
click at [54, 65] on div "Company Profile" at bounding box center [67, 72] width 124 height 19
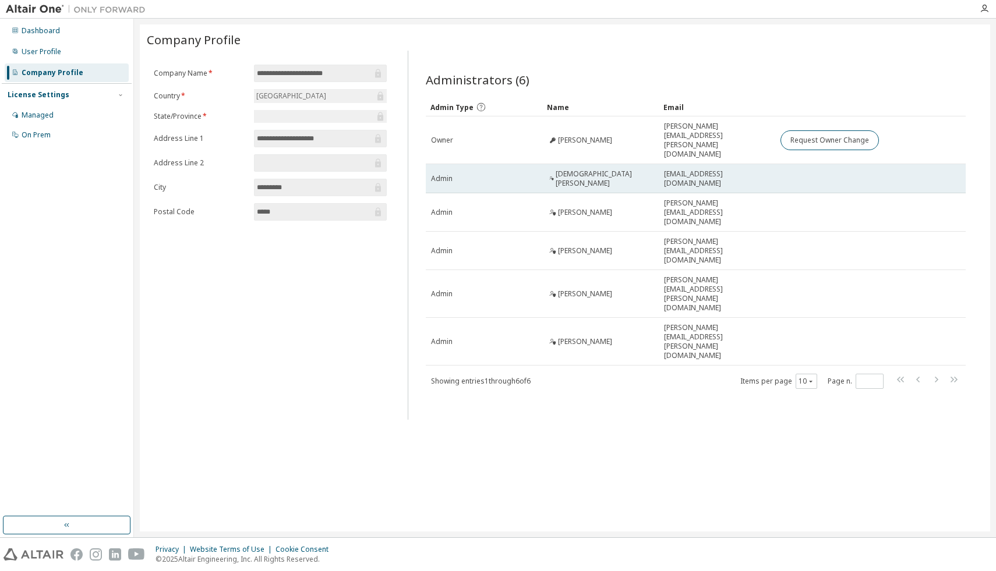
drag, startPoint x: 657, startPoint y: 131, endPoint x: 764, endPoint y: 156, distance: 110.1
click at [779, 132] on tr "Owner Russell Wiegel russell.wiegel@oregonstate.edu Request Owner Change" at bounding box center [696, 140] width 541 height 48
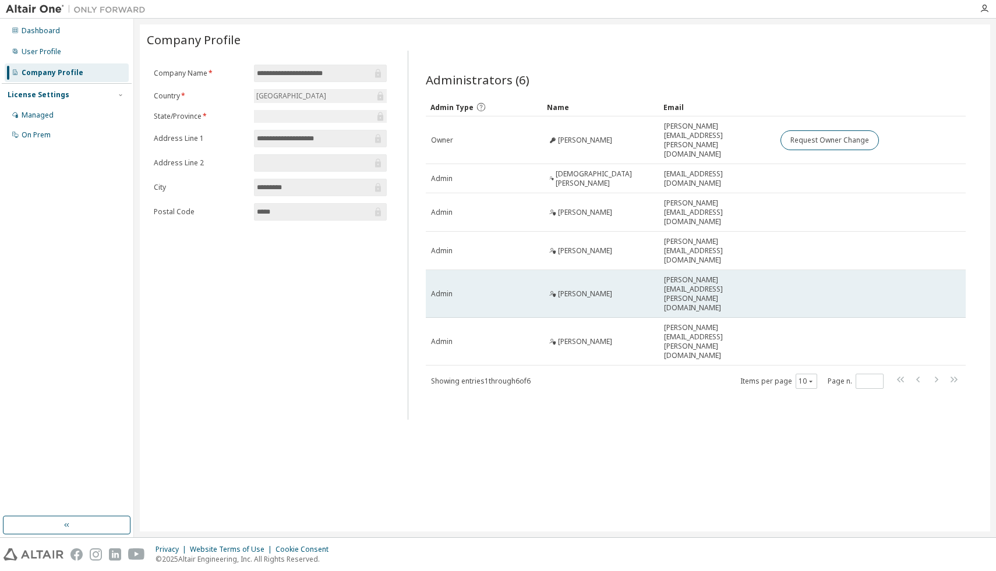
copy tr "russell.wiegel@oregonstate.edu"
